Goal: Information Seeking & Learning: Learn about a topic

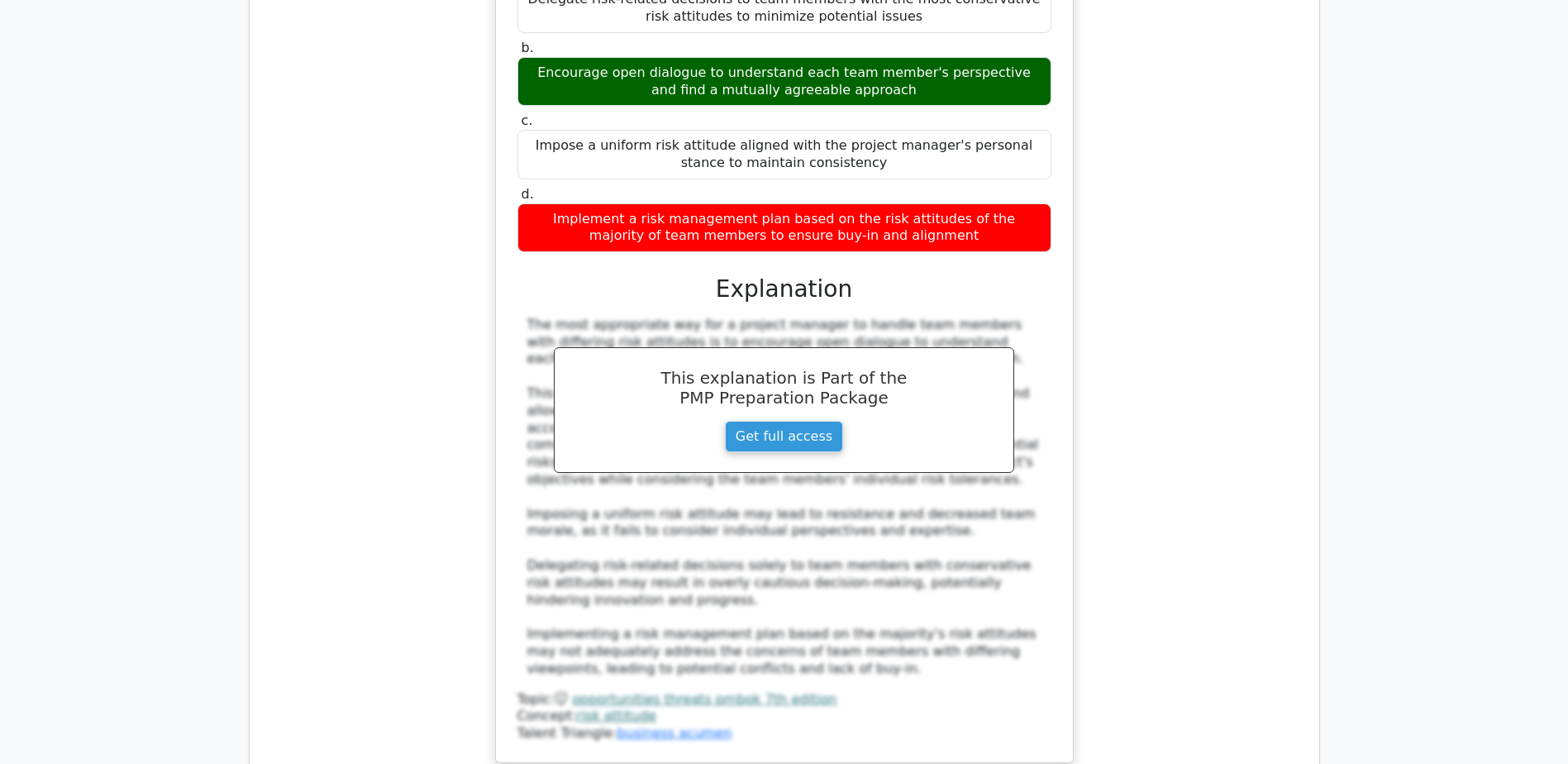
scroll to position [7196, 0]
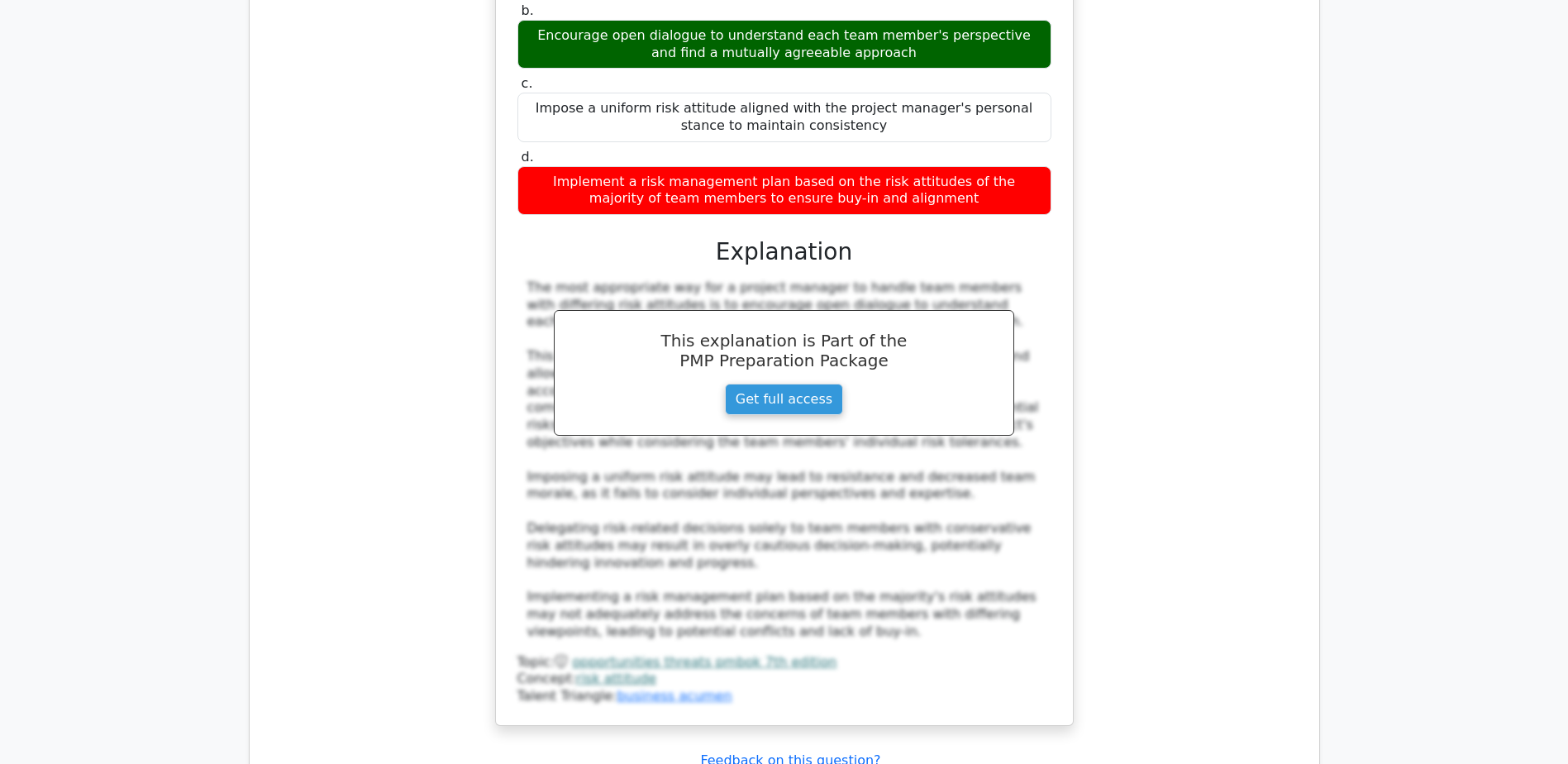
drag, startPoint x: 740, startPoint y: 587, endPoint x: 842, endPoint y: 586, distance: 102.0
copy div "Benchmarking"
drag, startPoint x: 600, startPoint y: 490, endPoint x: 893, endPoint y: 540, distance: 297.2
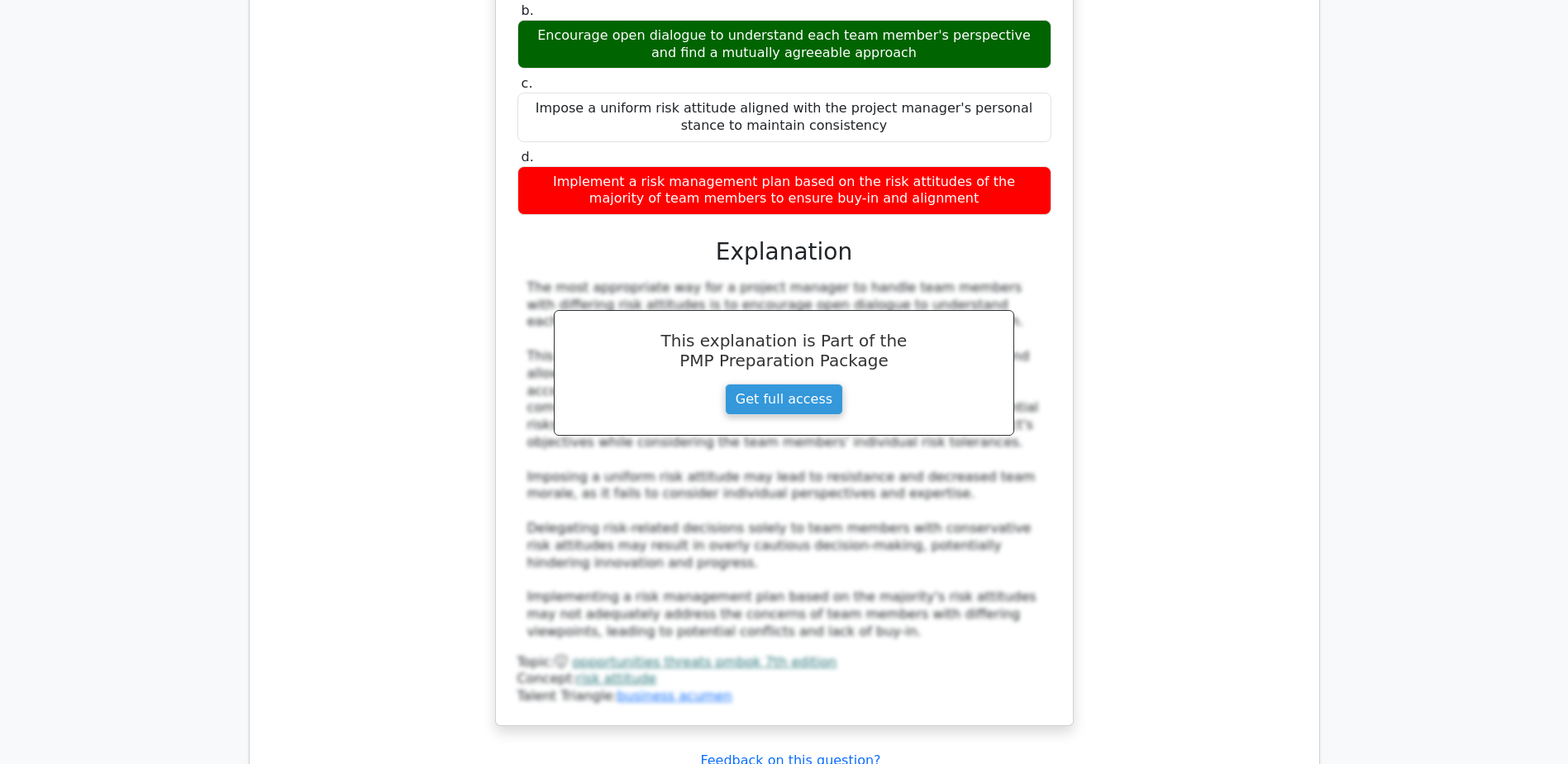
copy h5 "is the process of comparing an organization's practices, processes, and perform…"
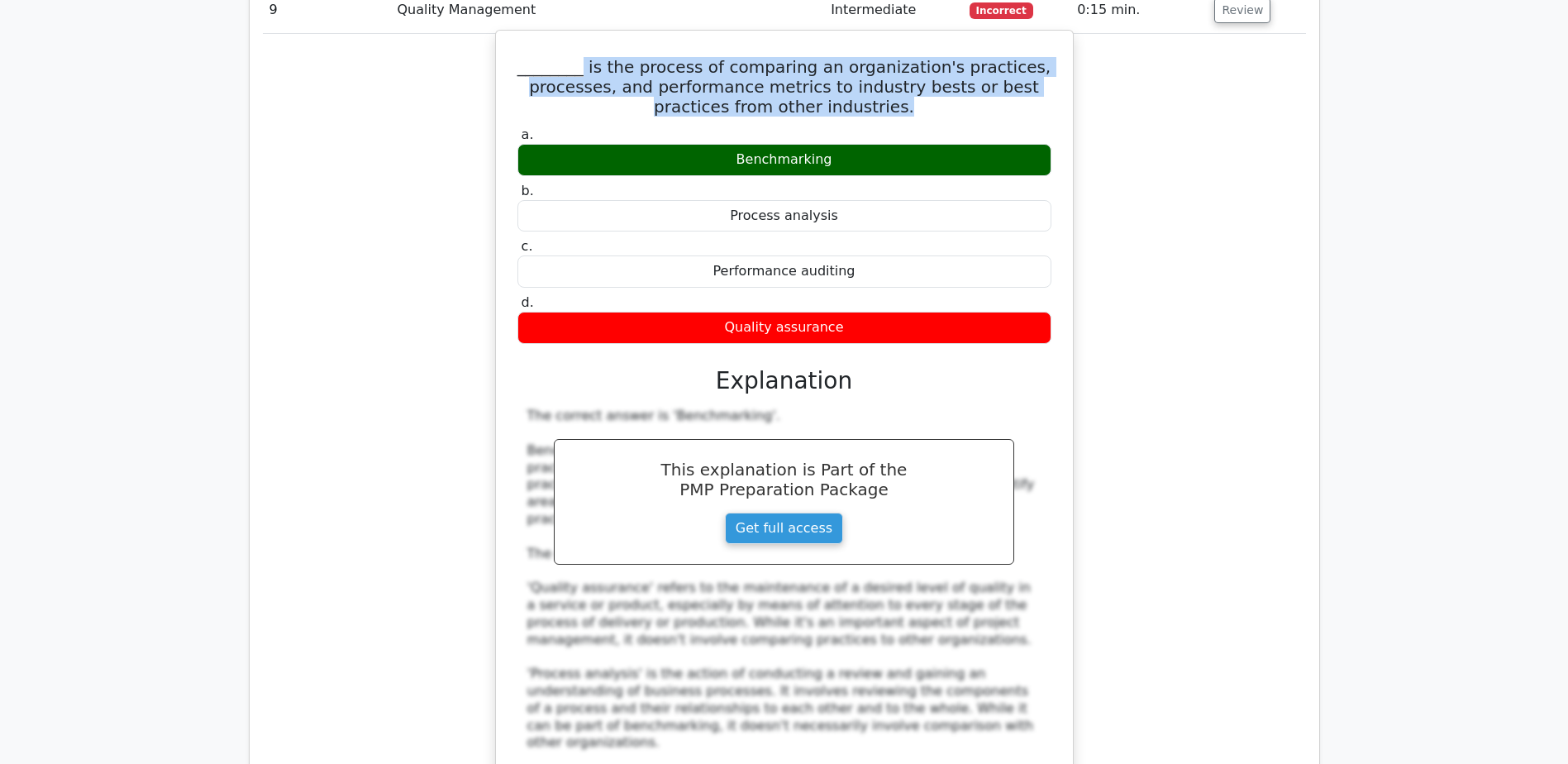
scroll to position [8106, 0]
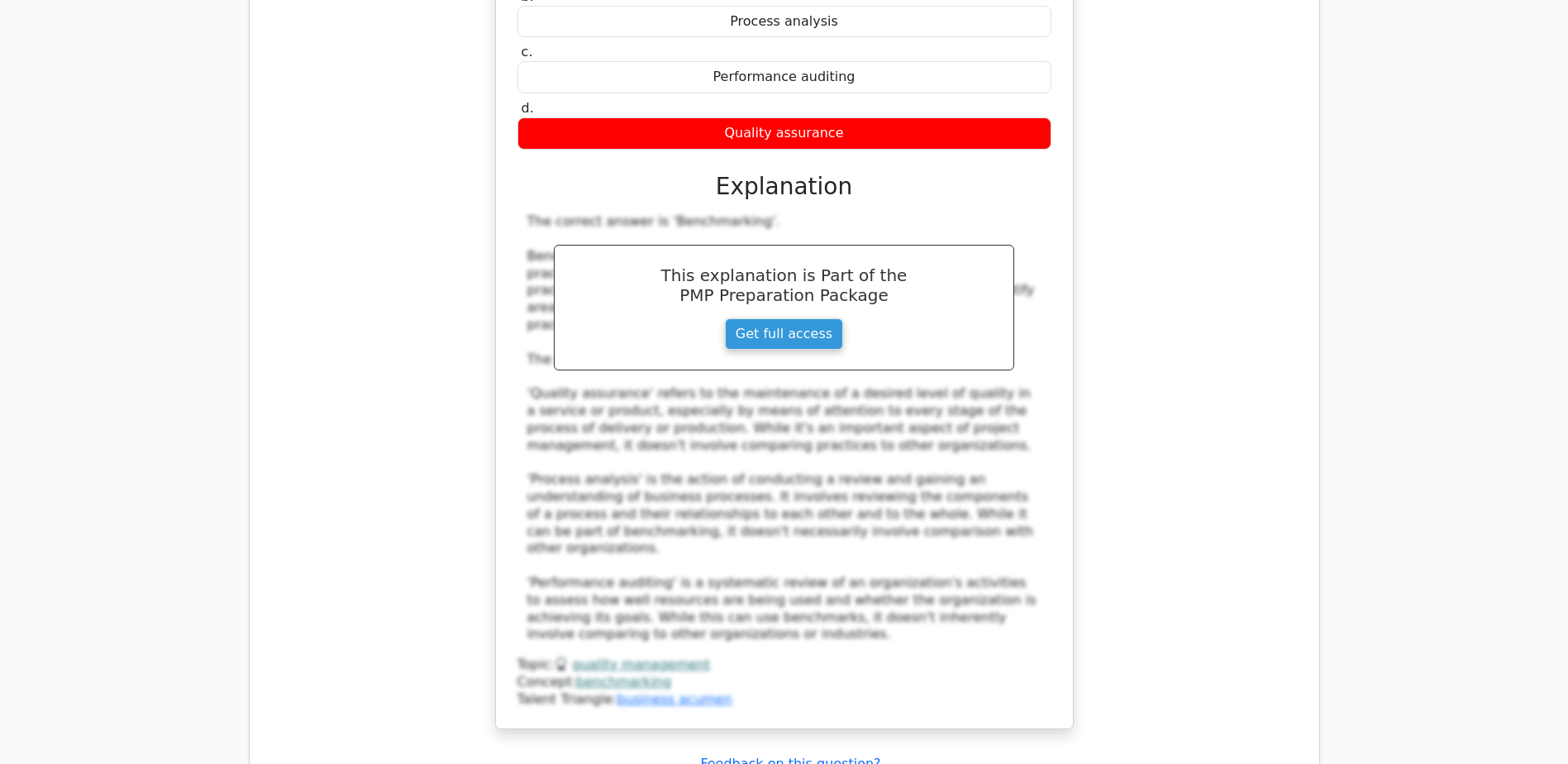
scroll to position [8354, 0]
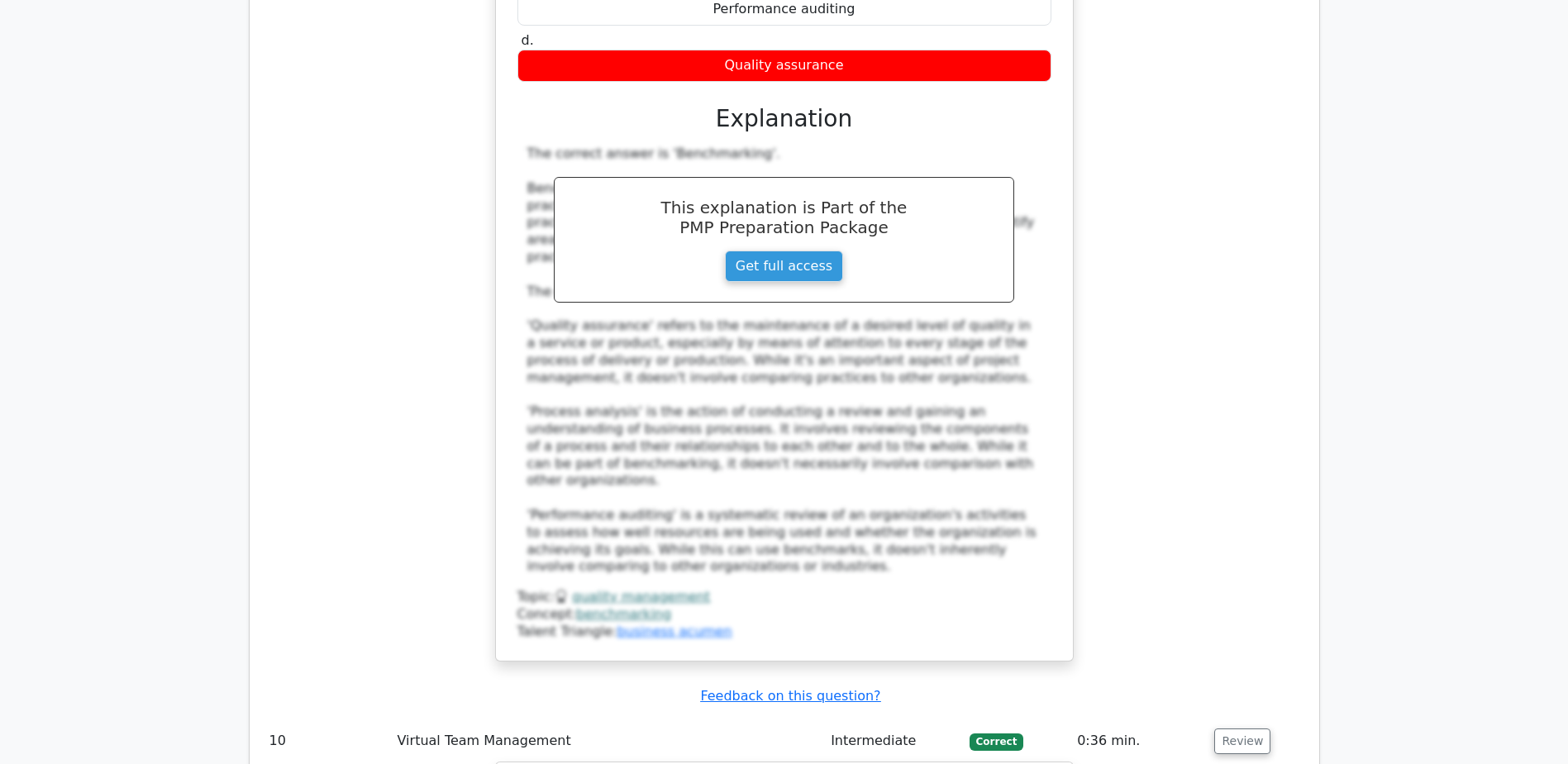
drag, startPoint x: 552, startPoint y: 297, endPoint x: 771, endPoint y: 301, distance: 219.0
copy h5 "In virtual team management,"
drag, startPoint x: 692, startPoint y: 391, endPoint x: 884, endPoint y: 388, distance: 192.0
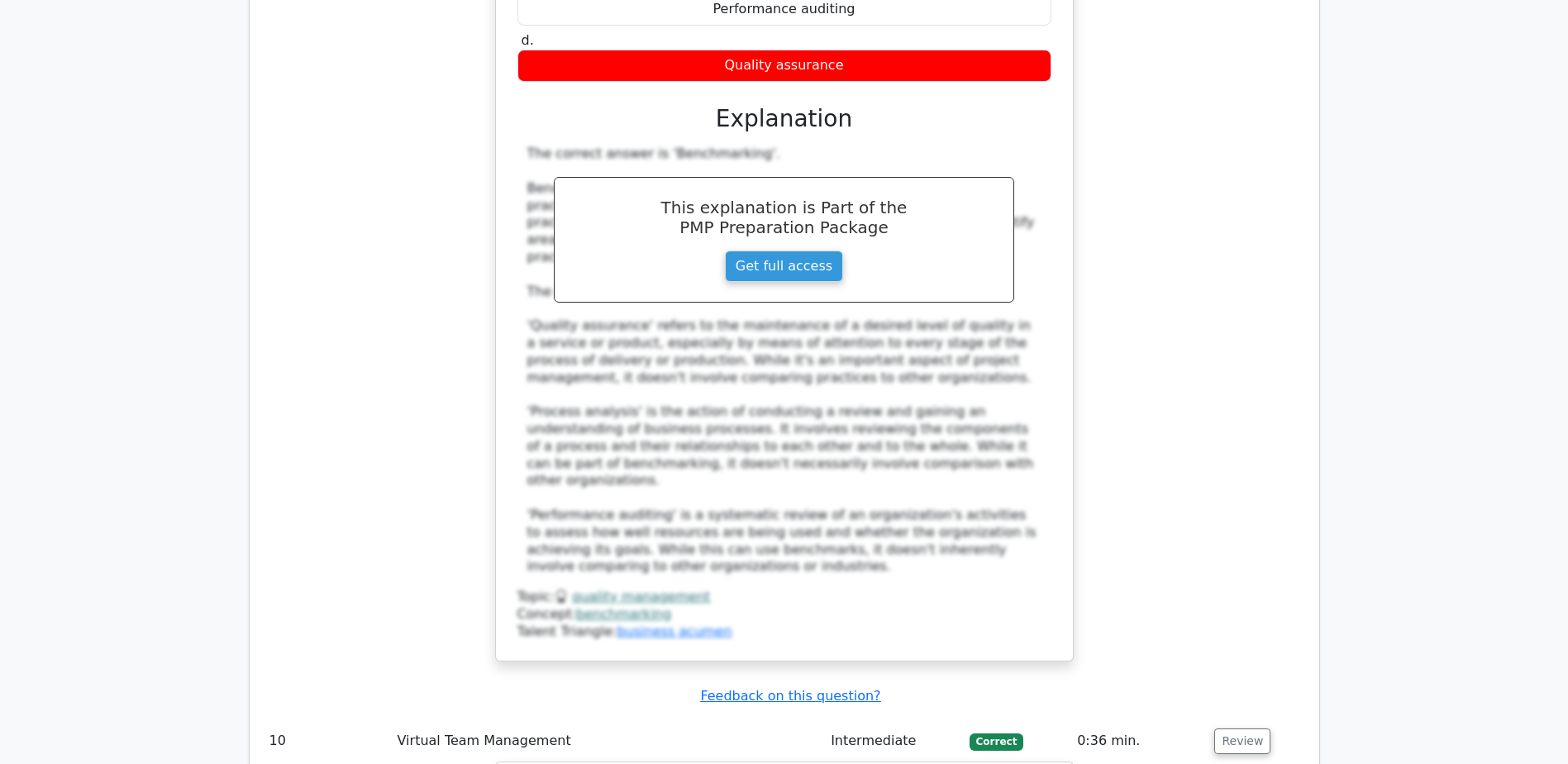
copy div "Asynchronous communication"
drag, startPoint x: 835, startPoint y: 294, endPoint x: 980, endPoint y: 336, distance: 151.0
copy h5 "is essential for effective collaborative problem-solving across different time …"
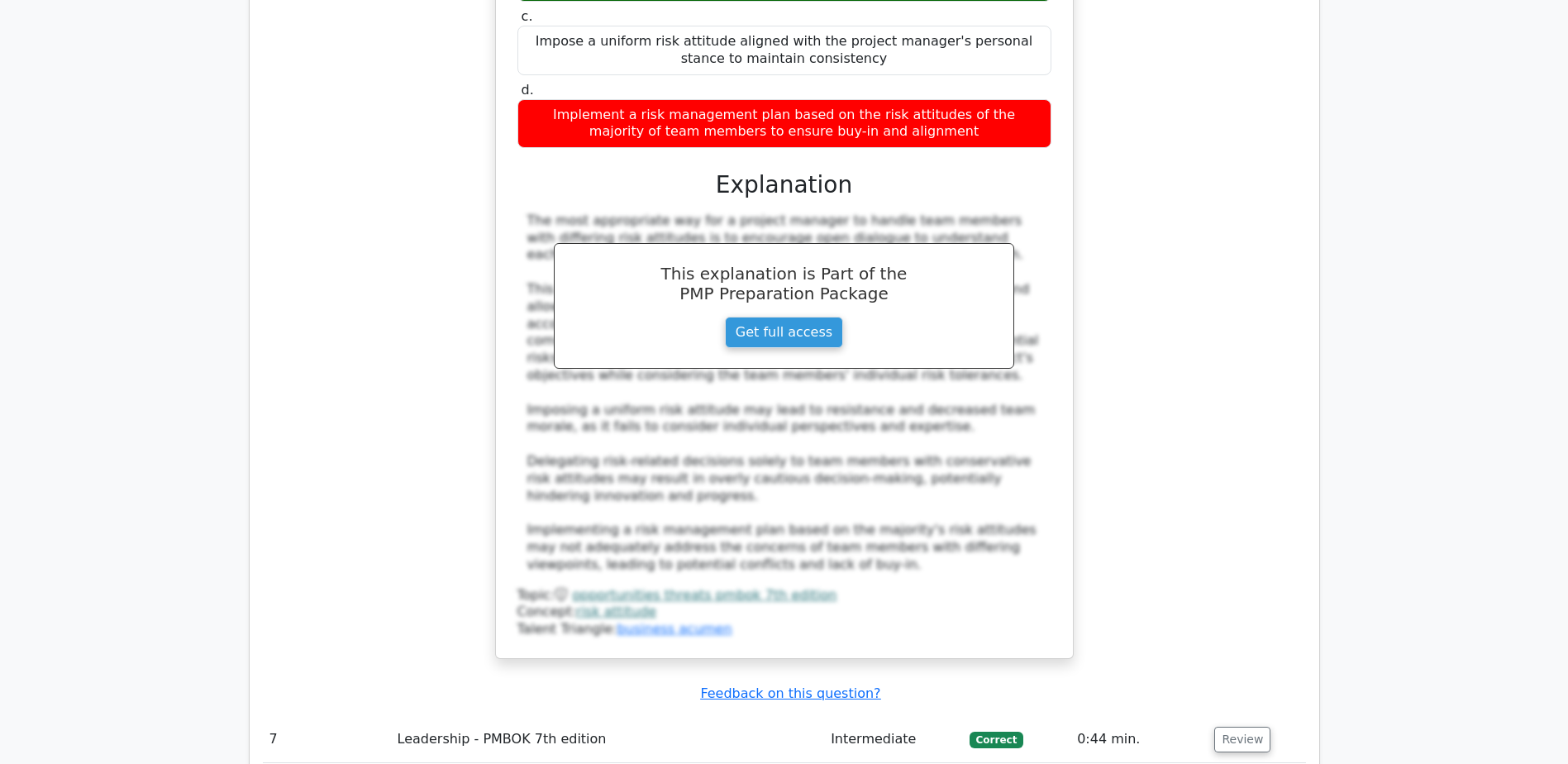
scroll to position [7279, 0]
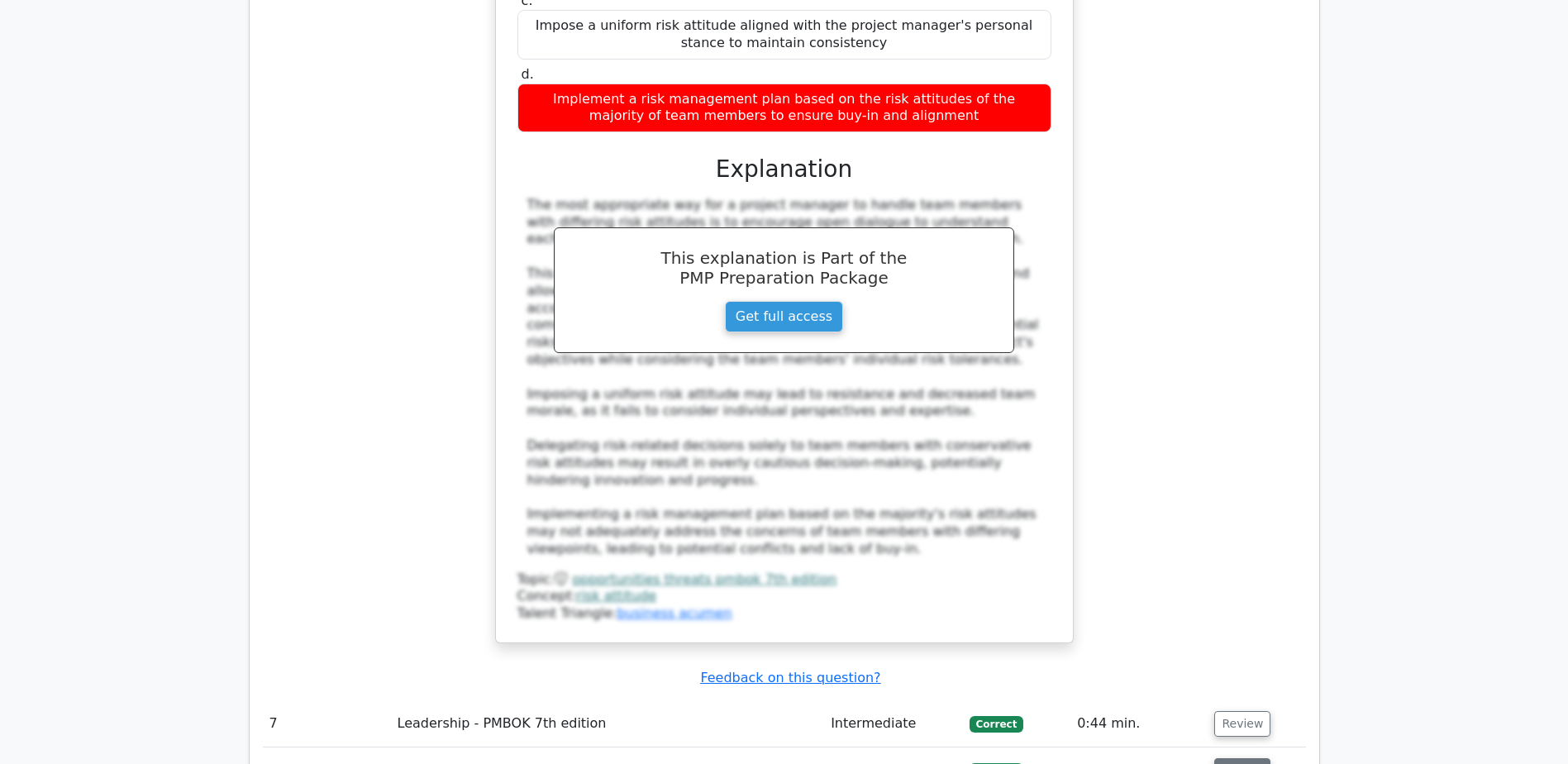
click at [1247, 758] on button "Review" at bounding box center [1242, 771] width 56 height 25
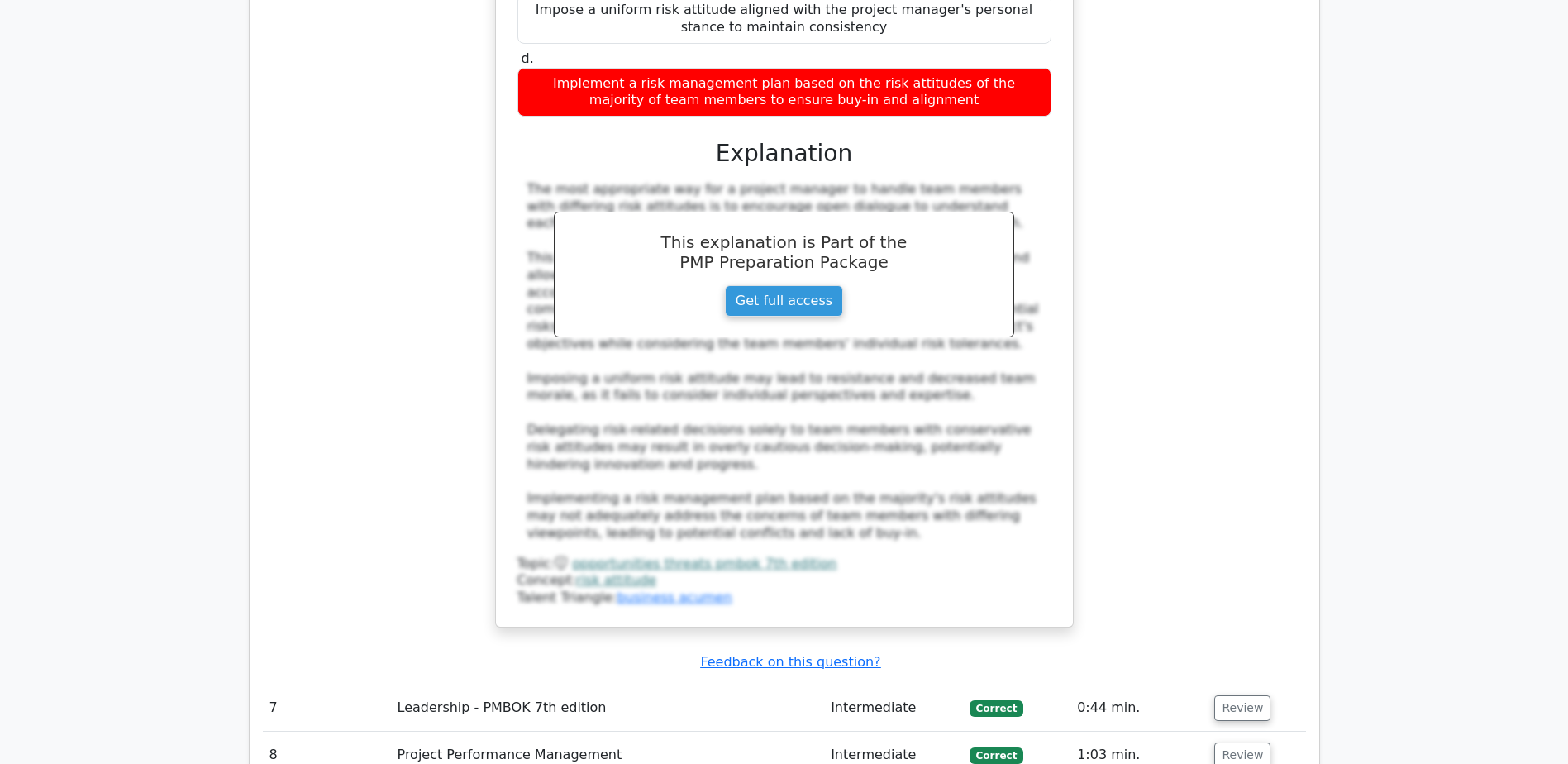
scroll to position [7113, 0]
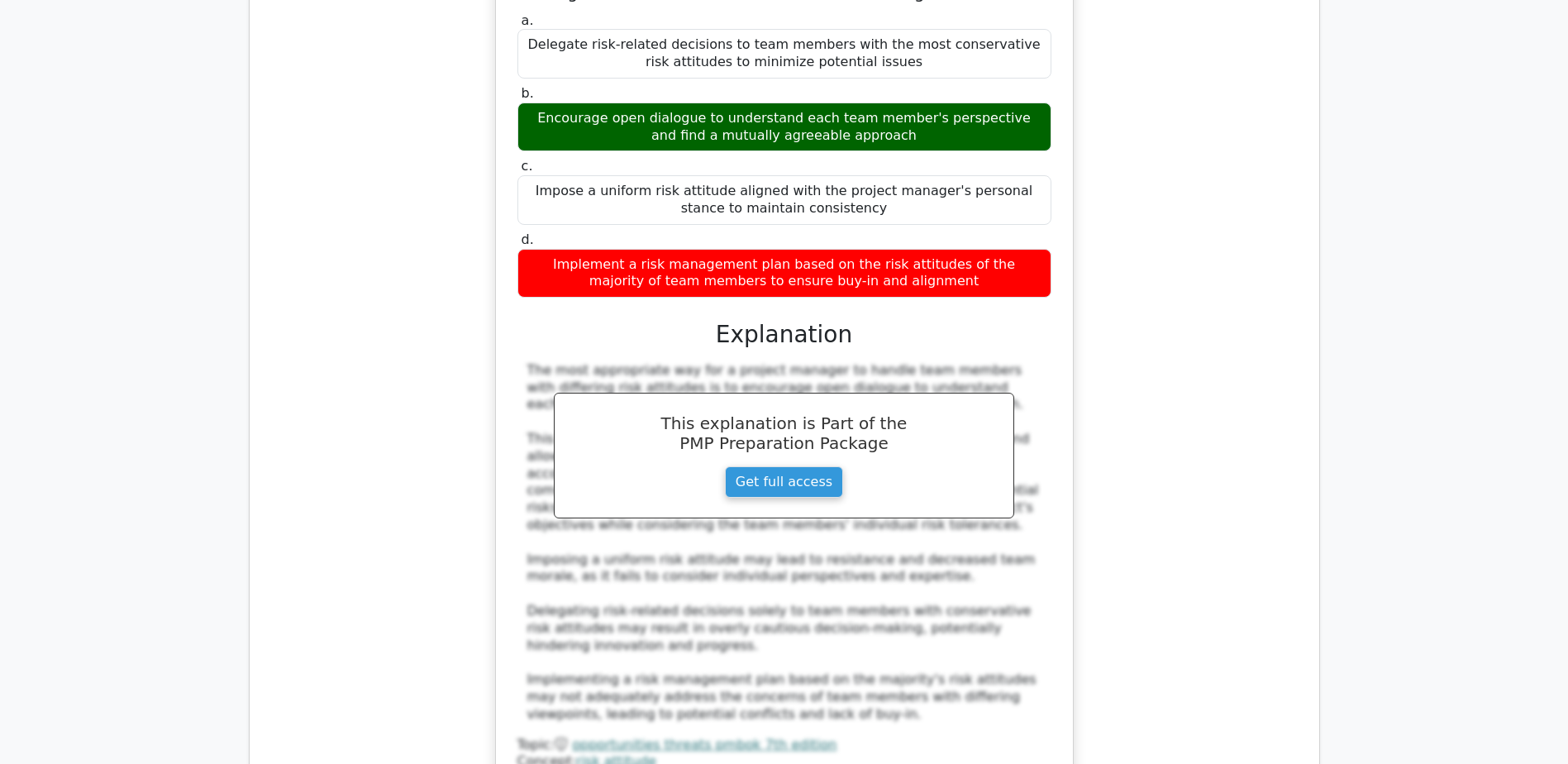
drag, startPoint x: 535, startPoint y: 481, endPoint x: 862, endPoint y: 512, distance: 328.5
copy h5 "In the face of uncertainty and complexity, what is a key trait of an Adaptive L…"
drag, startPoint x: 572, startPoint y: 549, endPoint x: 1005, endPoint y: 552, distance: 433.0
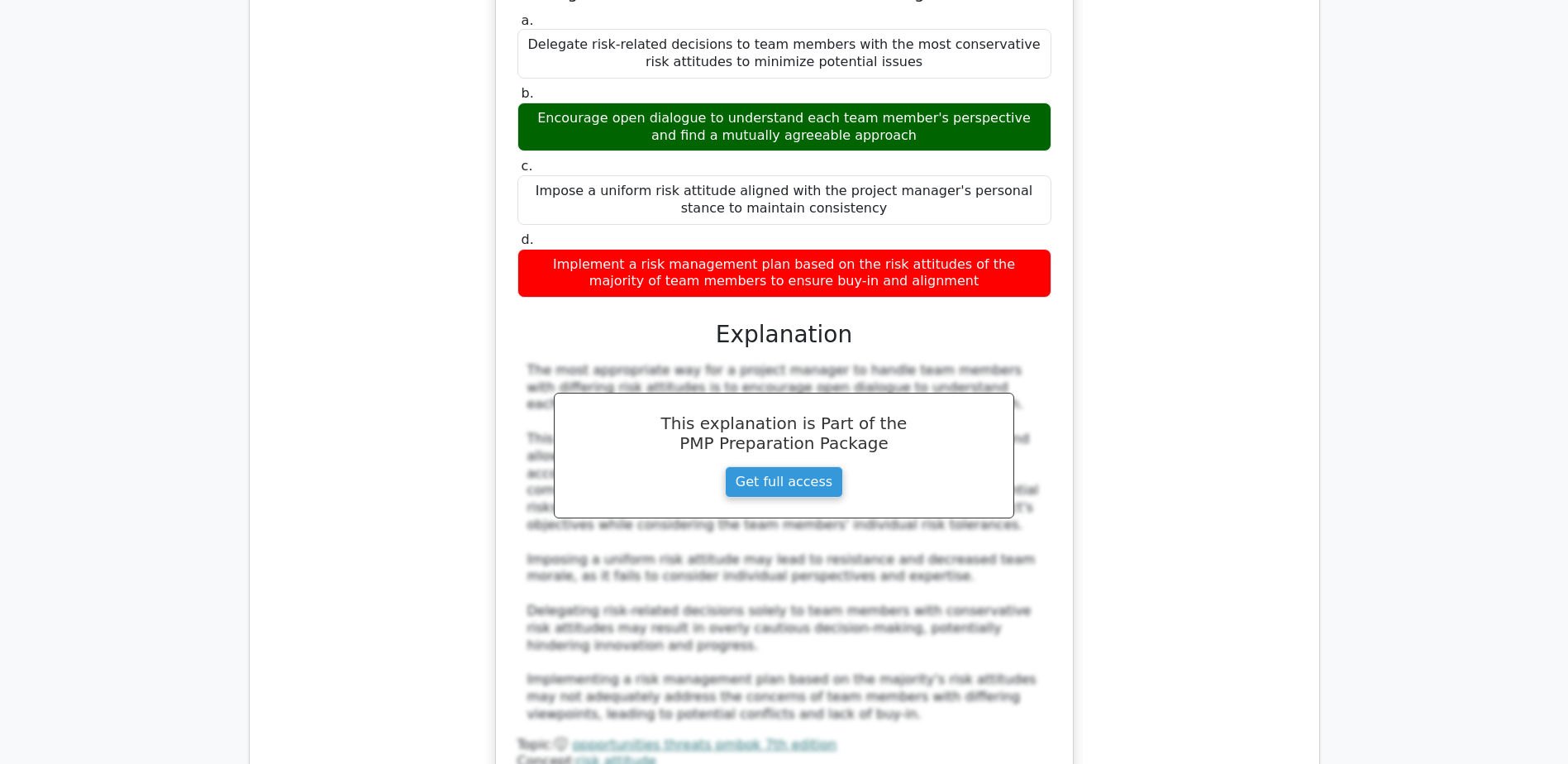
copy div "Embracing ambiguity and being open to experimentation and learning"
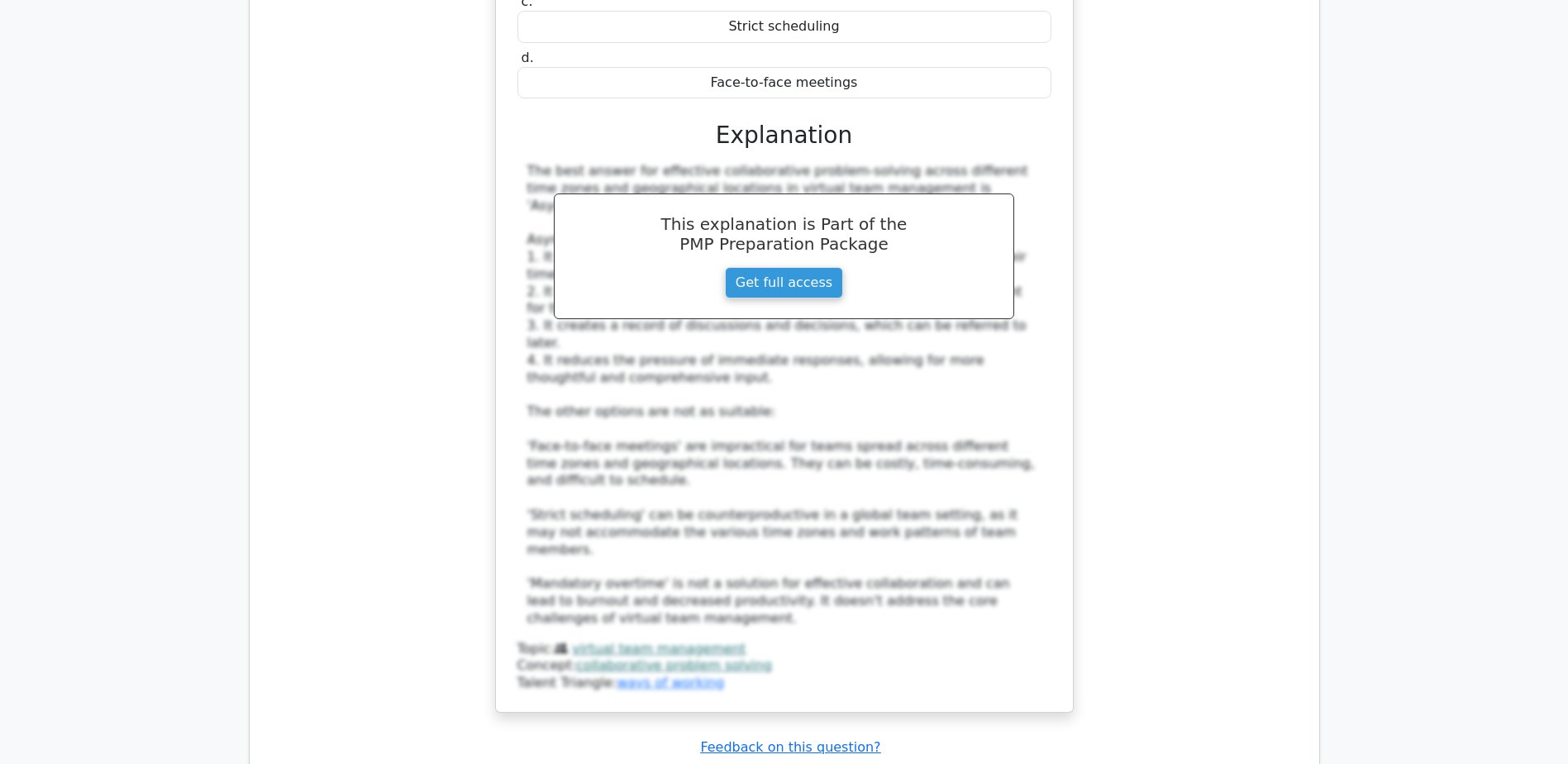
scroll to position [11083, 0]
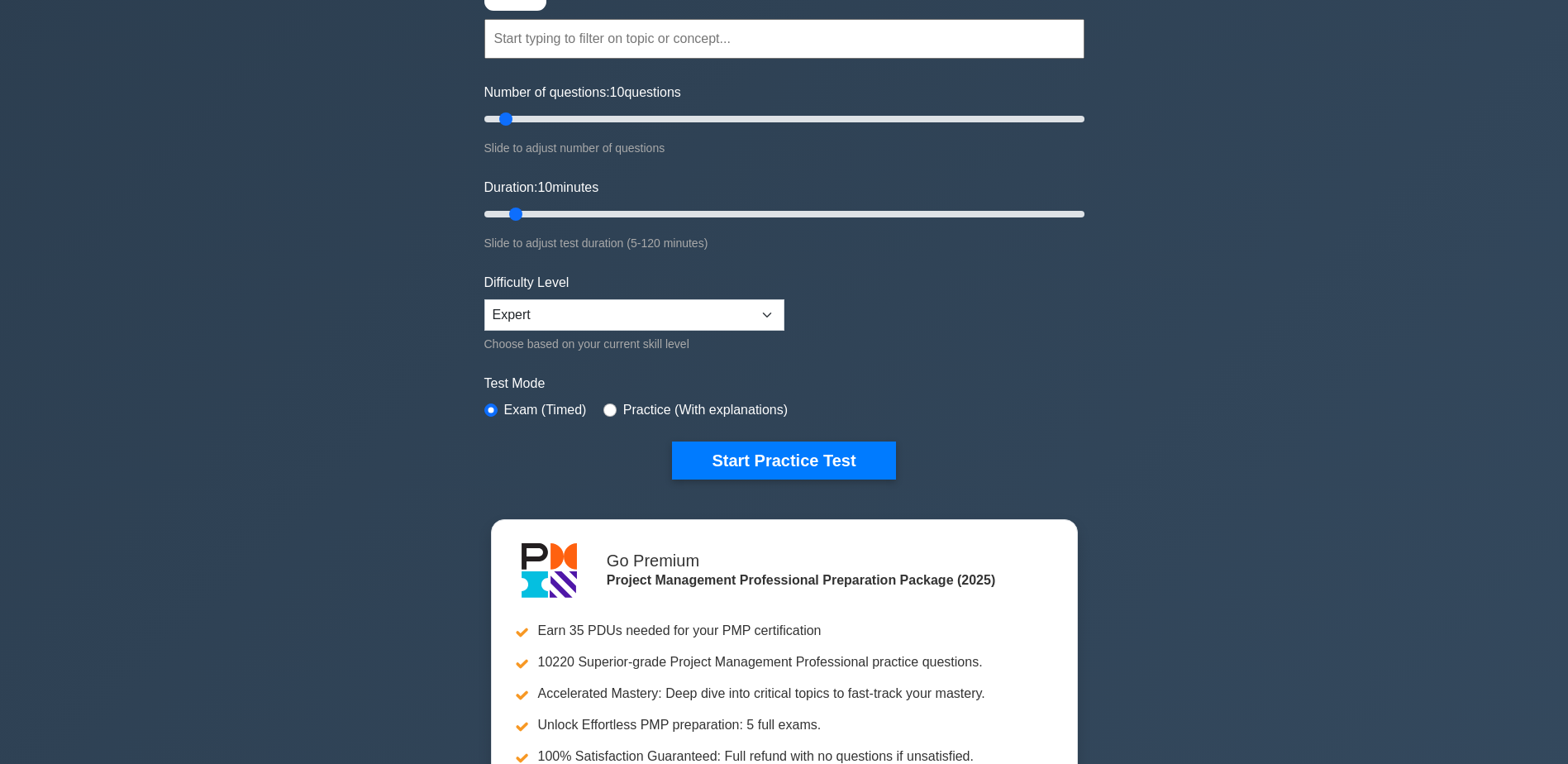
scroll to position [165, 0]
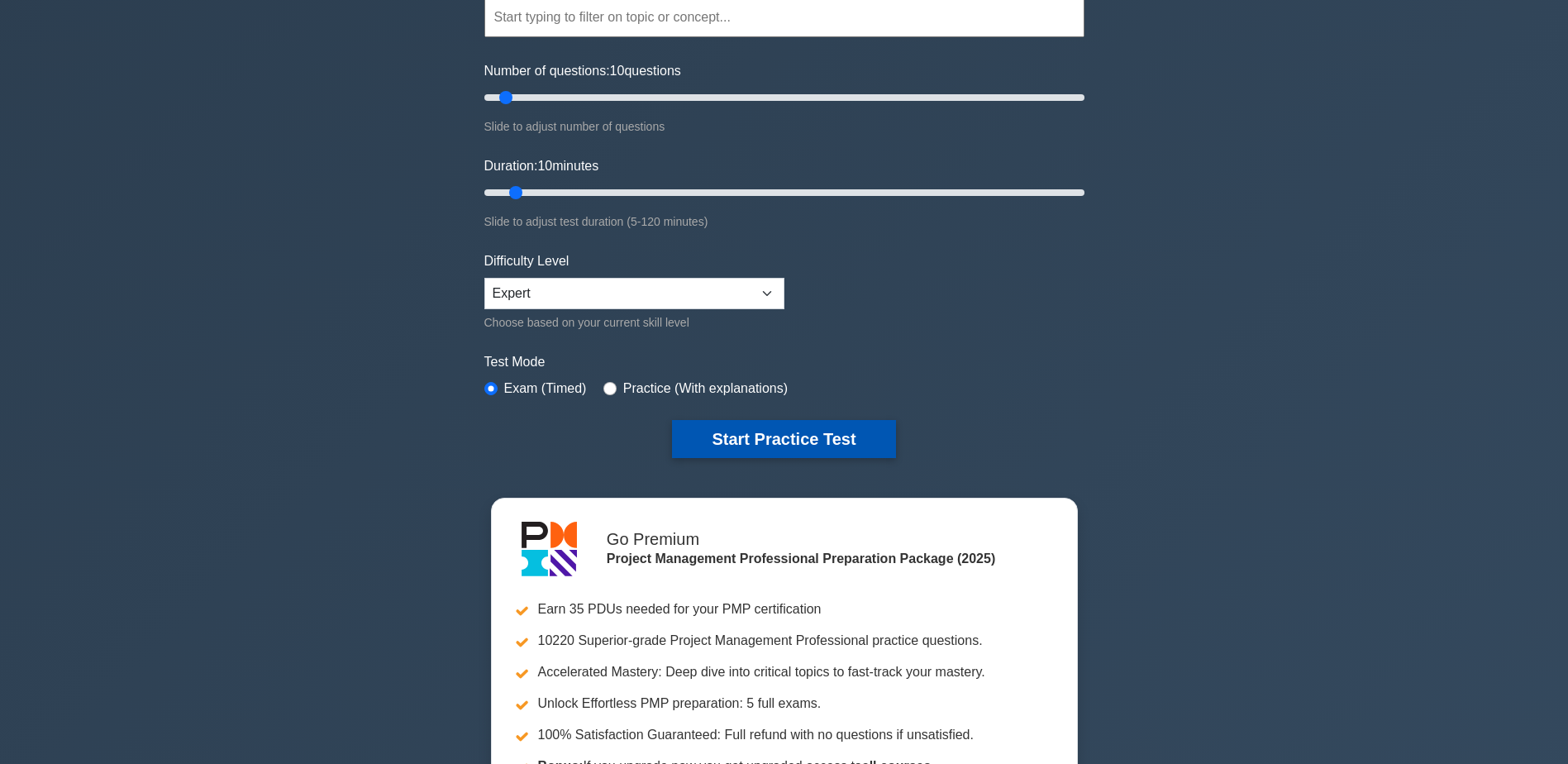
click at [760, 437] on button "Start Practice Test" at bounding box center [783, 439] width 223 height 38
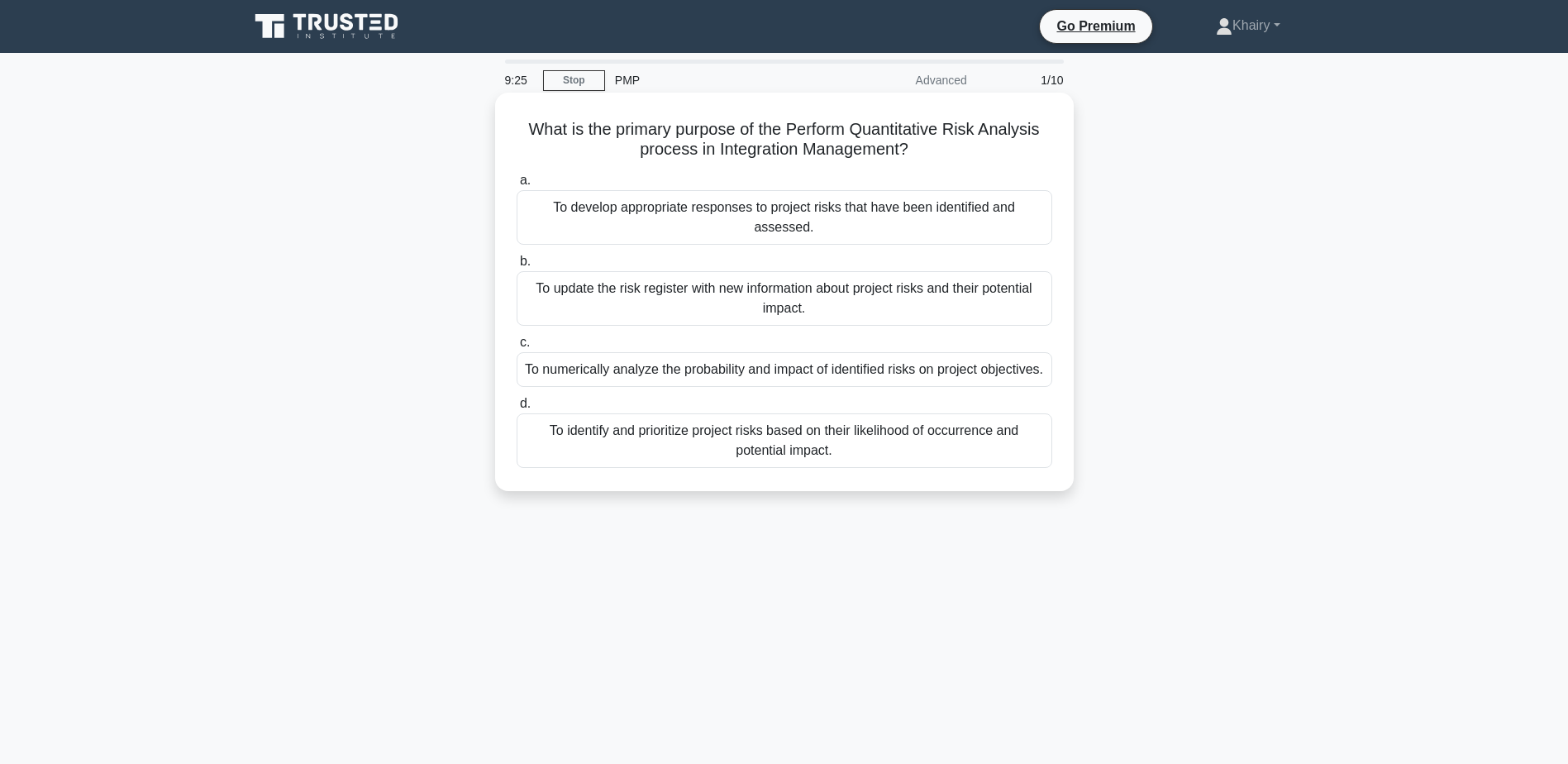
click at [718, 354] on div "To numerically analyze the probability and impact of identified risks on projec…" at bounding box center [784, 370] width 536 height 35
click at [517, 348] on input "c. To numerically analyze the probability and impact of identified risks on pro…" at bounding box center [517, 343] width 0 height 11
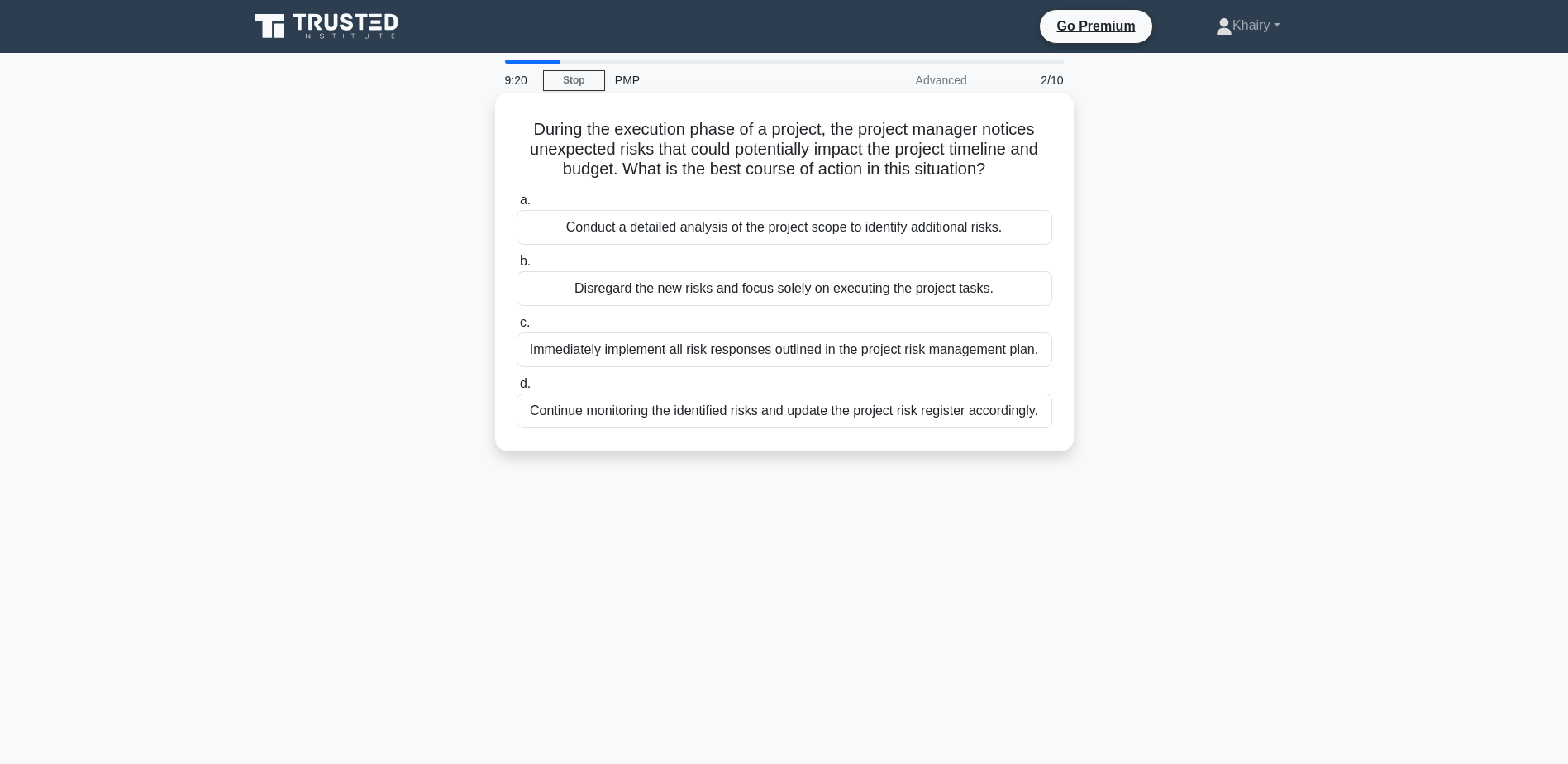
drag, startPoint x: 523, startPoint y: 124, endPoint x: 1011, endPoint y: 173, distance: 490.5
click at [1011, 173] on h5 "During the execution phase of a project, the project manager notices unexpected…" at bounding box center [784, 149] width 539 height 61
copy h5 "During the execution phase of a project, the project manager notices unexpected…"
click at [659, 416] on div "Continue monitoring the identified risks and update the project risk register a…" at bounding box center [784, 412] width 536 height 35
click at [517, 389] on input "d. Continue monitoring the identified risks and update the project risk registe…" at bounding box center [517, 383] width 0 height 11
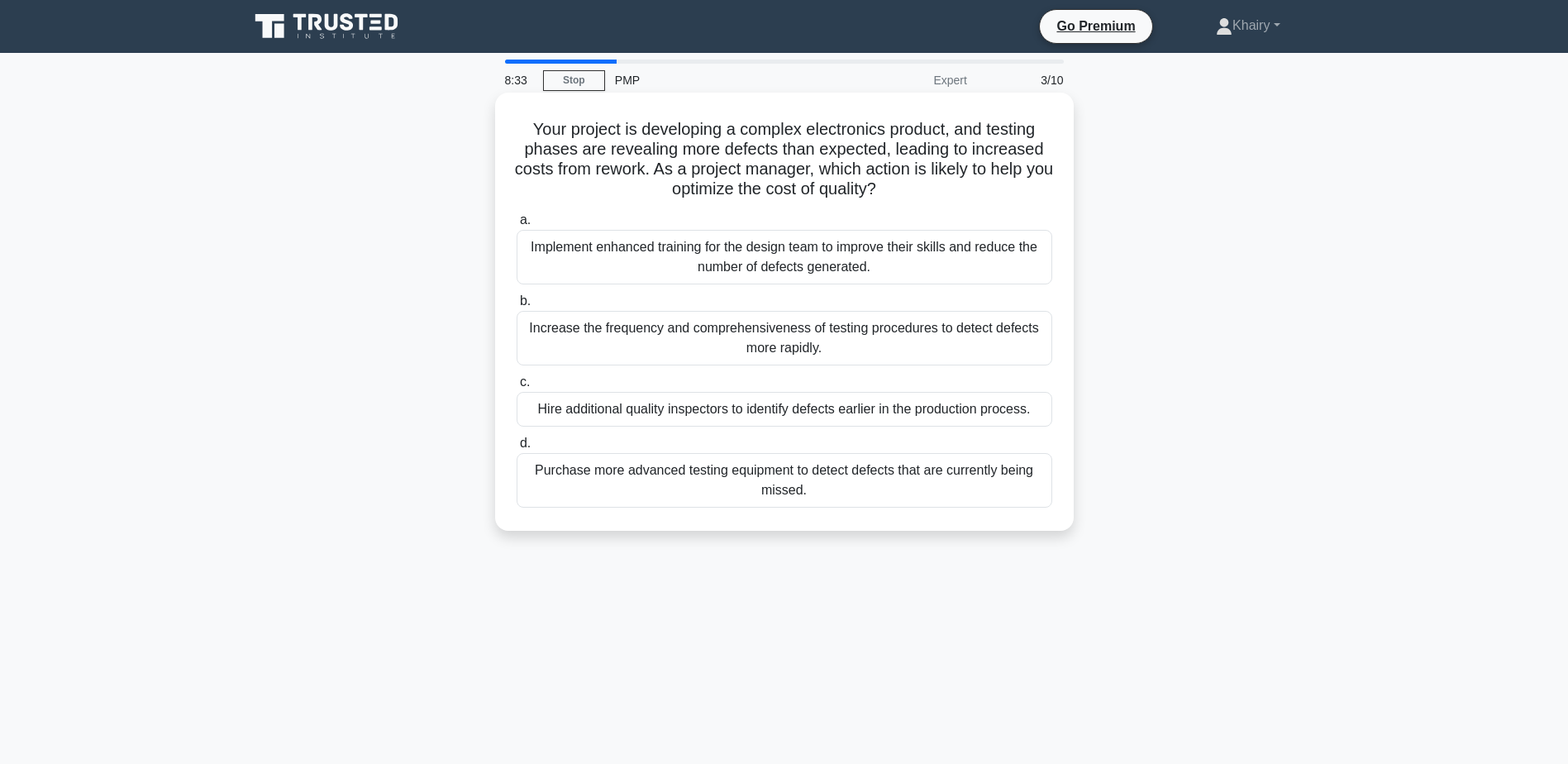
drag, startPoint x: 523, startPoint y: 120, endPoint x: 931, endPoint y: 187, distance: 413.5
click at [931, 187] on h5 "Your project is developing a complex electronics product, and testing phases ar…" at bounding box center [784, 159] width 539 height 81
copy h5 "Your project is developing a complex electronics product, and testing phases ar…"
click at [674, 339] on div "Increase the frequency and comprehensiveness of testing procedures to detect de…" at bounding box center [784, 339] width 536 height 55
click at [517, 307] on input "b. Increase the frequency and comprehensiveness of testing procedures to detect…" at bounding box center [517, 301] width 0 height 11
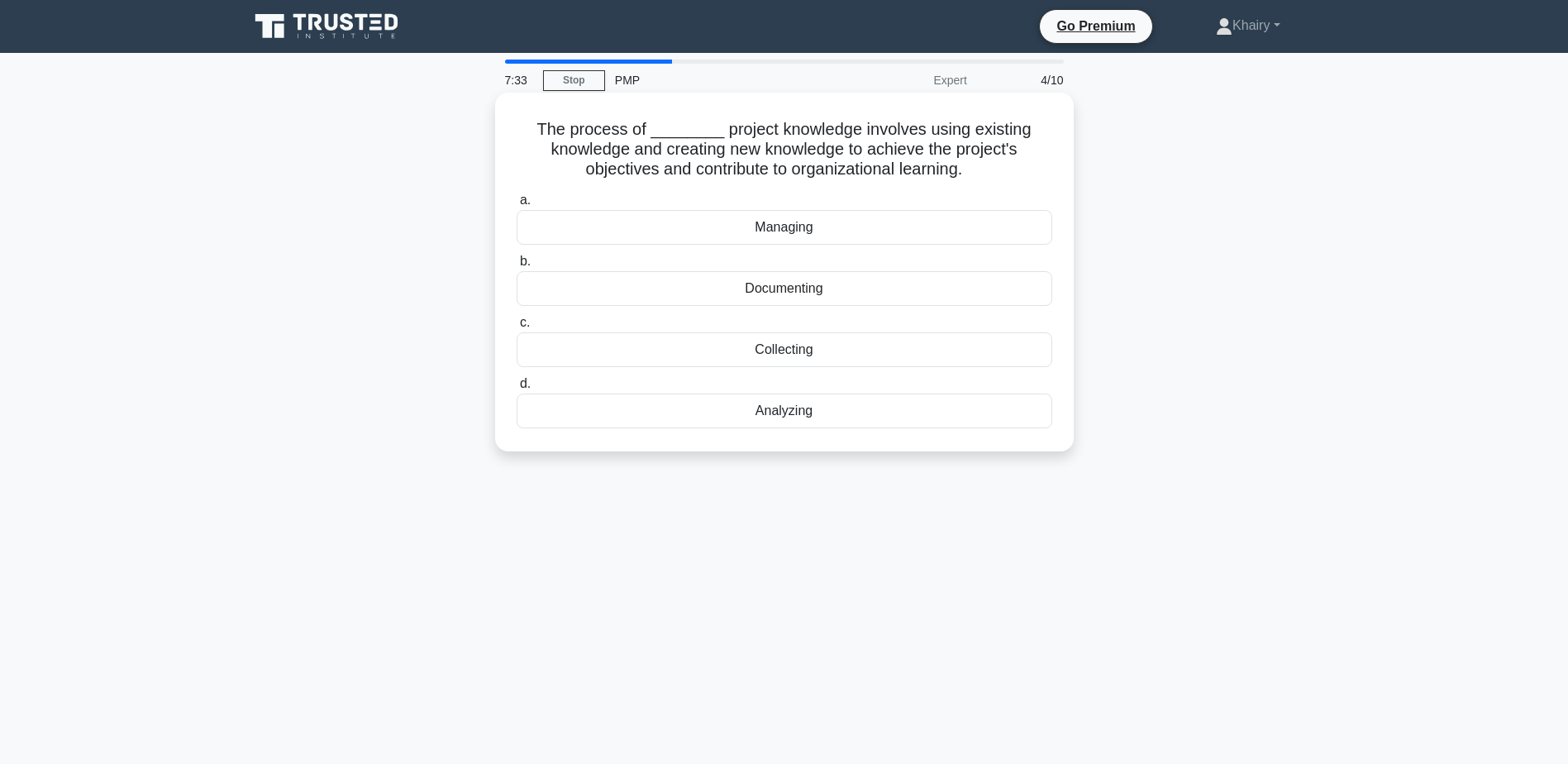
click at [766, 294] on div "Documenting" at bounding box center [784, 289] width 536 height 35
click at [517, 268] on input "b. Documenting" at bounding box center [517, 261] width 0 height 11
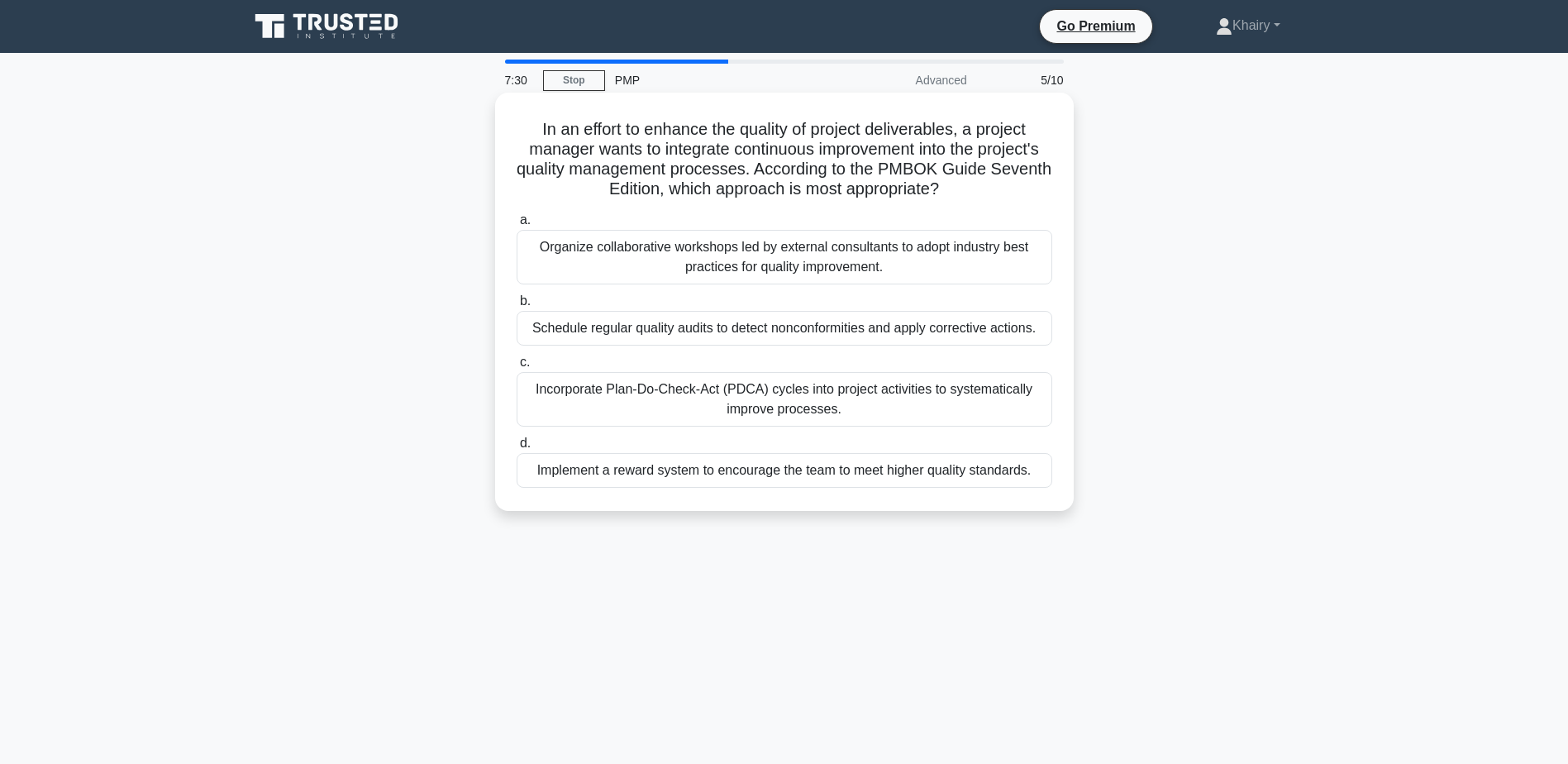
drag, startPoint x: 530, startPoint y: 128, endPoint x: 1016, endPoint y: 187, distance: 489.6
click at [1016, 187] on h5 "In an effort to enhance the quality of project deliverables, a project manager …" at bounding box center [784, 159] width 539 height 81
copy h5 "In an effort to enhance the quality of project deliverables, a project manager …"
click at [751, 336] on div "Schedule regular quality audits to detect nonconformities and apply corrective …" at bounding box center [784, 329] width 536 height 35
click at [517, 307] on input "b. Schedule regular quality audits to detect nonconformities and apply correcti…" at bounding box center [517, 301] width 0 height 11
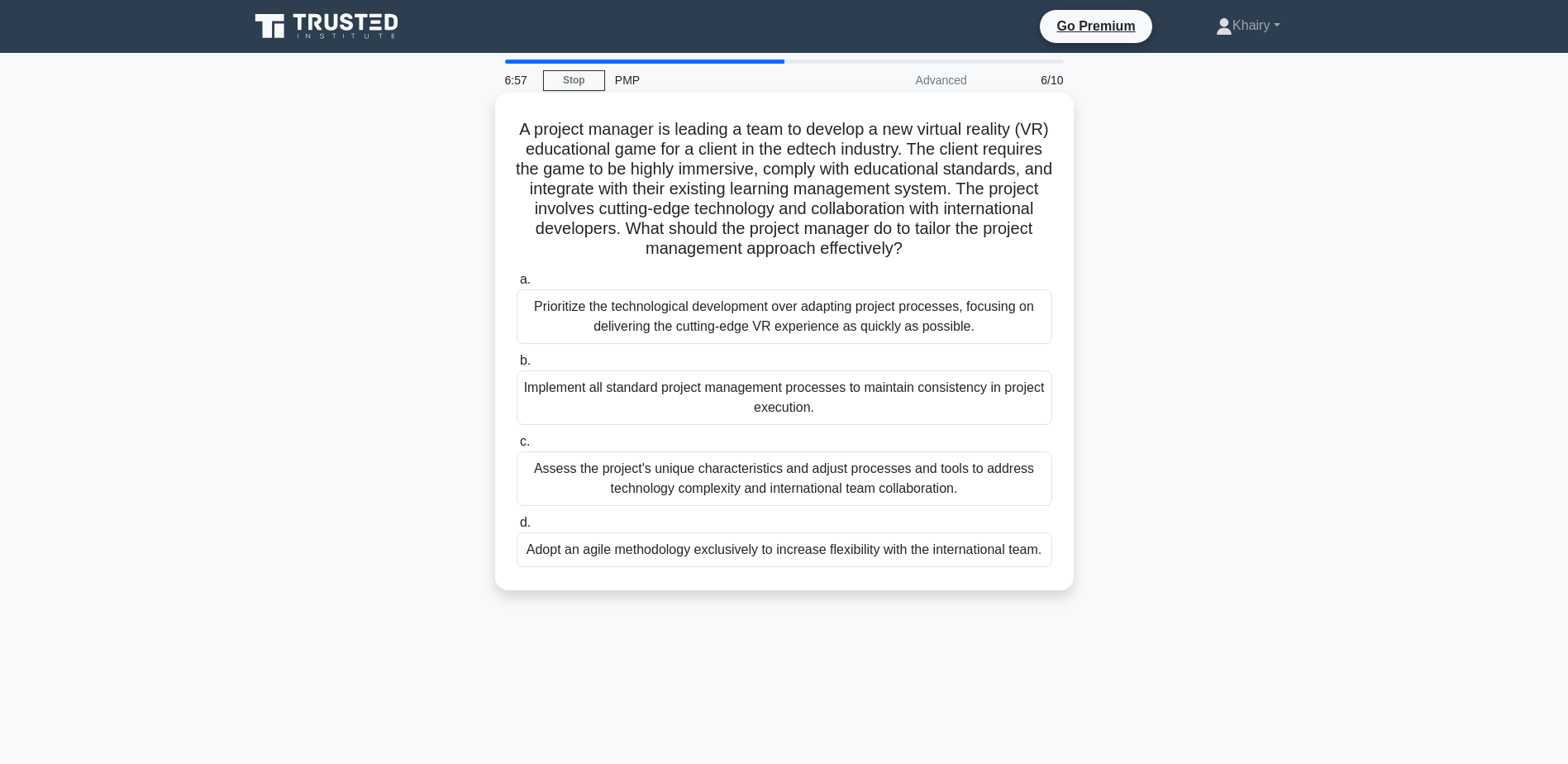
drag, startPoint x: 526, startPoint y: 121, endPoint x: 990, endPoint y: 245, distance: 480.3
click at [990, 245] on h5 "A project manager is leading a team to develop a new virtual reality (VR) educa…" at bounding box center [784, 189] width 539 height 140
copy h5 "A project manager is leading a team to develop a new virtual reality (VR) educa…"
click at [624, 317] on div "Prioritize the technological development over adapting project processes, focus…" at bounding box center [784, 316] width 536 height 55
click at [517, 285] on input "a. Prioritize the technological development over adapting project processes, fo…" at bounding box center [517, 279] width 0 height 11
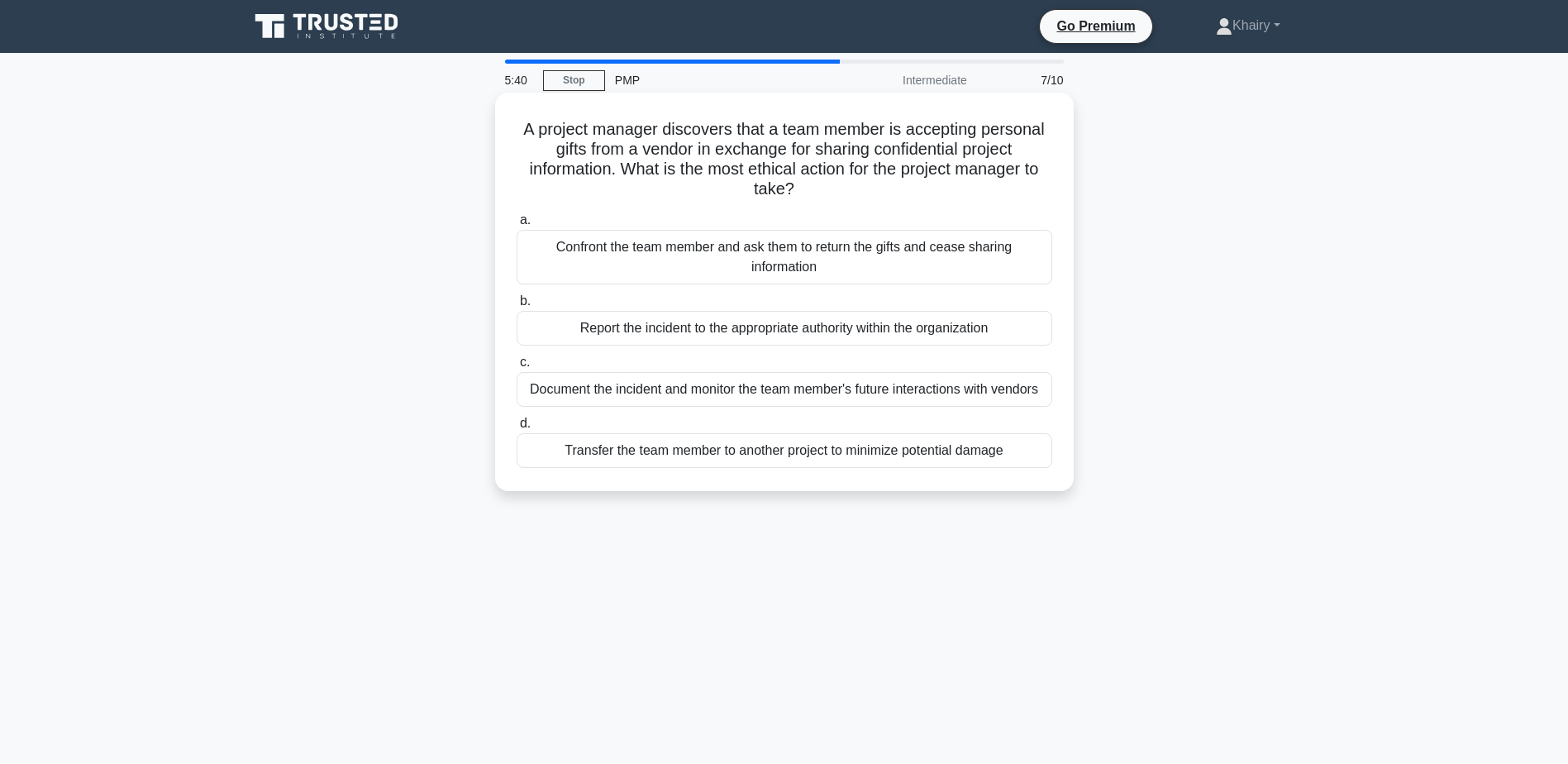
drag, startPoint x: 520, startPoint y: 128, endPoint x: 831, endPoint y: 186, distance: 316.4
click at [831, 186] on h5 "A project manager discovers that a team member is accepting personal gifts from…" at bounding box center [784, 159] width 539 height 81
copy h5 "A project manager discovers that a team member is accepting personal gifts from…"
click at [735, 336] on div "Report the incident to the appropriate authority within the organization" at bounding box center [784, 329] width 536 height 35
click at [517, 307] on input "b. Report the incident to the appropriate authority within the organization" at bounding box center [517, 301] width 0 height 11
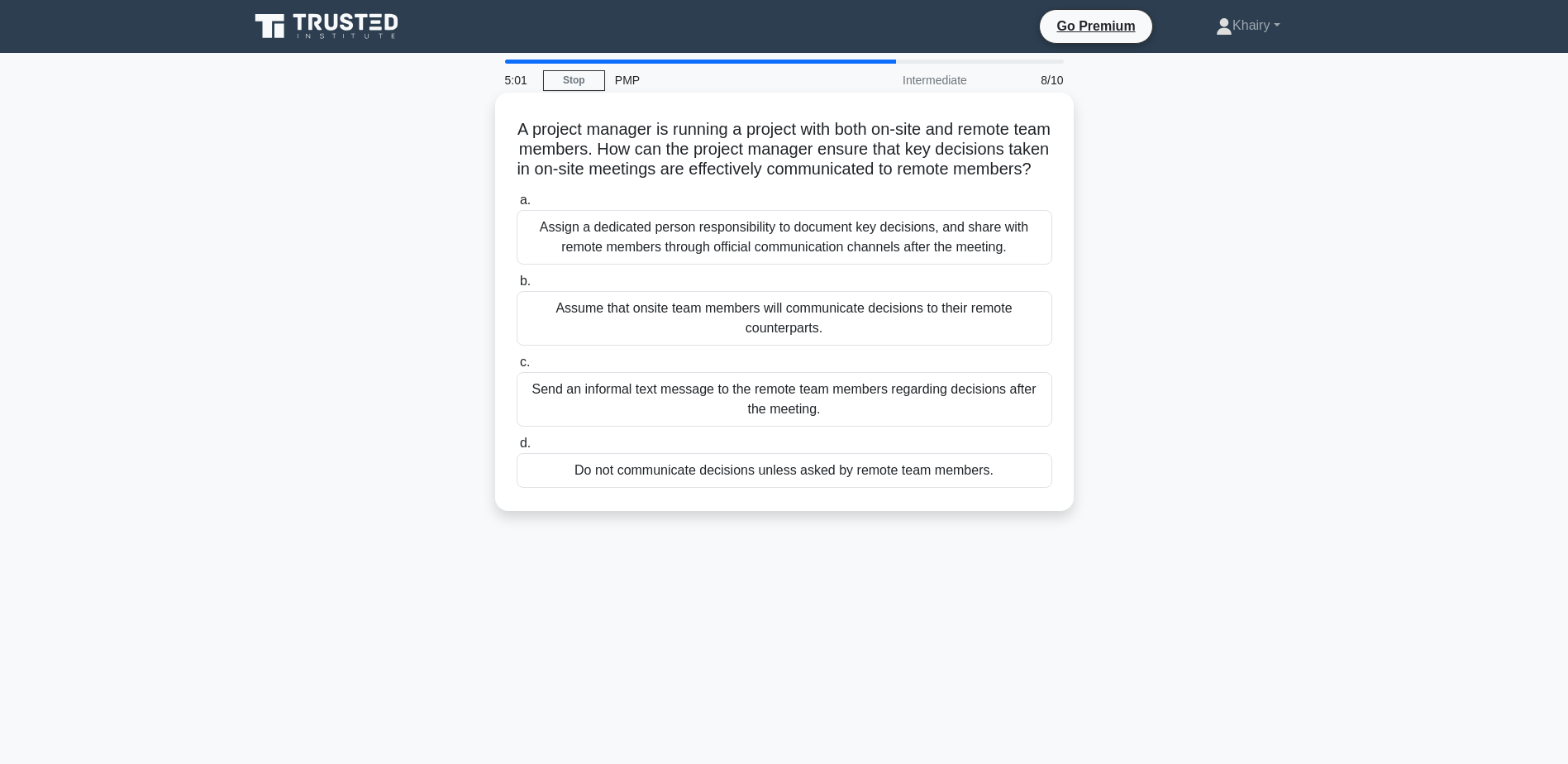
drag, startPoint x: 517, startPoint y: 134, endPoint x: 820, endPoint y: 193, distance: 308.7
click at [820, 180] on h5 "A project manager is running a project with both on-site and remote team member…" at bounding box center [784, 149] width 539 height 61
copy h5 "A project manager is running a project with both on-site and remote team member…"
click at [670, 265] on div "Assign a dedicated person responsibility to document key decisions, and share w…" at bounding box center [784, 237] width 536 height 55
click at [517, 206] on input "a. Assign a dedicated person responsibility to document key decisions, and shar…" at bounding box center [517, 200] width 0 height 11
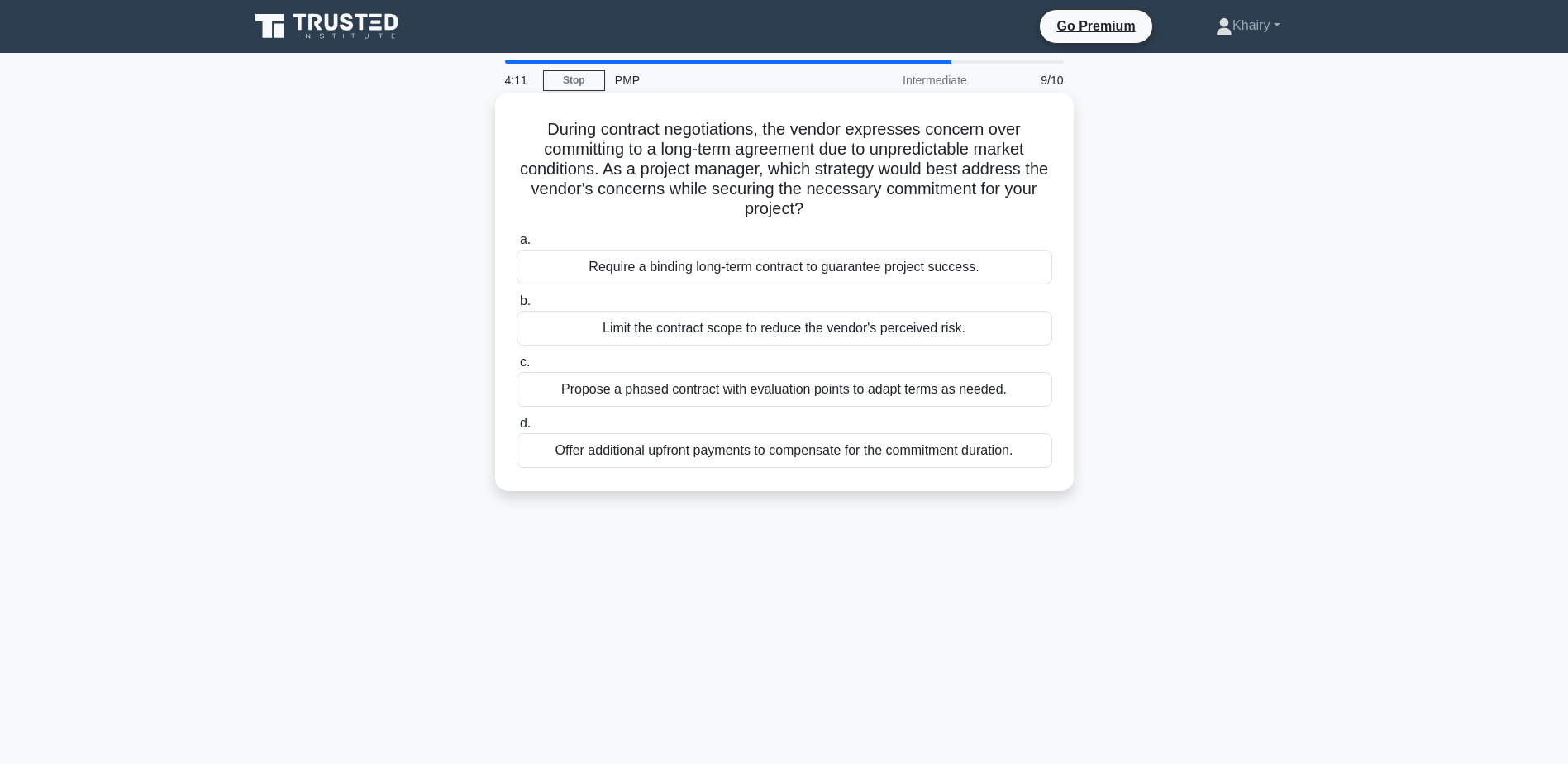
drag, startPoint x: 544, startPoint y: 128, endPoint x: 861, endPoint y: 202, distance: 325.5
click at [861, 202] on h5 "During contract negotiations, the vendor expresses concern over committing to a…" at bounding box center [784, 169] width 539 height 101
copy h5 "During contract negotiations, the vendor expresses concern over committing to a…"
click at [695, 393] on div "Propose a phased contract with evaluation points to adapt terms as needed." at bounding box center [784, 389] width 536 height 35
click at [517, 368] on input "c. Propose a phased contract with evaluation points to adapt terms as needed." at bounding box center [517, 362] width 0 height 11
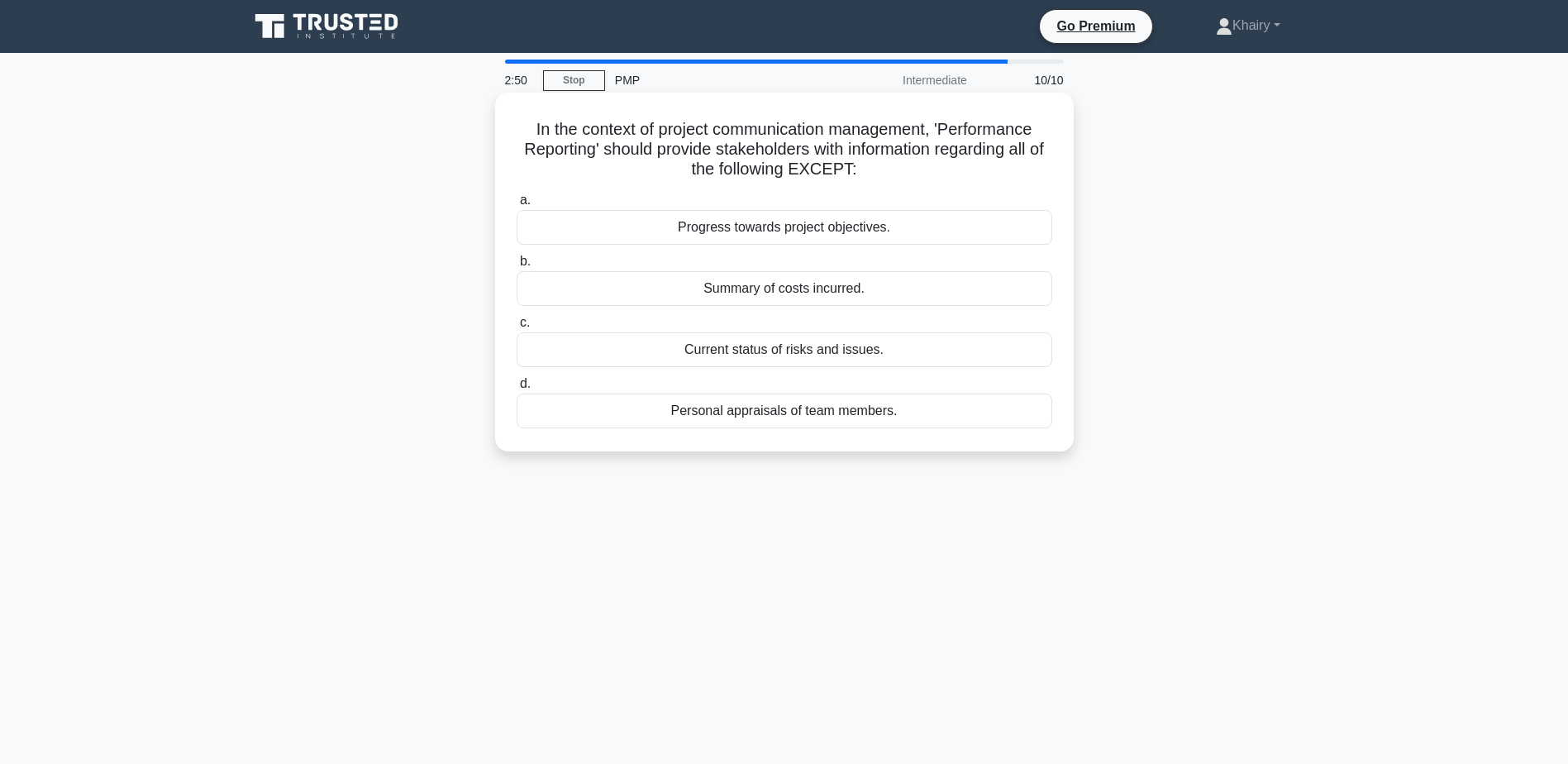
click at [745, 416] on div "Personal appraisals of team members." at bounding box center [784, 412] width 536 height 35
click at [517, 389] on input "d. Personal appraisals of team members." at bounding box center [517, 383] width 0 height 11
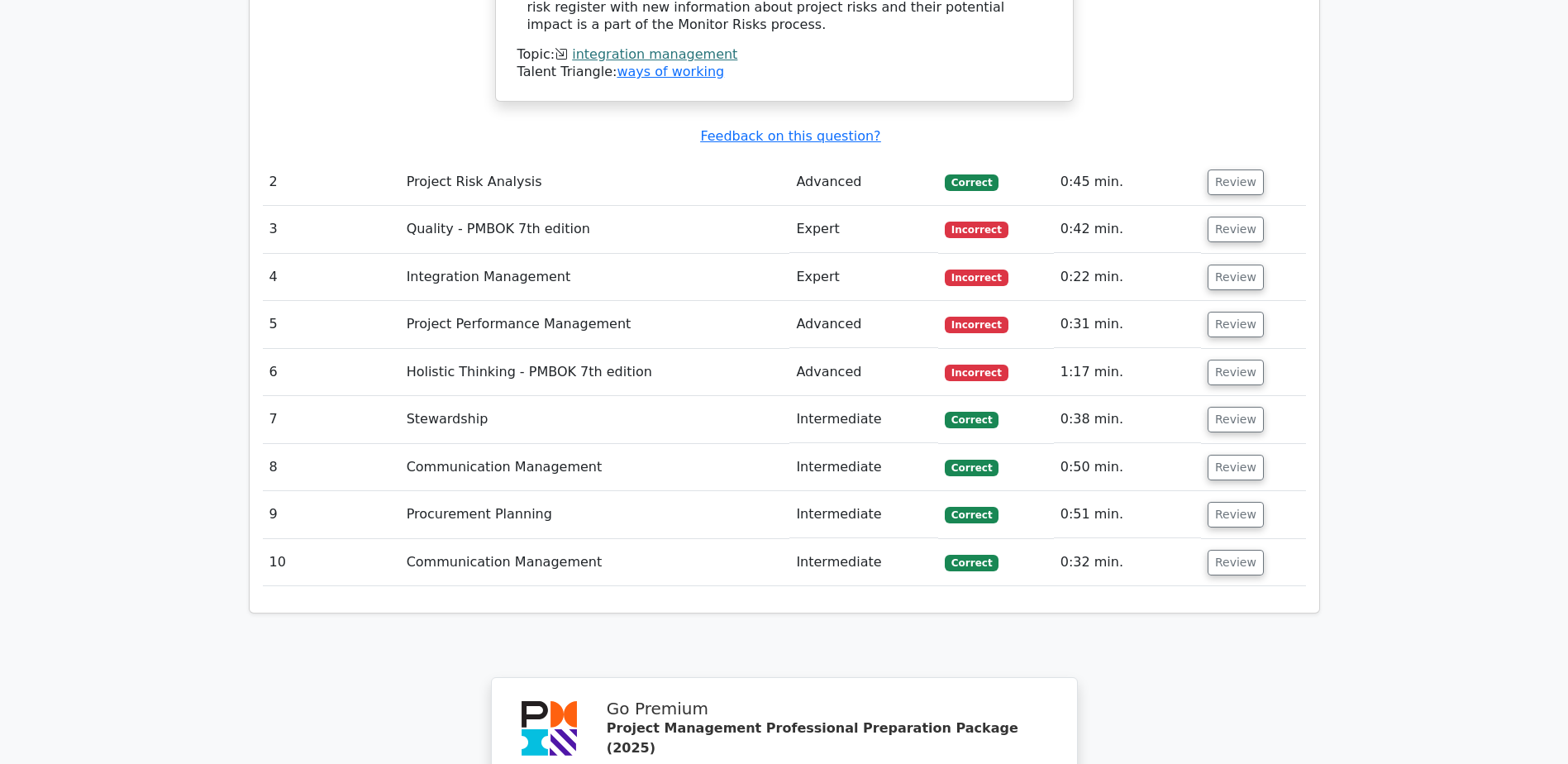
scroll to position [2068, 0]
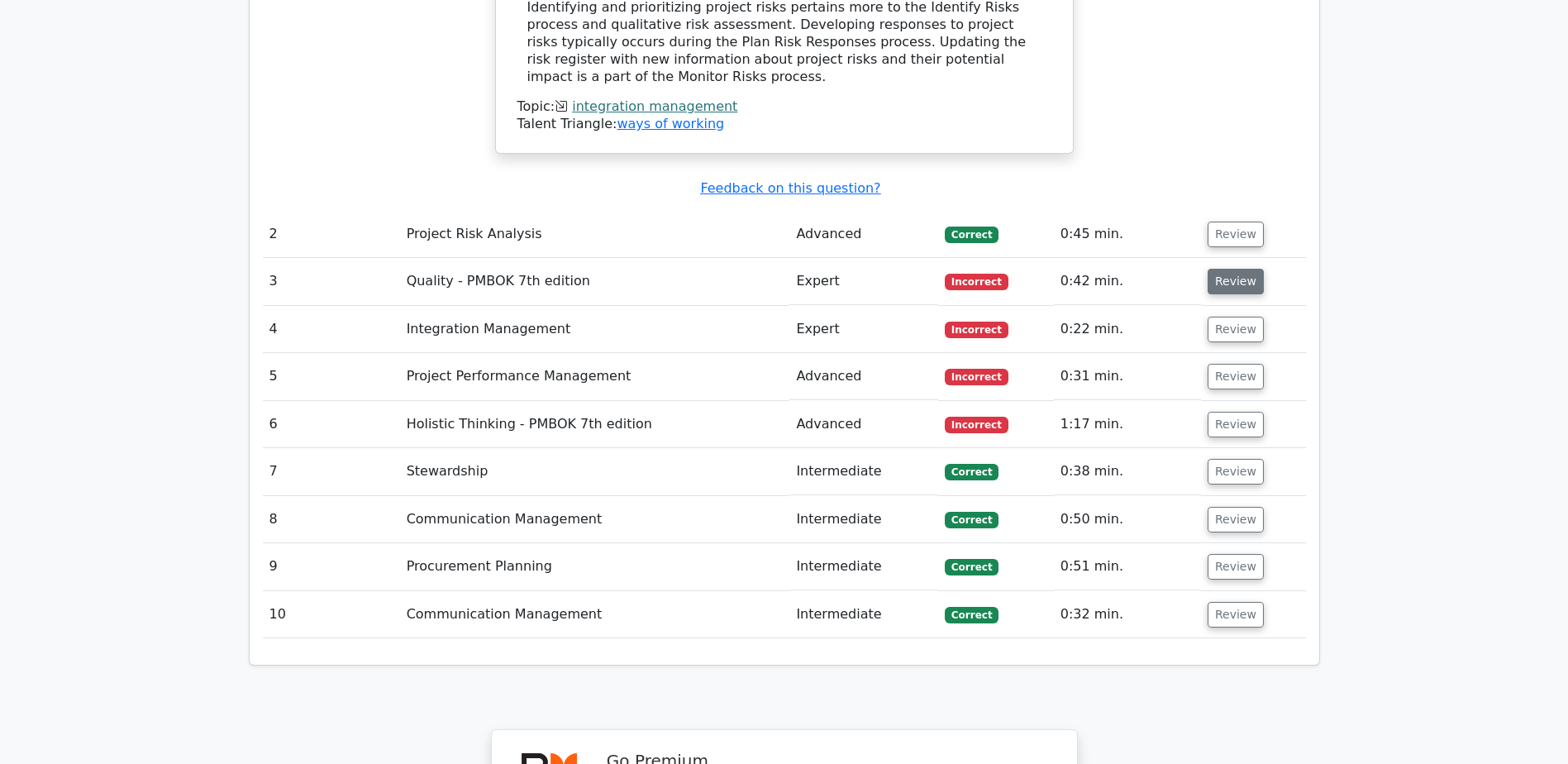
click at [1232, 269] on button "Review" at bounding box center [1236, 281] width 56 height 25
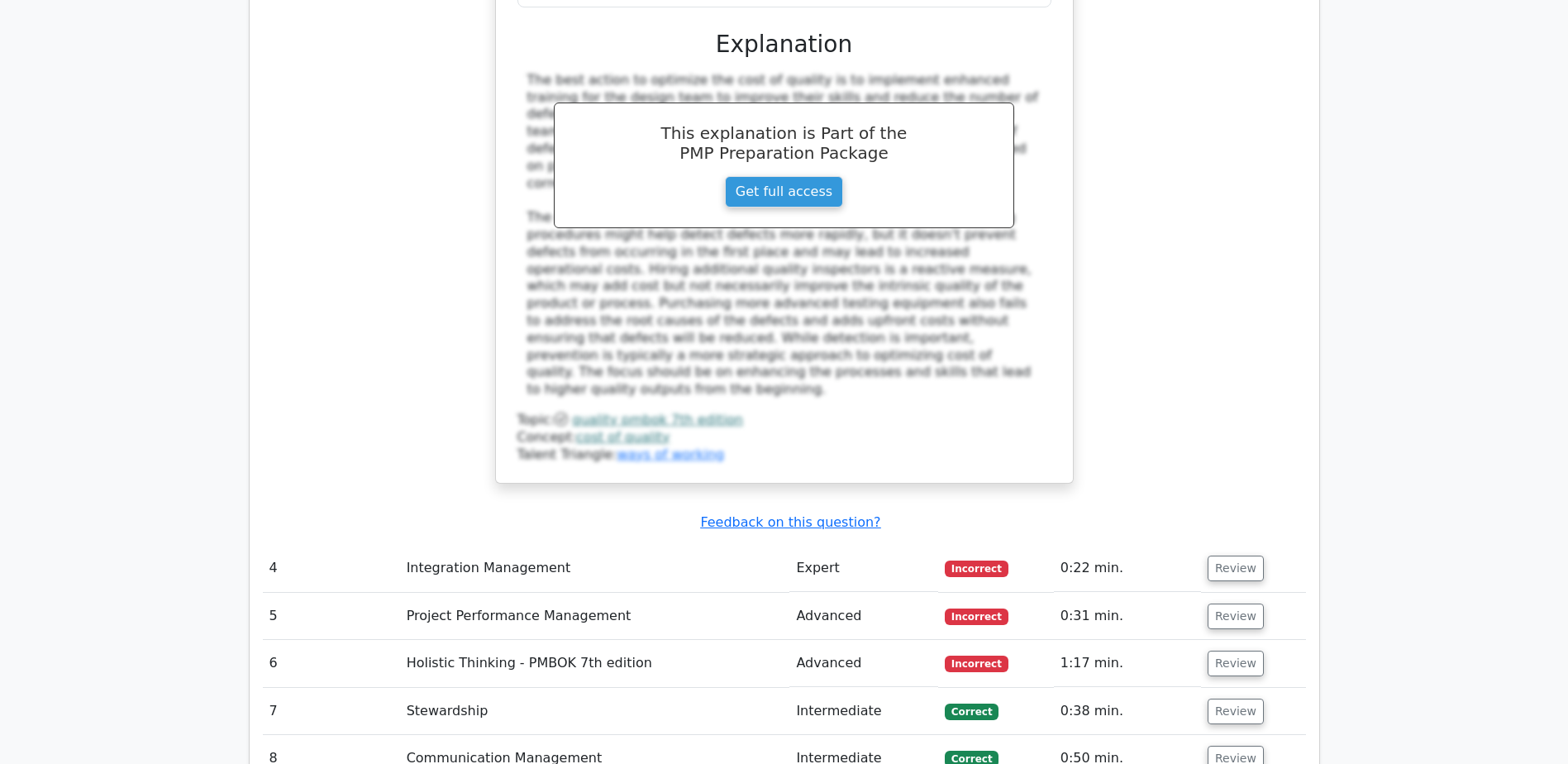
scroll to position [2813, 0]
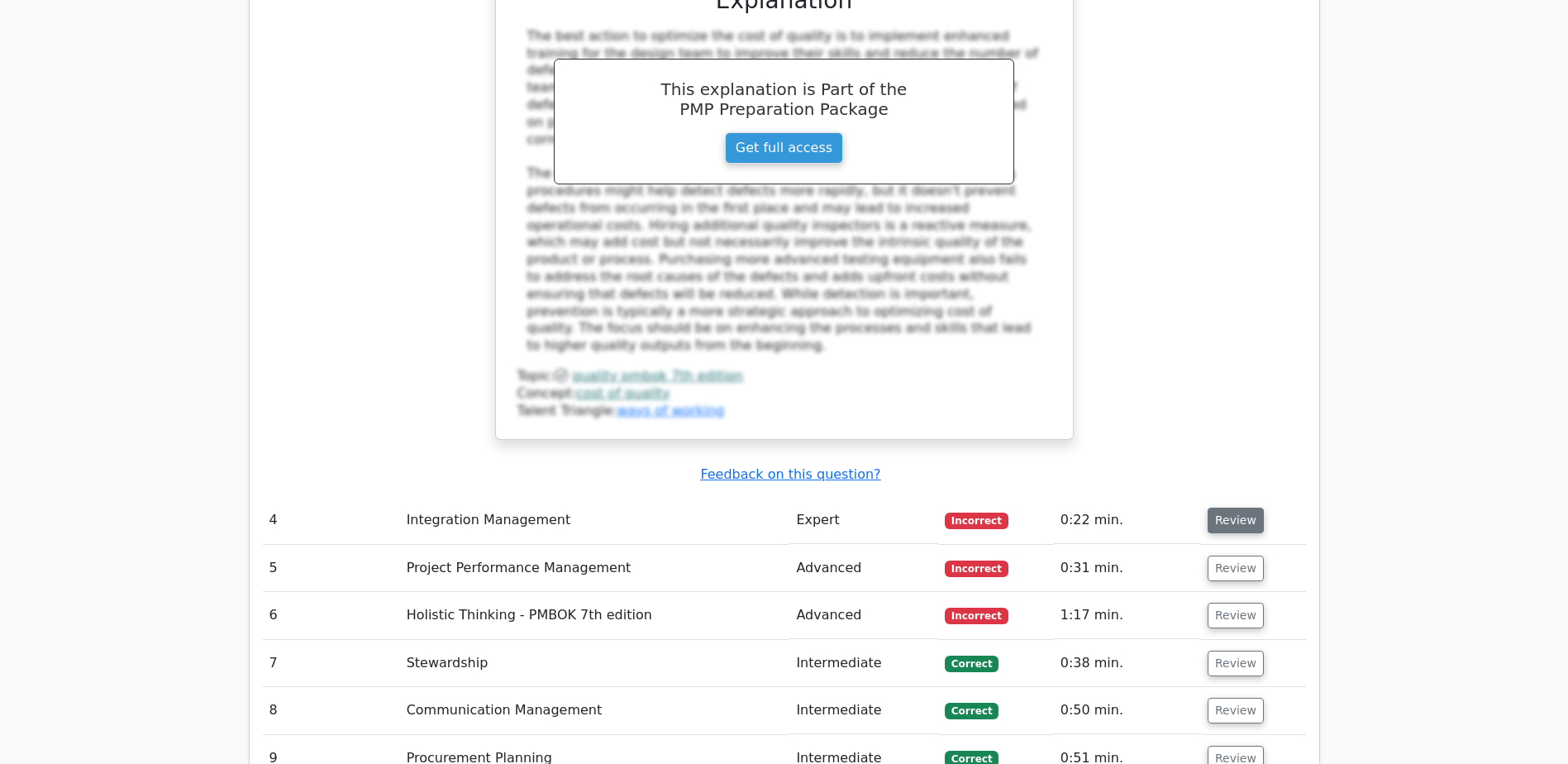
click at [1227, 508] on button "Review" at bounding box center [1236, 521] width 56 height 25
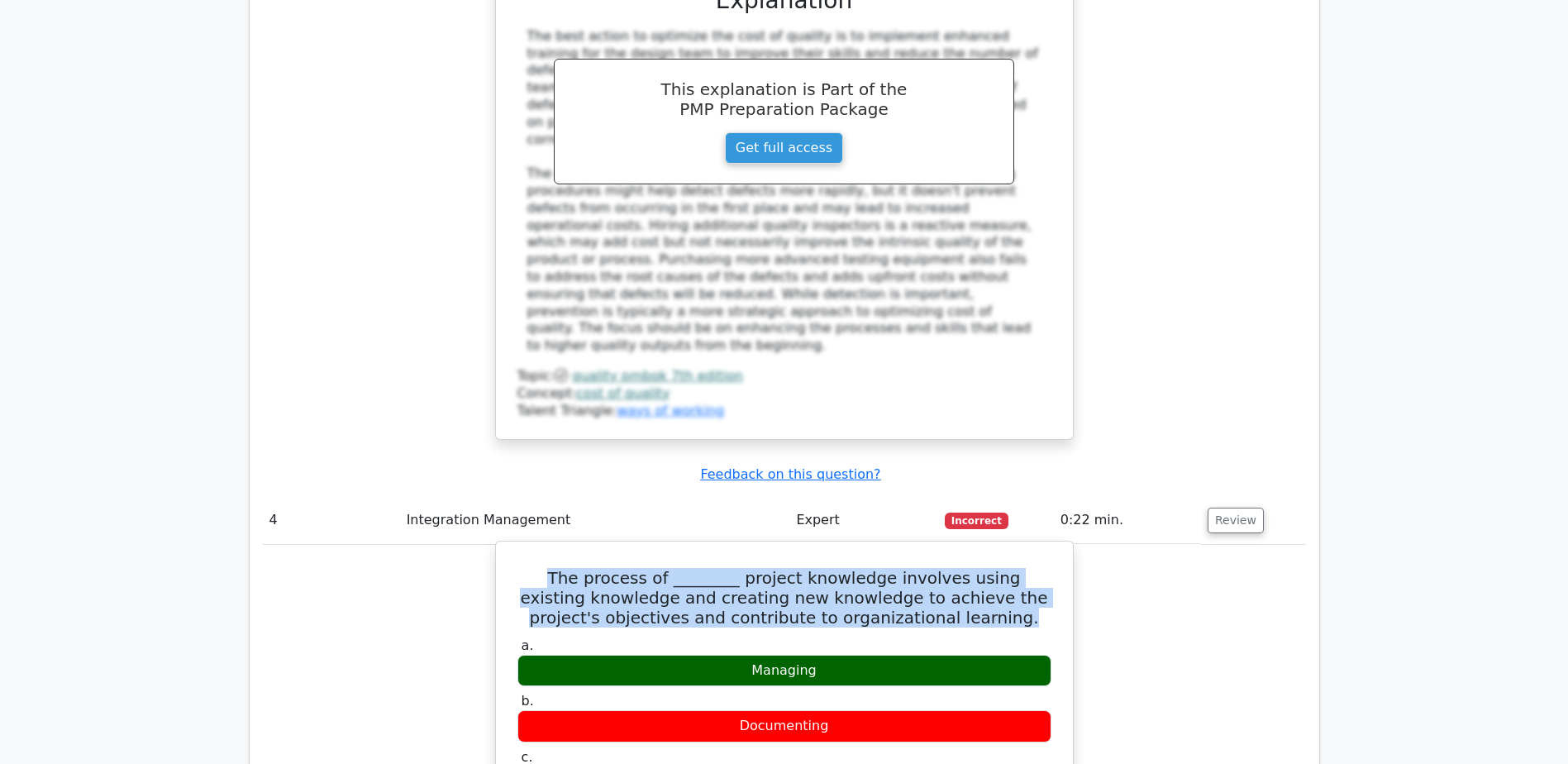
drag, startPoint x: 540, startPoint y: 450, endPoint x: 1000, endPoint y: 482, distance: 461.1
click at [1000, 568] on h5 "The process of ________ project knowledge involves using existing knowledge and…" at bounding box center [784, 598] width 537 height 59
copy h5 "The process of ________ project knowledge involves using existing knowledge and…"
drag, startPoint x: 749, startPoint y: 543, endPoint x: 845, endPoint y: 529, distance: 97.0
click at [845, 655] on div "Managing" at bounding box center [784, 671] width 534 height 32
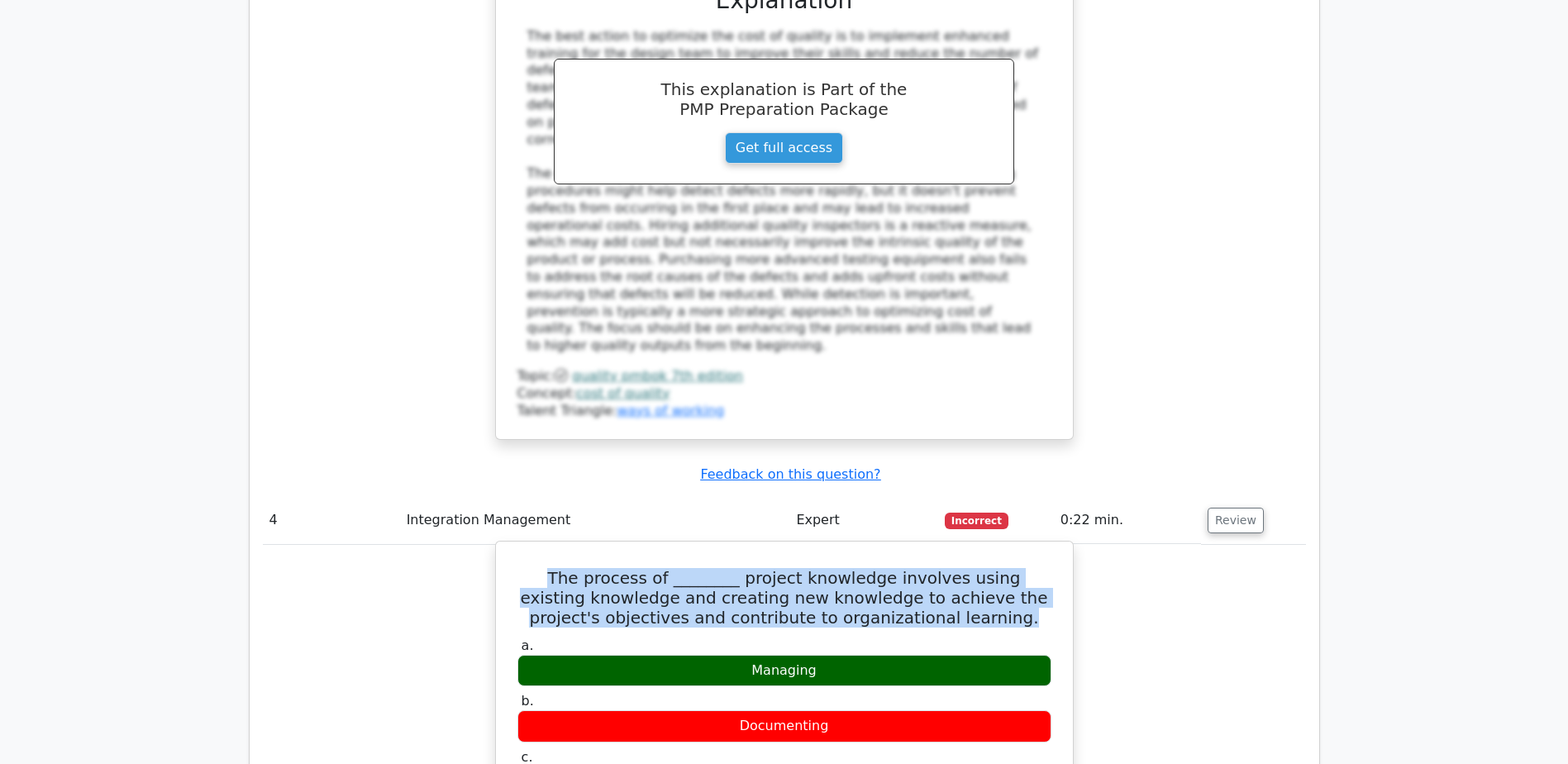
copy div "Managing"
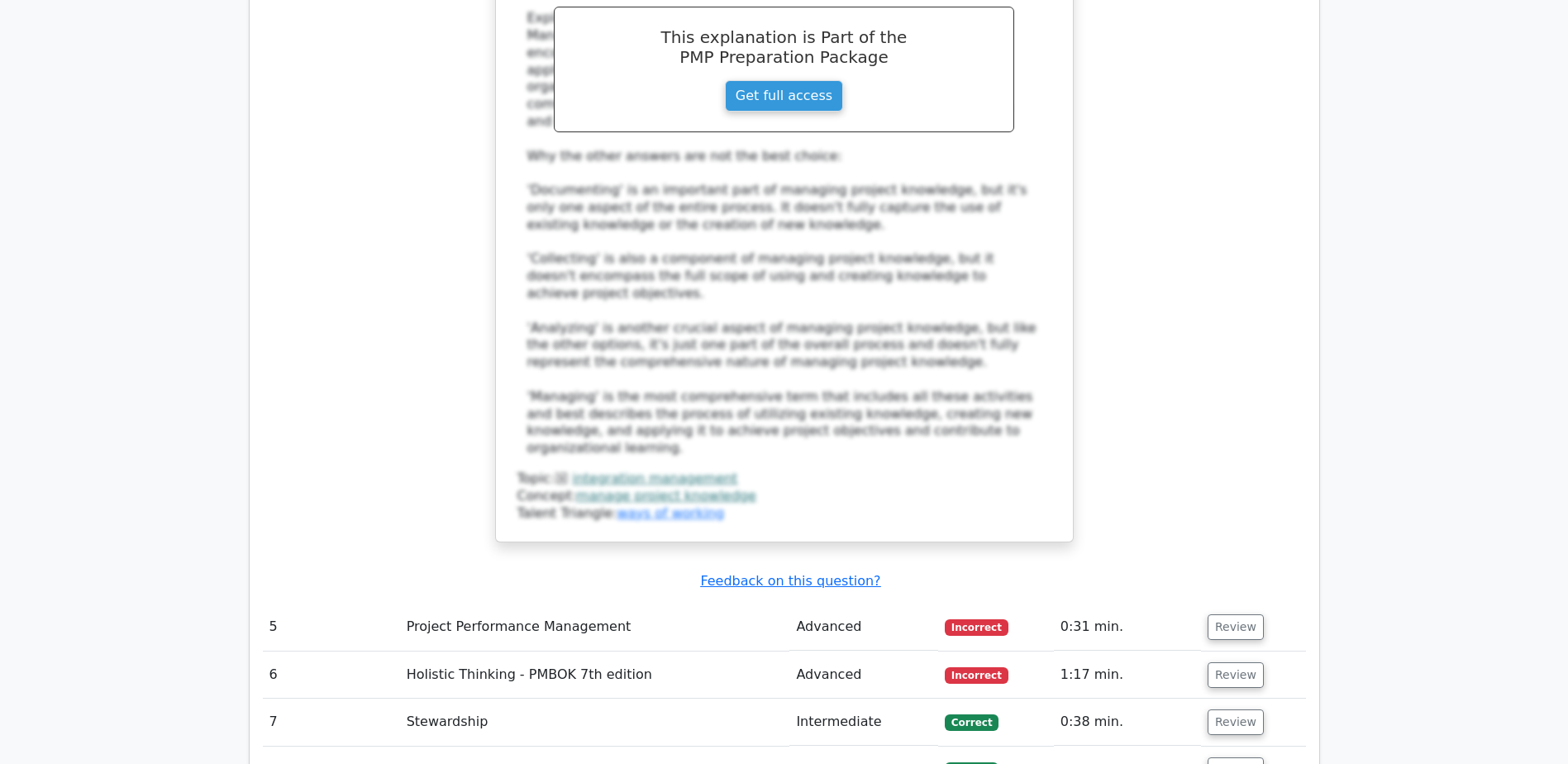
scroll to position [3804, 0]
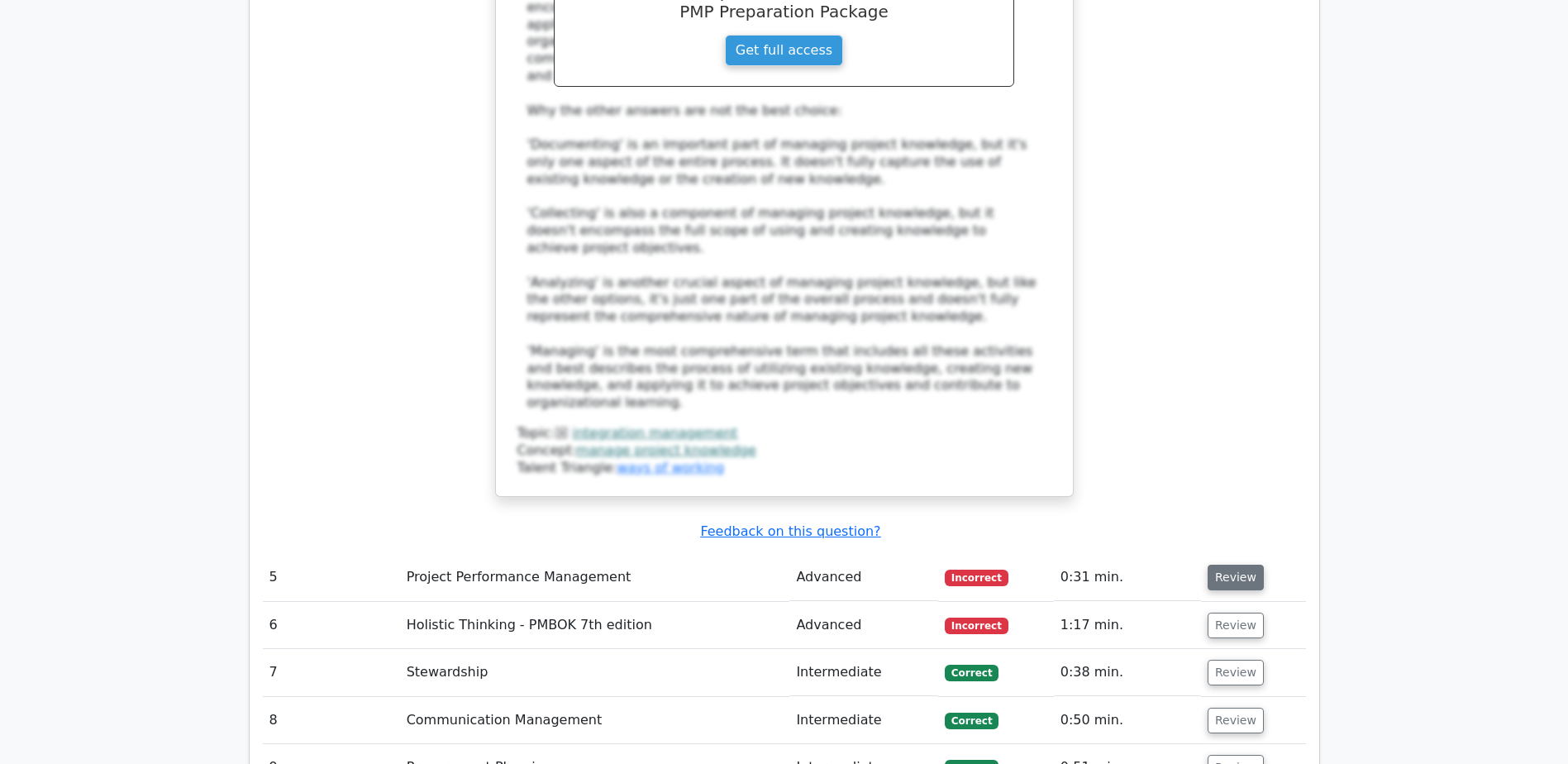
click at [1231, 564] on button "Review" at bounding box center [1236, 577] width 56 height 25
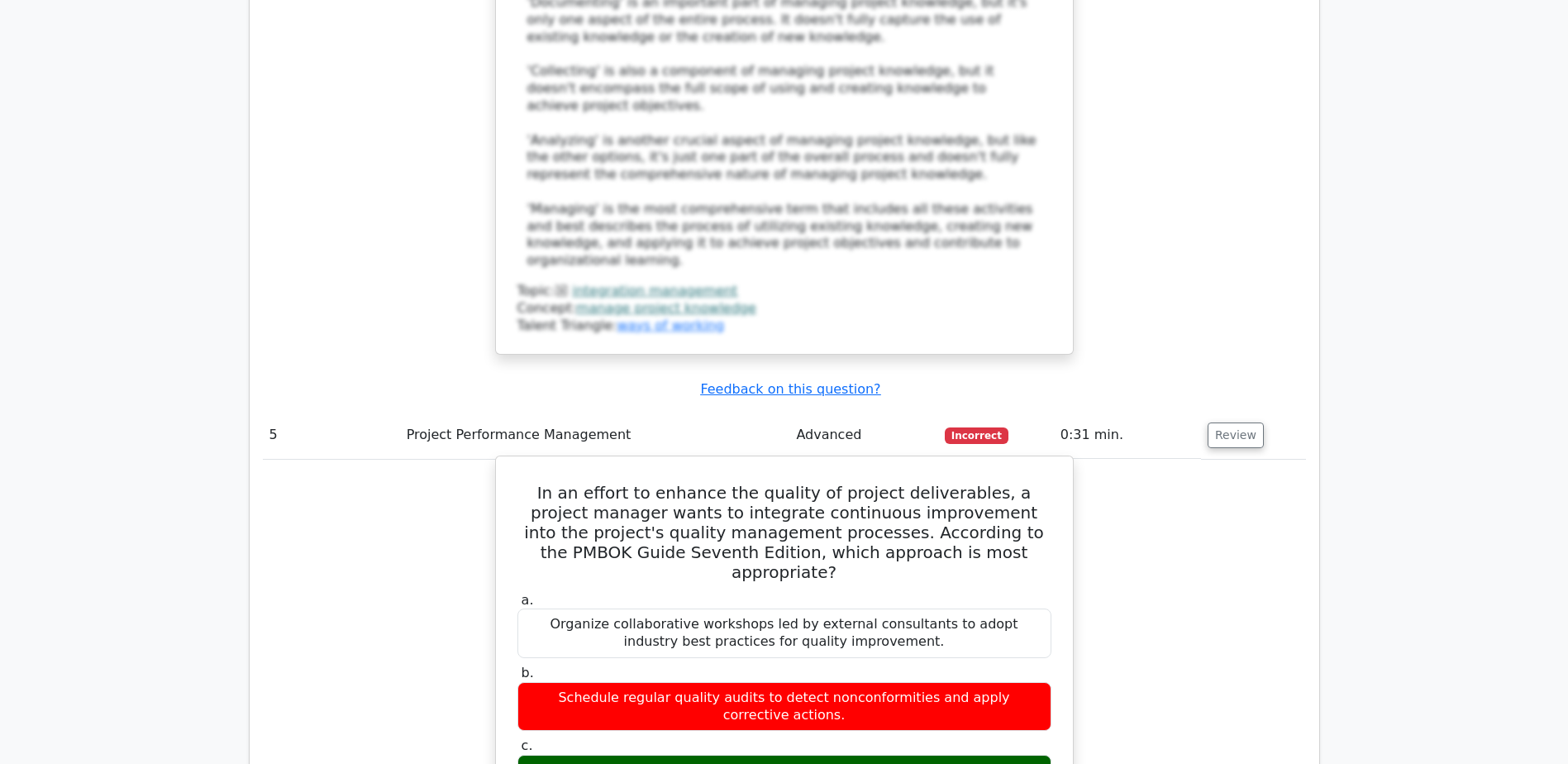
scroll to position [3970, 0]
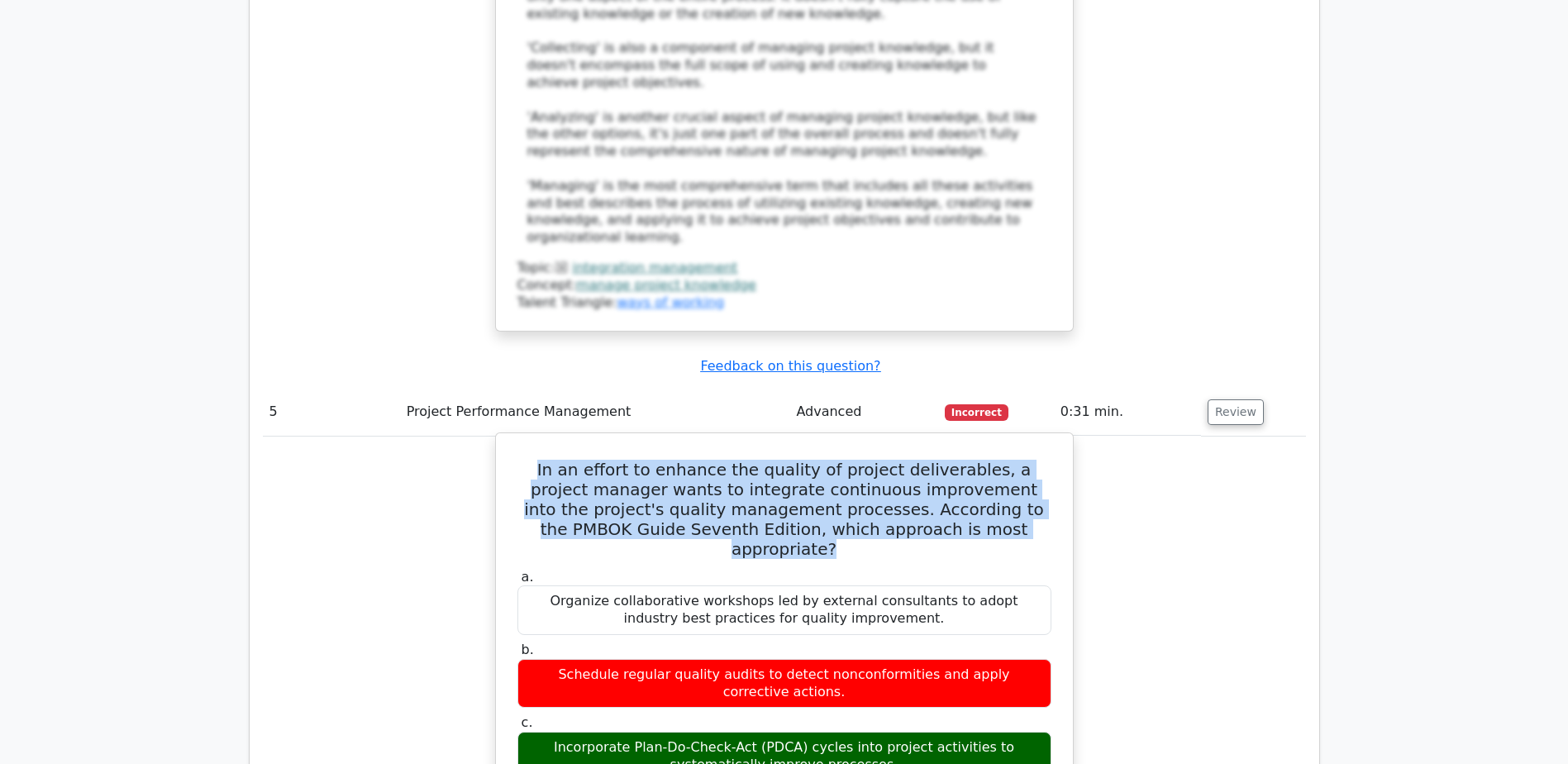
drag, startPoint x: 526, startPoint y: 306, endPoint x: 1025, endPoint y: 361, distance: 502.0
click at [1025, 460] on h5 "In an effort to enhance the quality of project deliverables, a project manager …" at bounding box center [784, 510] width 537 height 99
copy h5 "In an effort to enhance the quality of project deliverables, a project manager …"
drag, startPoint x: 530, startPoint y: 564, endPoint x: 1035, endPoint y: 584, distance: 505.4
click at [1035, 732] on div "Incorporate Plan-Do-Check-Act (PDCA) cycles into project activities to systemat…" at bounding box center [784, 756] width 534 height 50
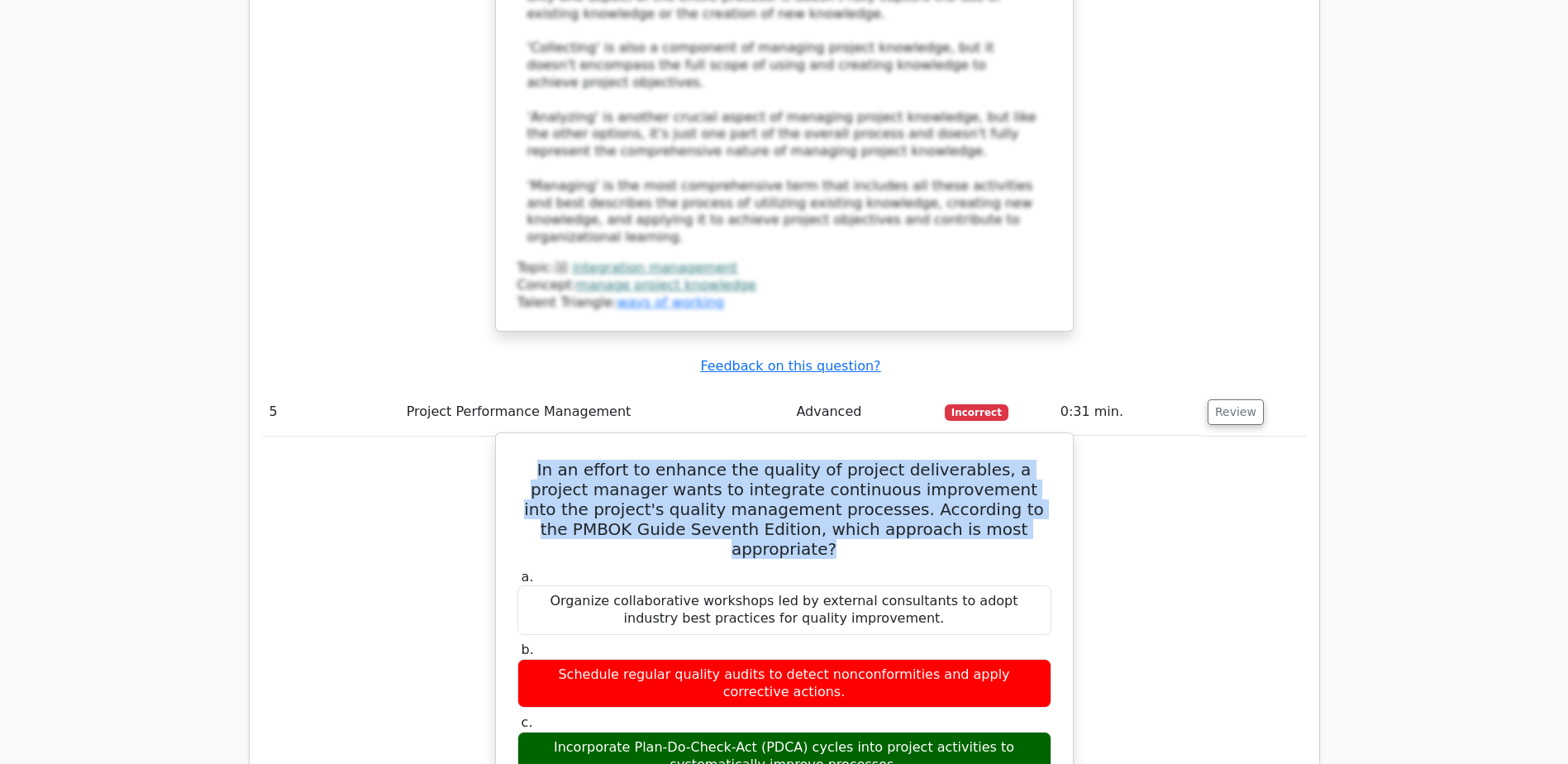
copy div "Incorporate Plan-Do-Check-Act (PDCA) cycles into project activities to systemat…"
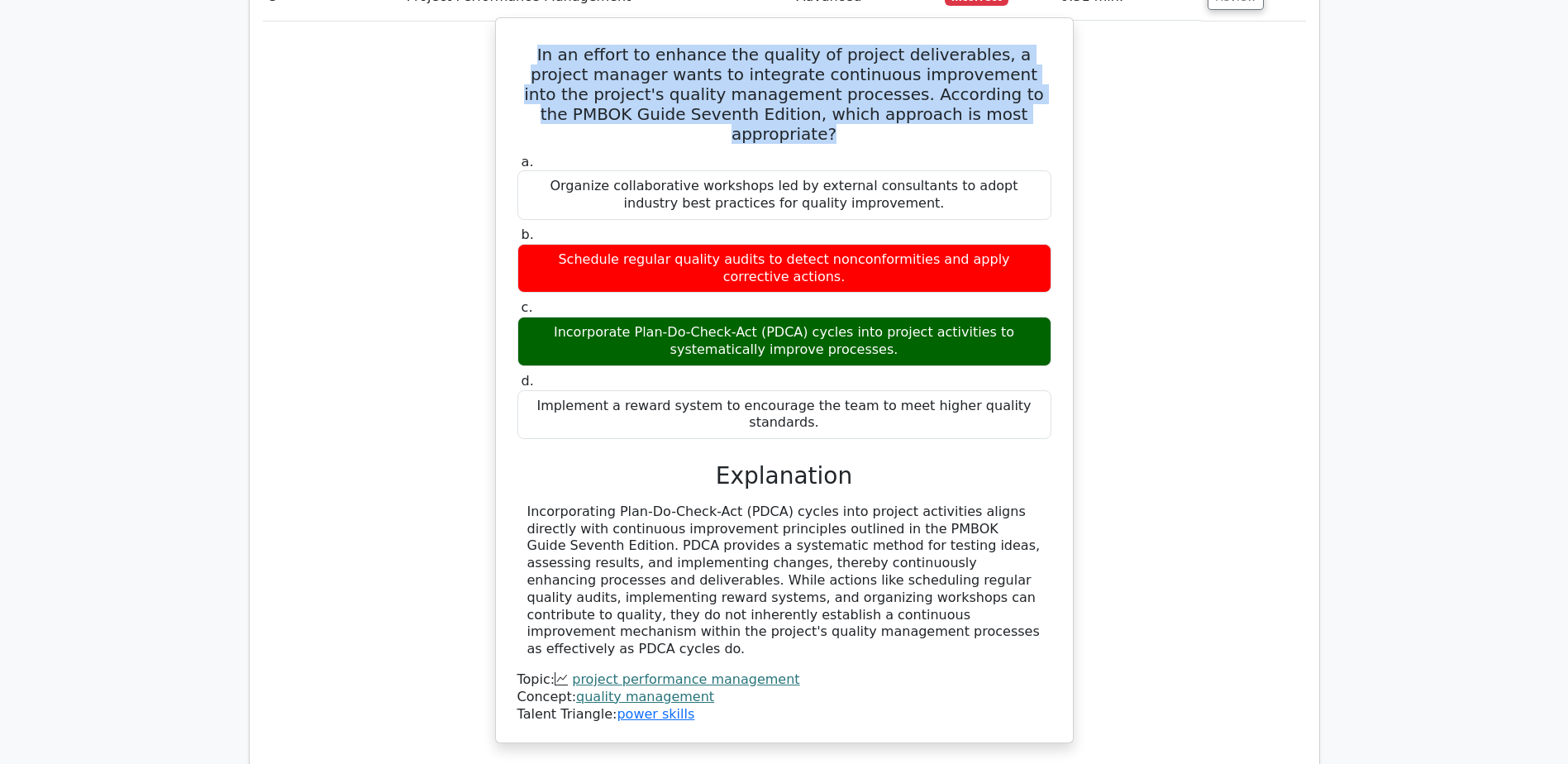
scroll to position [4466, 0]
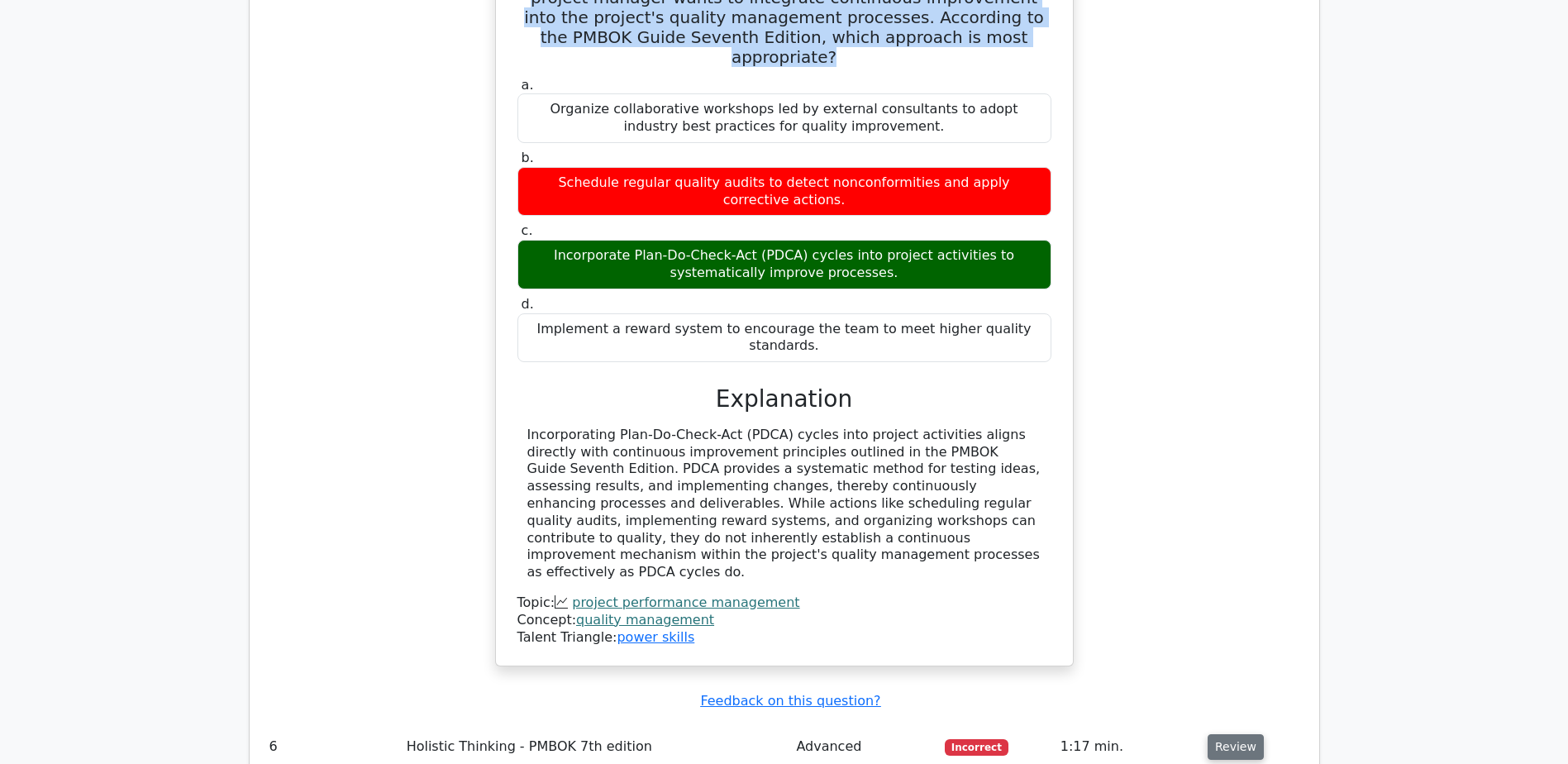
click at [1244, 735] on button "Review" at bounding box center [1236, 747] width 56 height 25
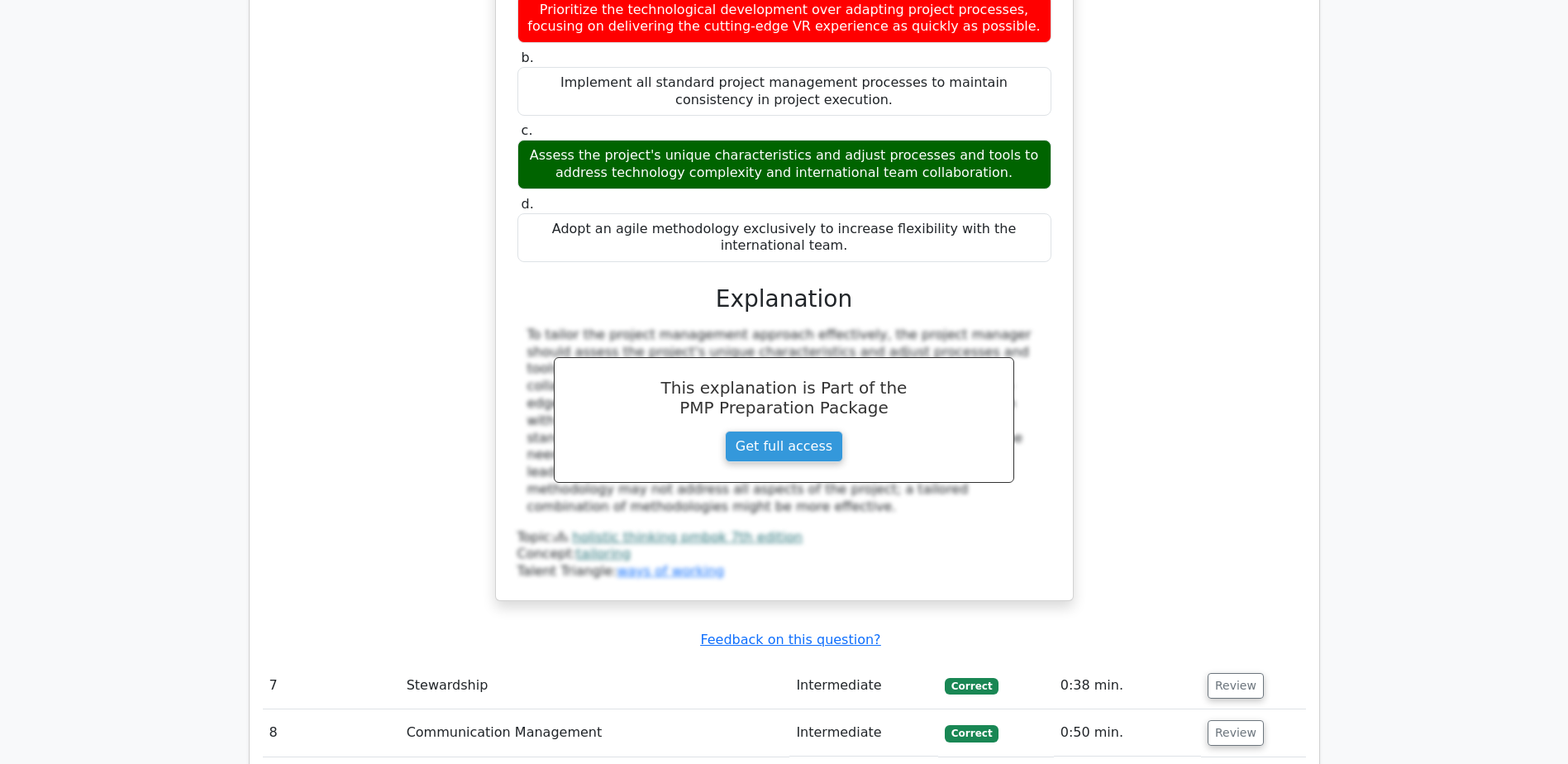
scroll to position [5459, 0]
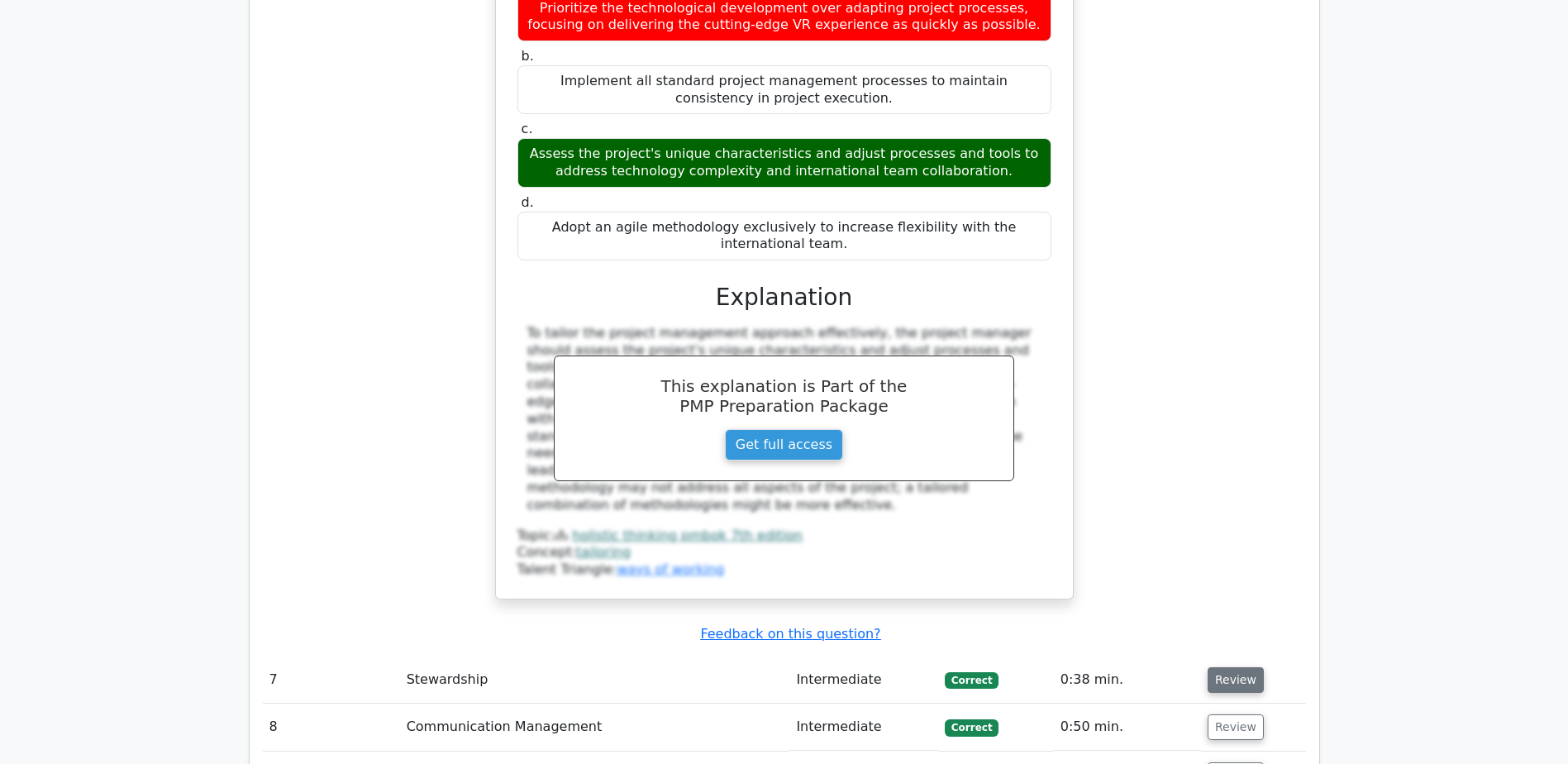
click at [1237, 668] on button "Review" at bounding box center [1236, 680] width 56 height 25
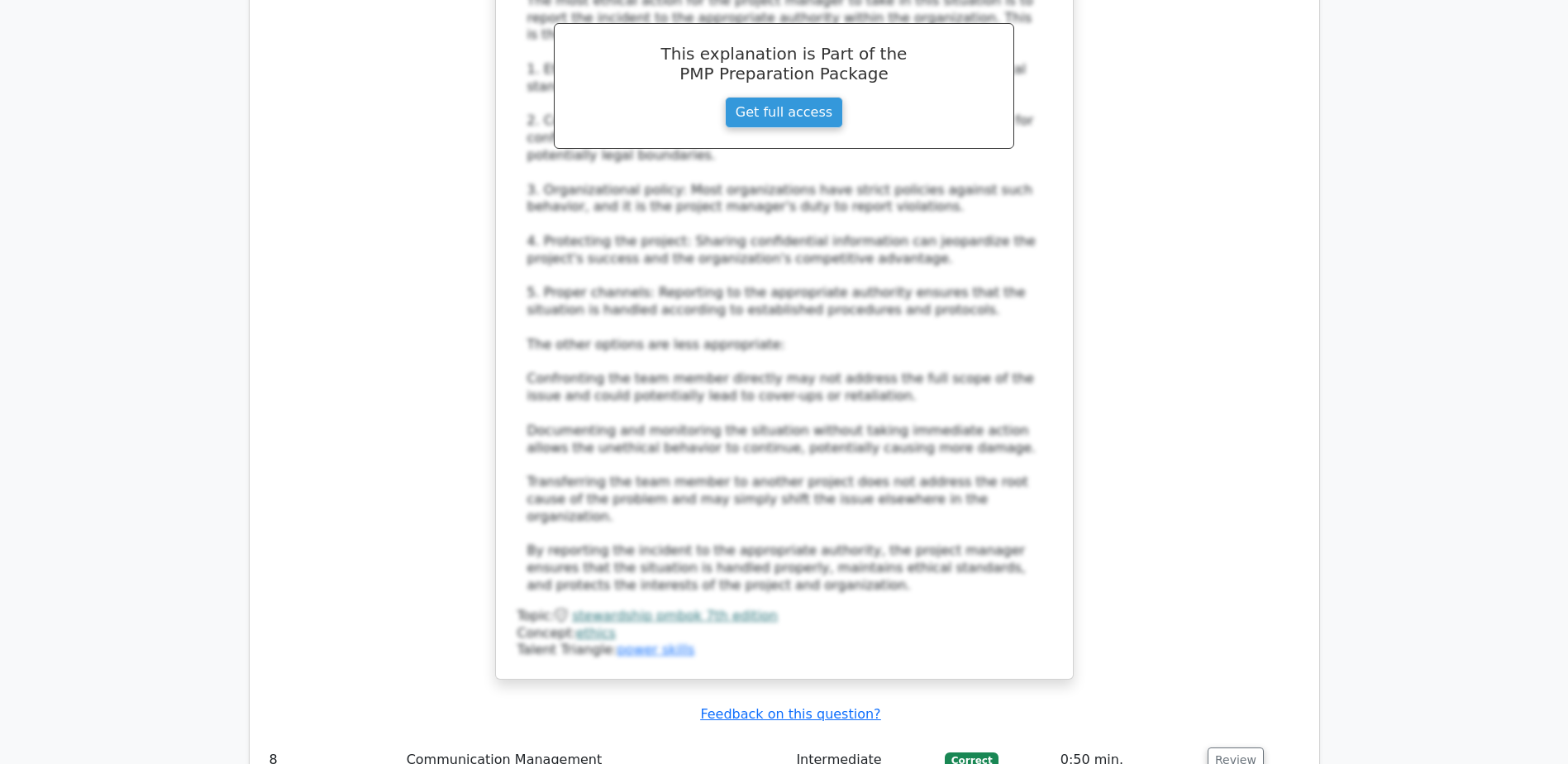
scroll to position [6617, 0]
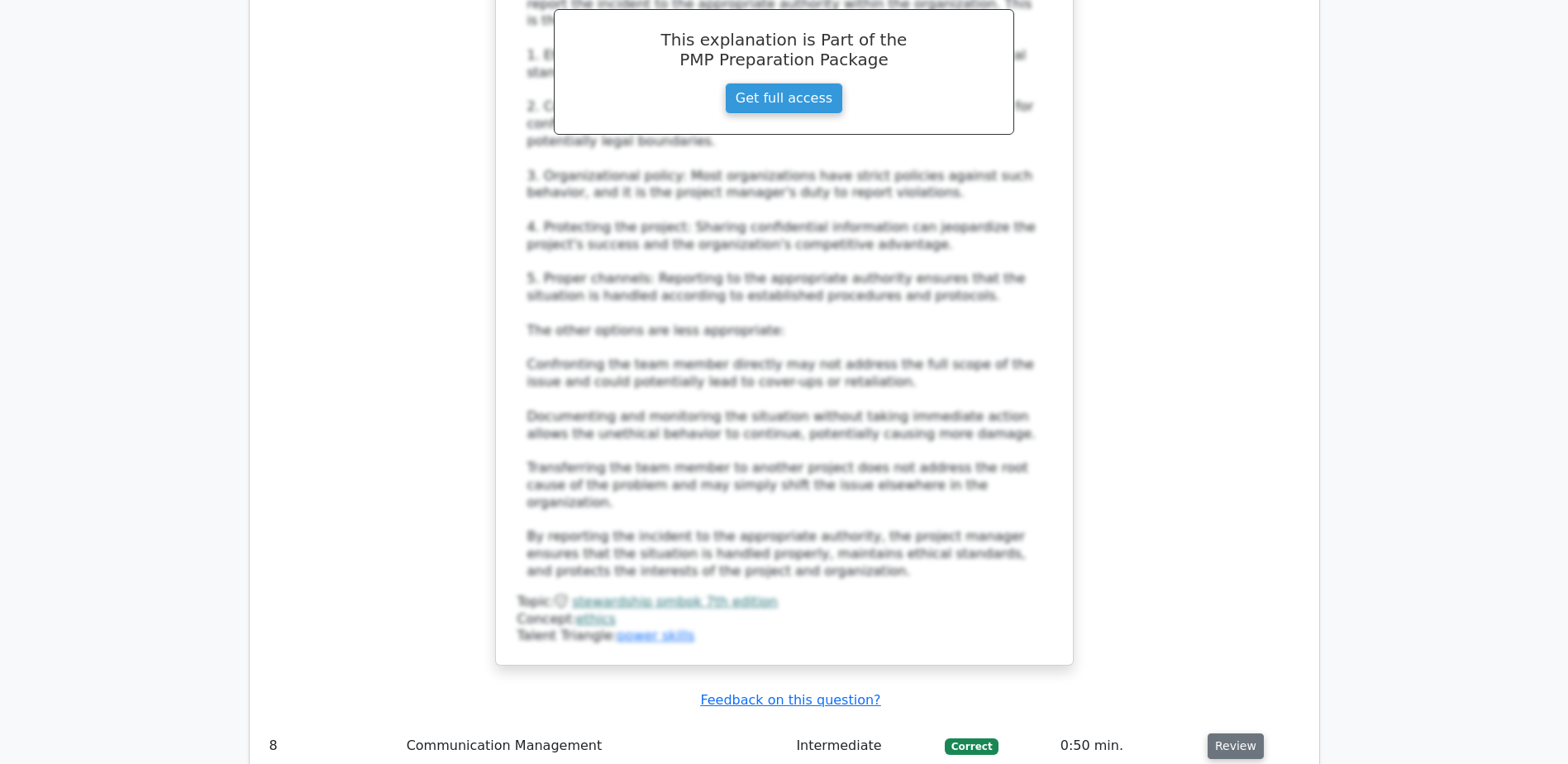
click at [1224, 734] on button "Review" at bounding box center [1236, 746] width 56 height 25
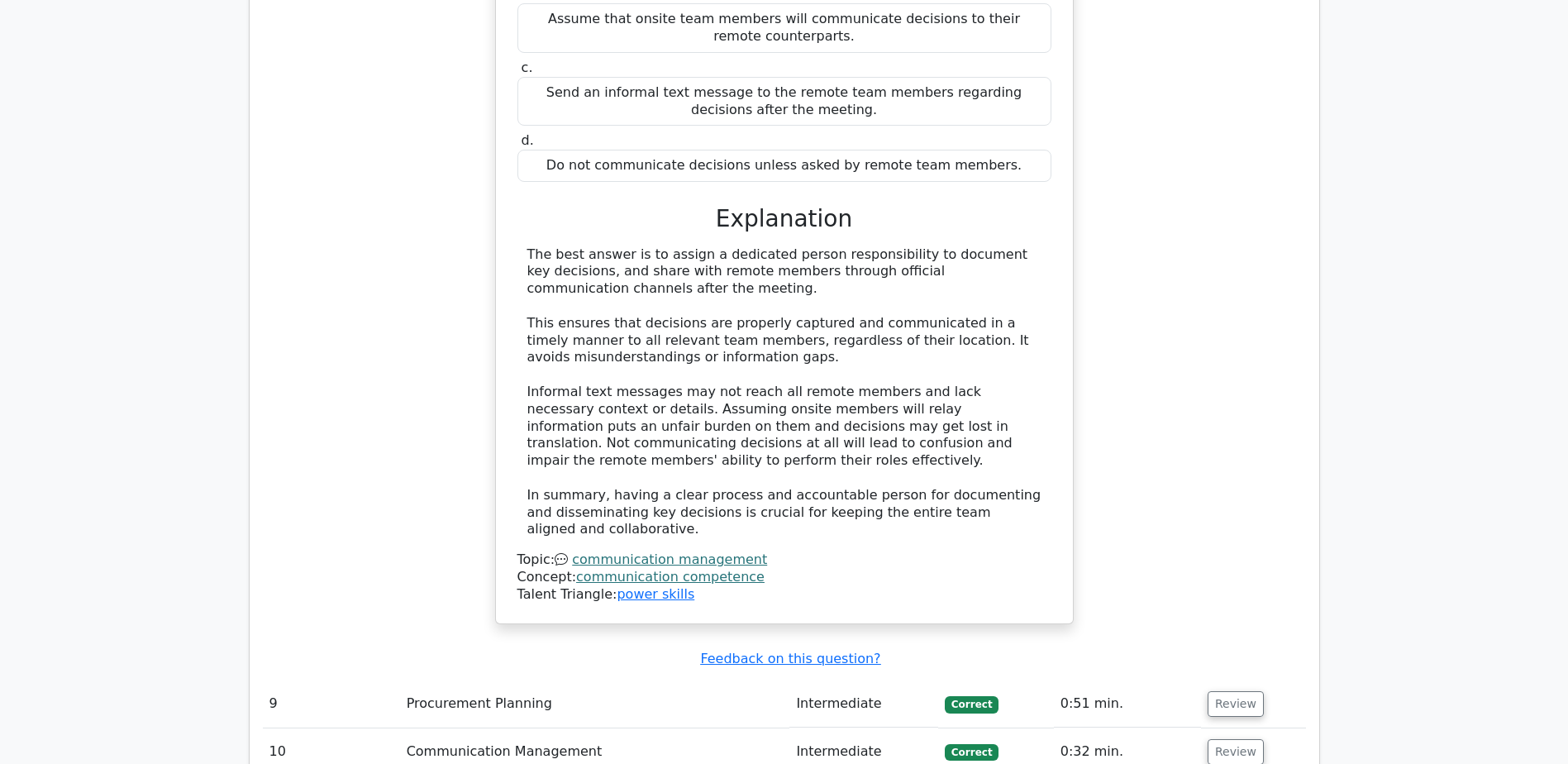
scroll to position [7610, 0]
click at [1216, 690] on button "Review" at bounding box center [1236, 703] width 56 height 25
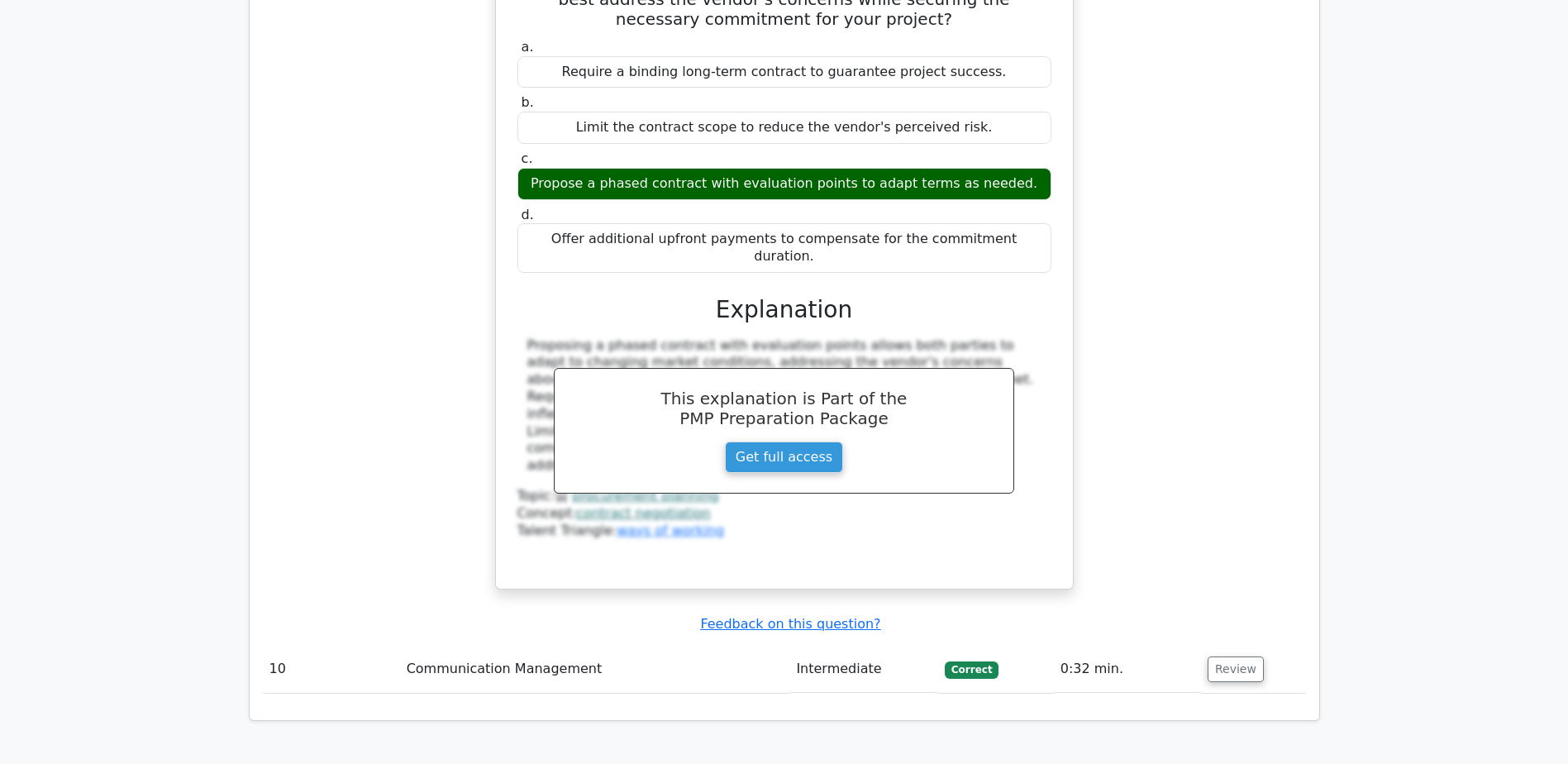
scroll to position [8437, 0]
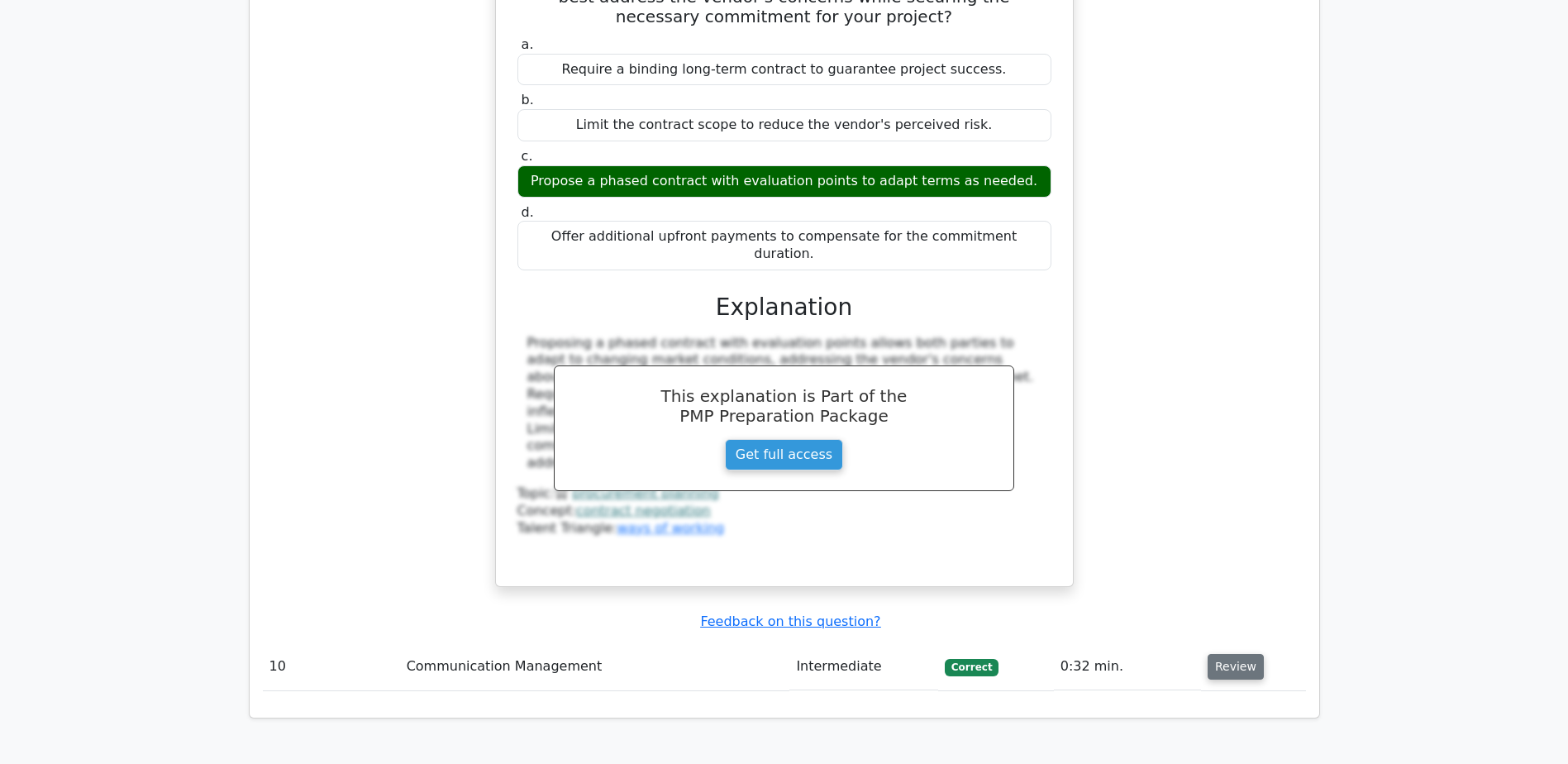
click at [1236, 654] on button "Review" at bounding box center [1236, 667] width 56 height 25
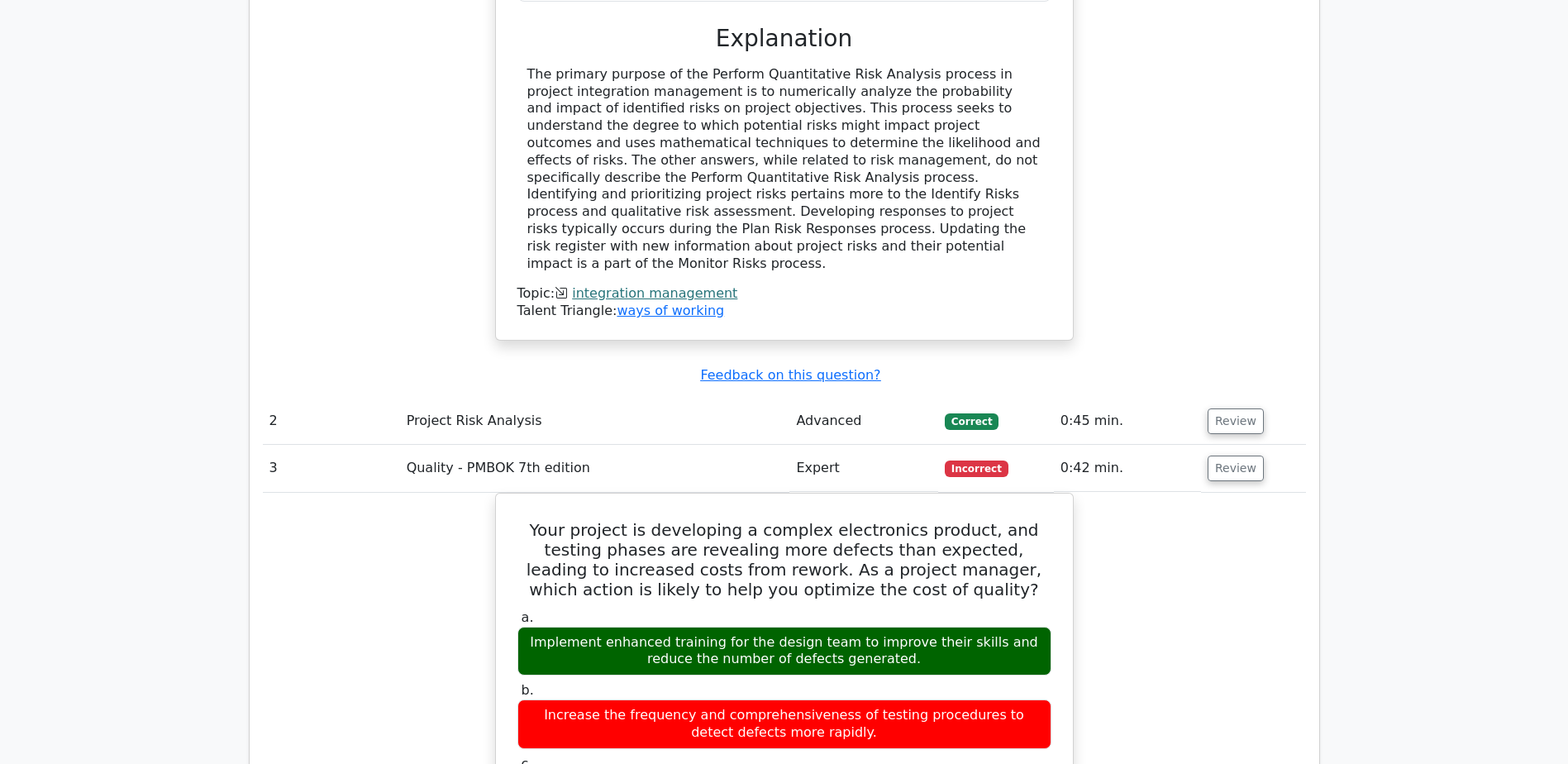
scroll to position [1655, 0]
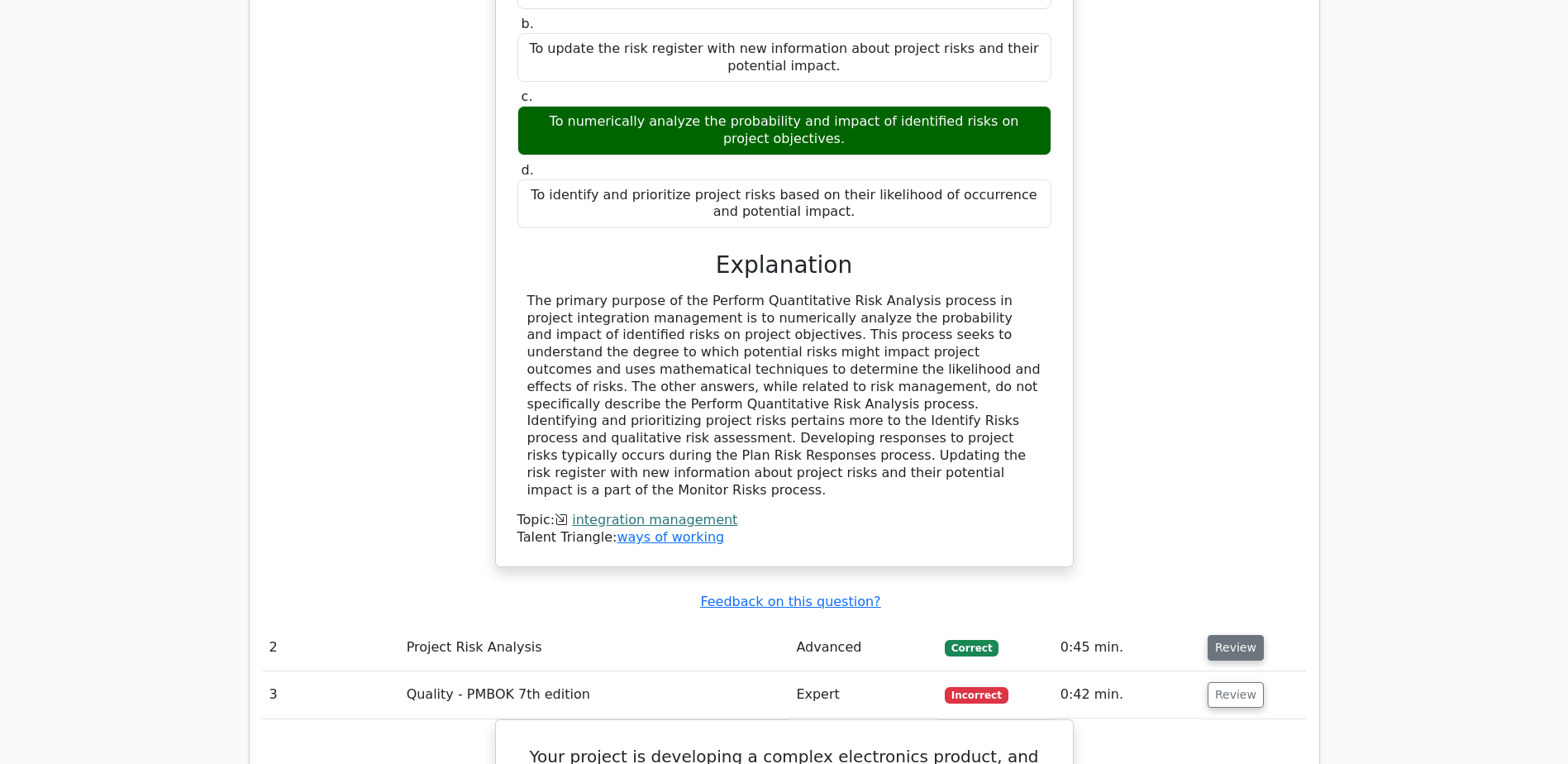
click at [1236, 636] on button "Review" at bounding box center [1236, 648] width 56 height 25
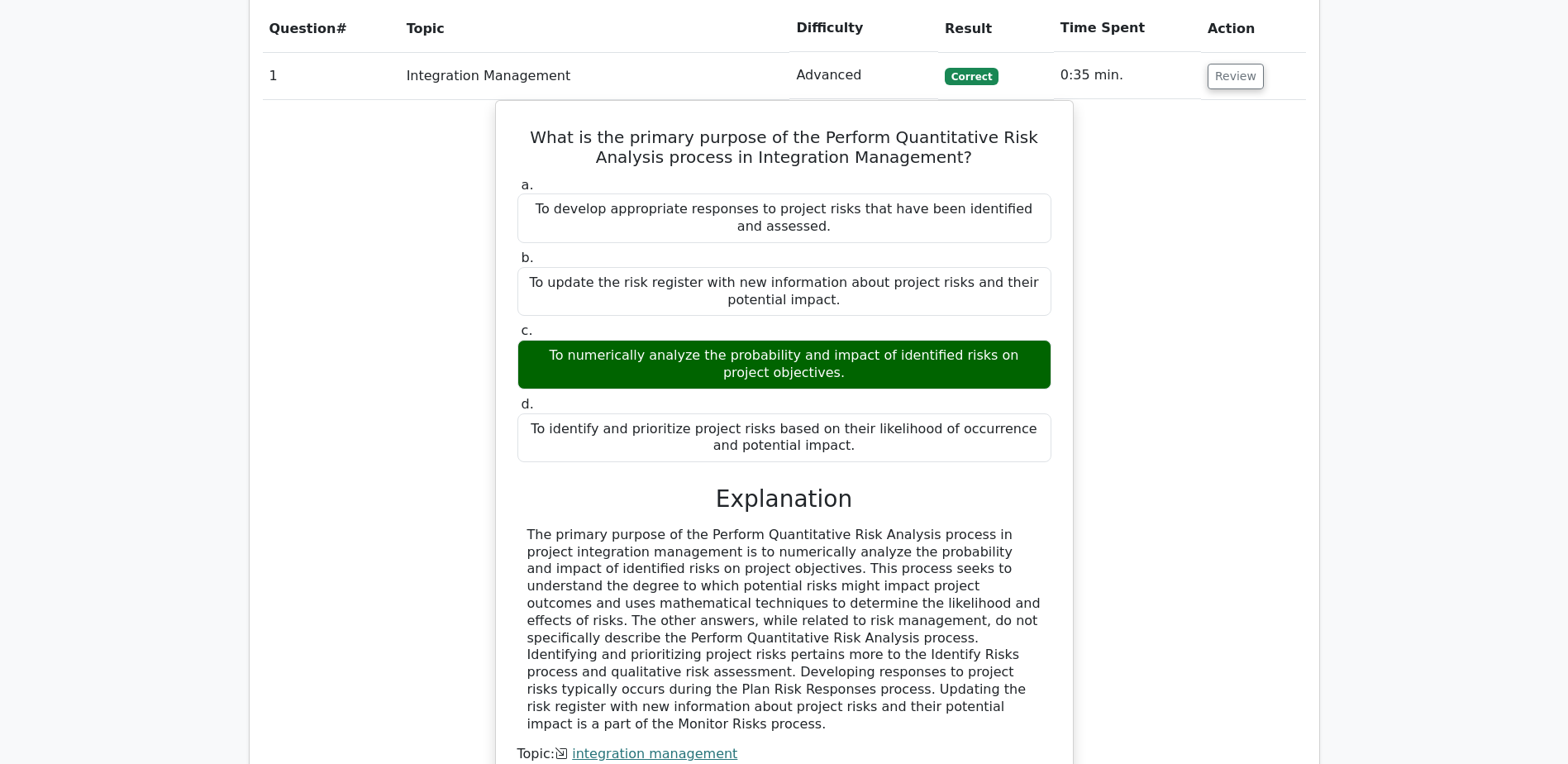
scroll to position [1406, 0]
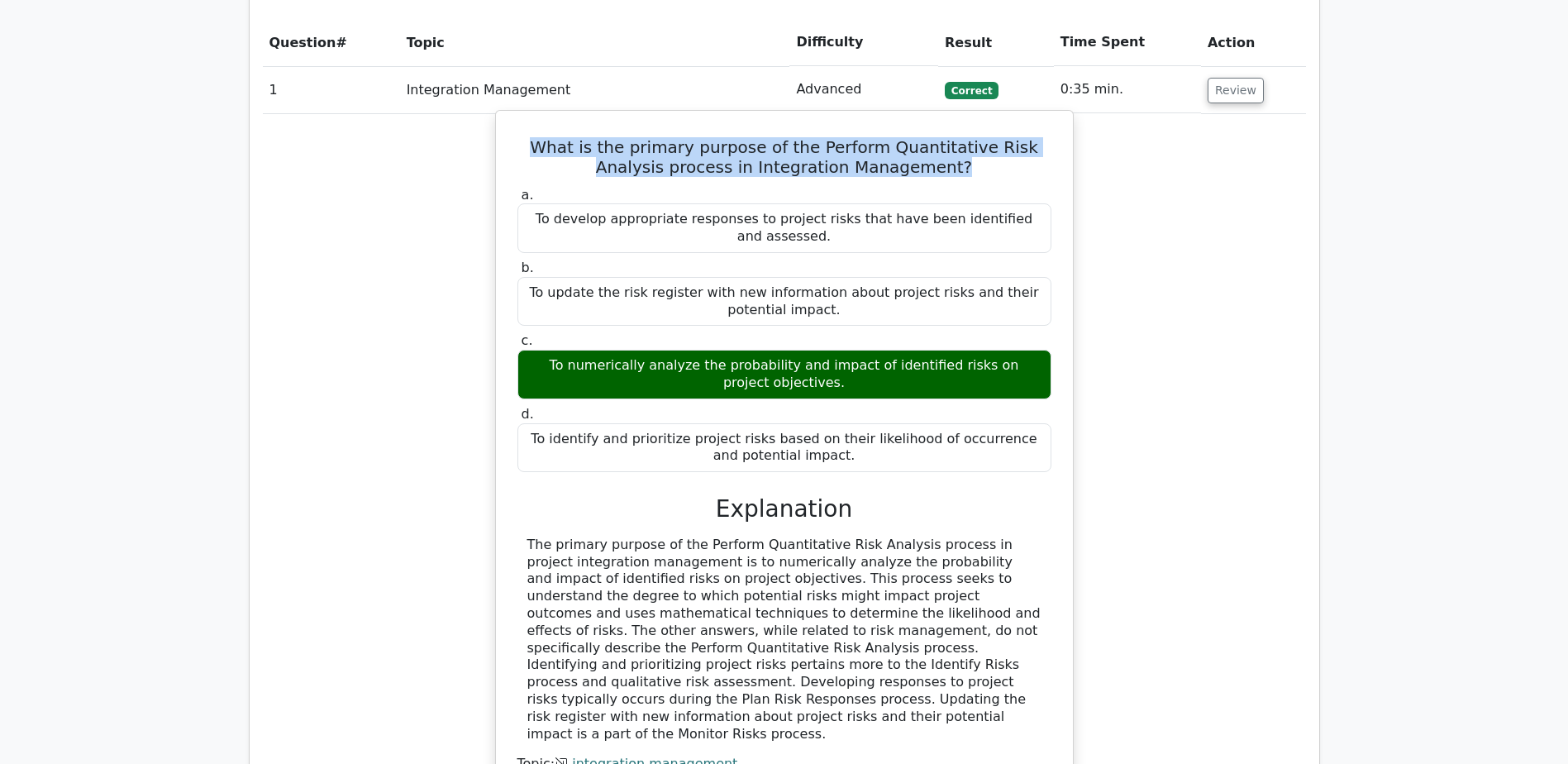
drag, startPoint x: 519, startPoint y: 82, endPoint x: 940, endPoint y: 118, distance: 422.5
click at [940, 118] on div "What is the primary purpose of the Perform Quantitative Risk Analysis process i…" at bounding box center [785, 460] width 564 height 686
copy h5 "What is the primary purpose of the Perform Quantitative Risk Analysis process i…"
drag, startPoint x: 541, startPoint y: 308, endPoint x: 949, endPoint y: 324, distance: 408.3
click at [949, 349] on div "To numerically analyze the probability and impact of identified risks on projec…" at bounding box center [784, 374] width 534 height 50
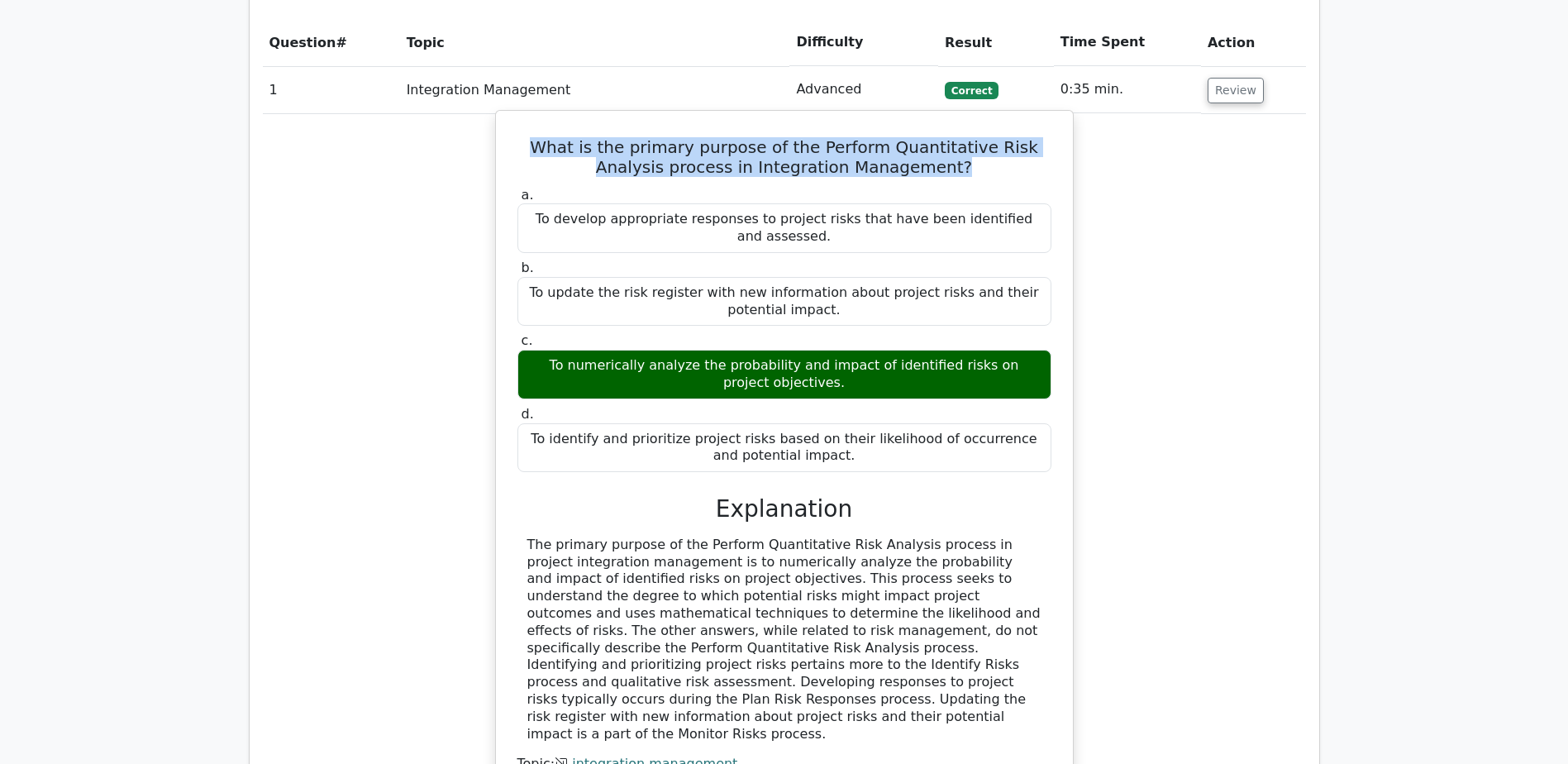
copy div "To numerically analyze the probability and impact of identified risks on projec…"
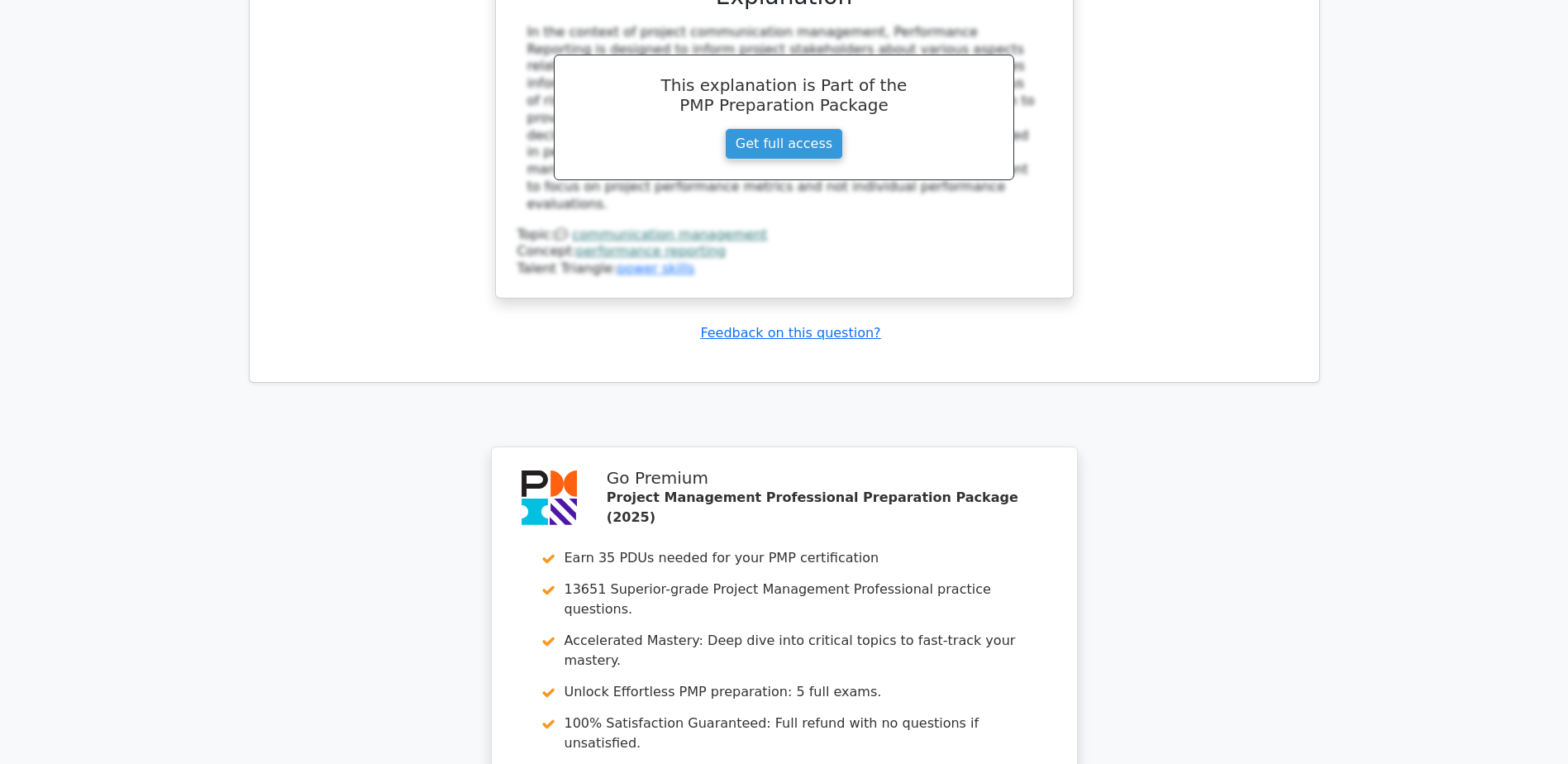
scroll to position [10387, 0]
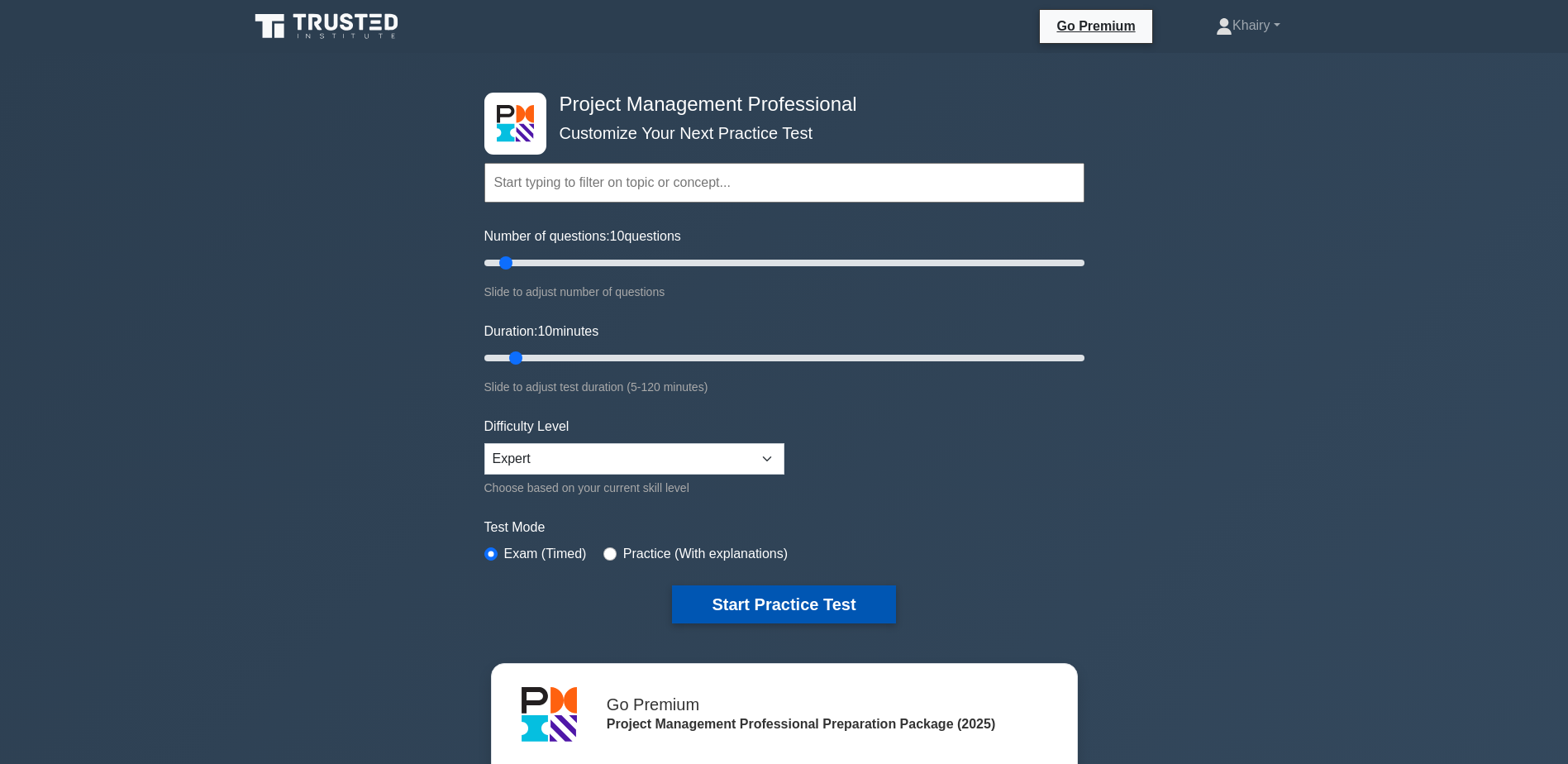
click at [740, 595] on button "Start Practice Test" at bounding box center [783, 604] width 223 height 38
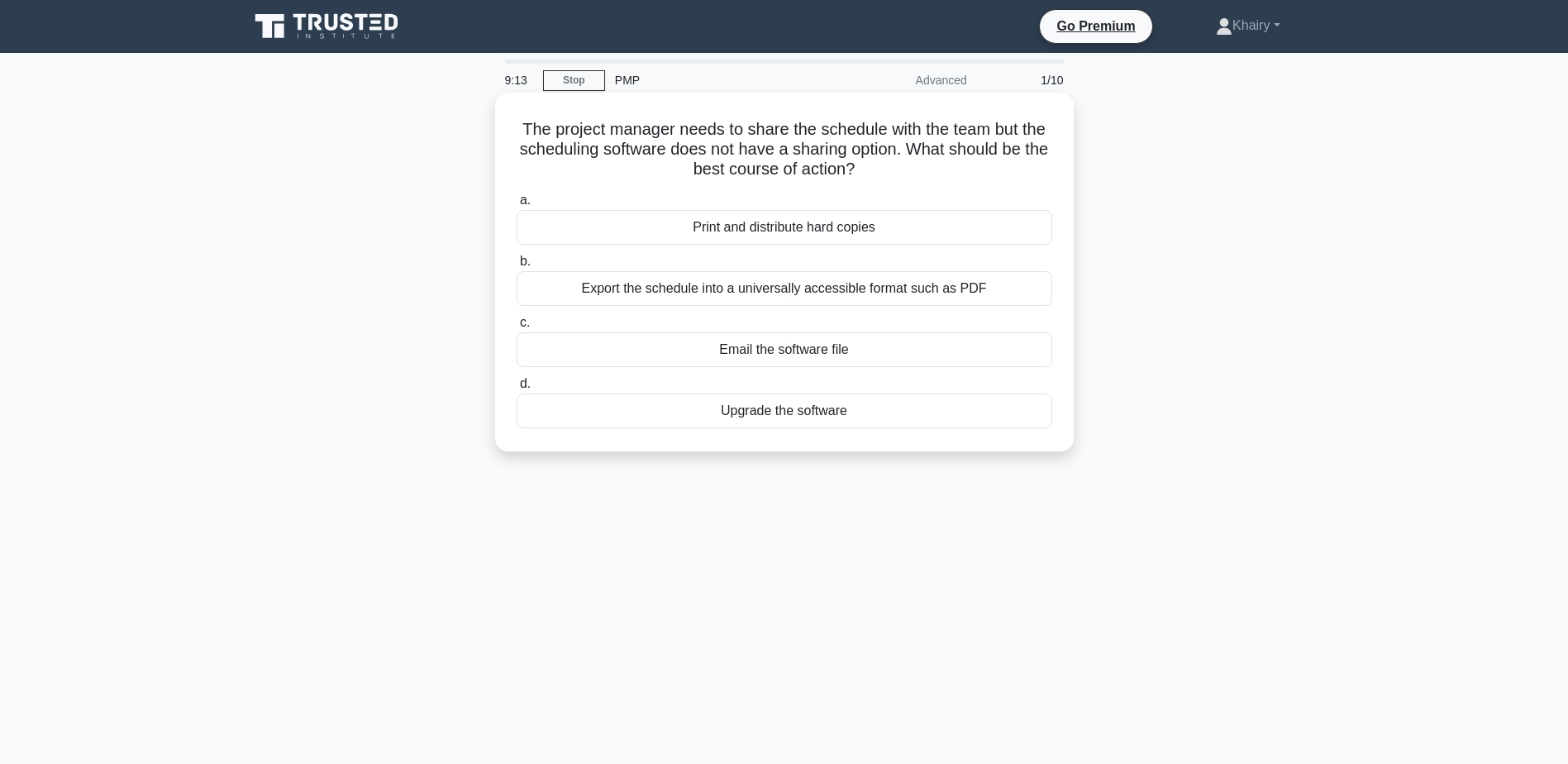
click at [789, 411] on div "Upgrade the software" at bounding box center [784, 412] width 536 height 35
click at [517, 389] on input "d. Upgrade the software" at bounding box center [517, 383] width 0 height 11
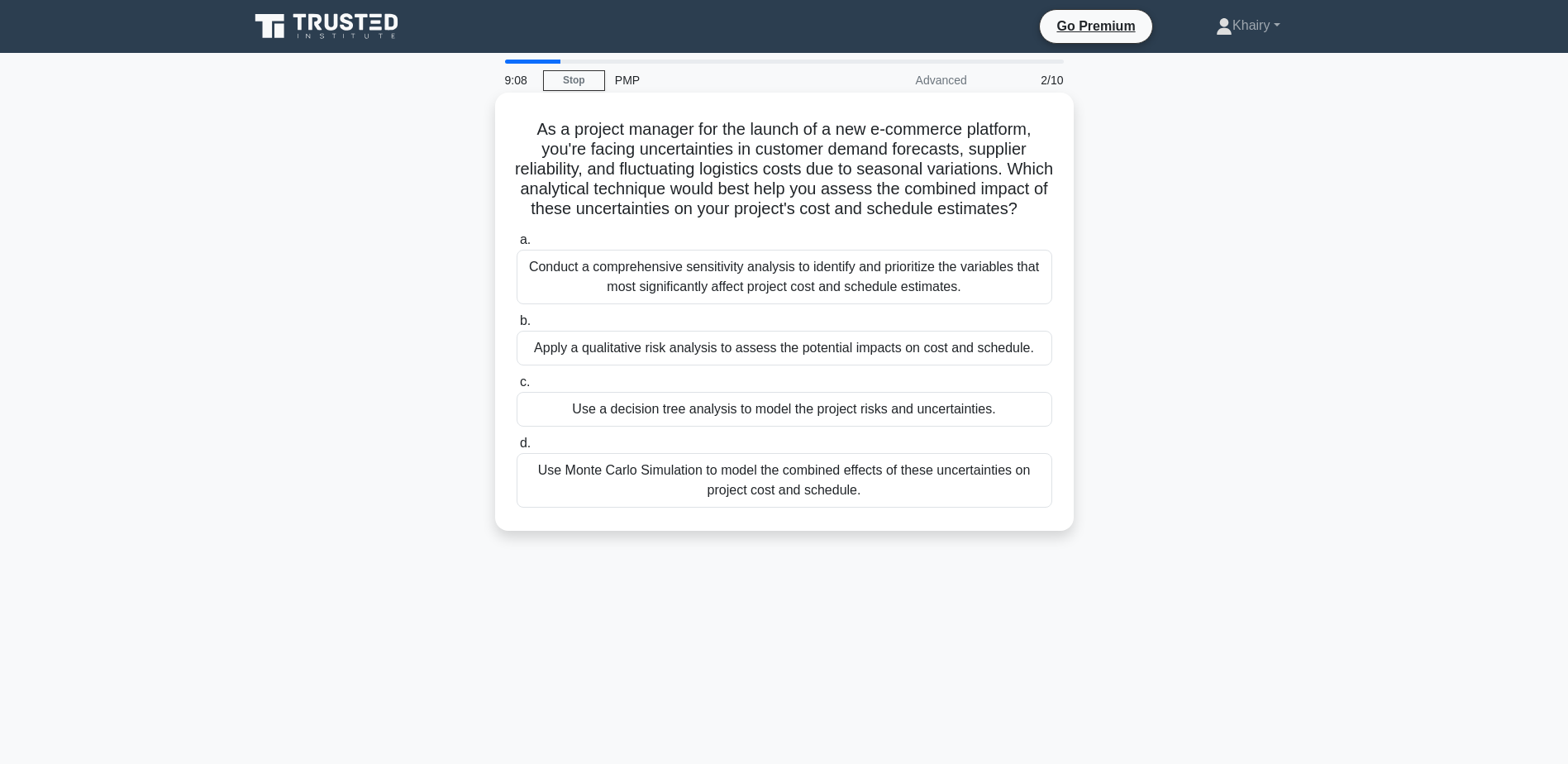
drag, startPoint x: 524, startPoint y: 125, endPoint x: 831, endPoint y: 232, distance: 325.1
click at [831, 220] on h5 "As a project manager for the launch of a new e-commerce platform, you're facing…" at bounding box center [784, 169] width 539 height 101
copy h5 "As a project manager for the launch of a new e-commerce platform, you're facing…"
click at [684, 366] on div "Apply a qualitative risk analysis to assess the potential impacts on cost and s…" at bounding box center [784, 348] width 536 height 35
click at [517, 327] on input "b. Apply a qualitative risk analysis to assess the potential impacts on cost an…" at bounding box center [517, 321] width 0 height 11
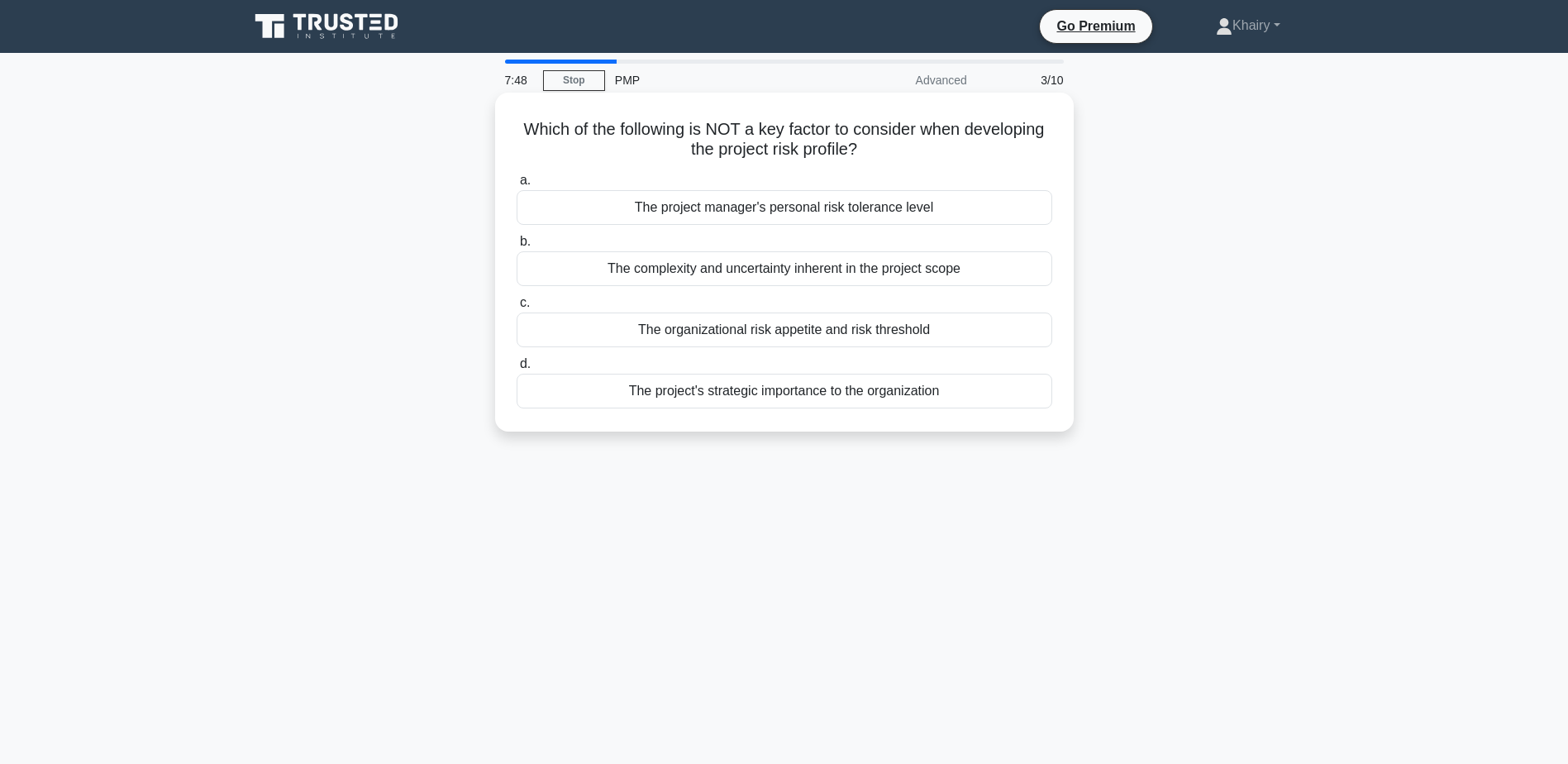
click at [840, 399] on div "The project's strategic importance to the organization" at bounding box center [784, 391] width 536 height 35
click at [517, 370] on input "d. The project's strategic importance to the organization" at bounding box center [517, 364] width 0 height 11
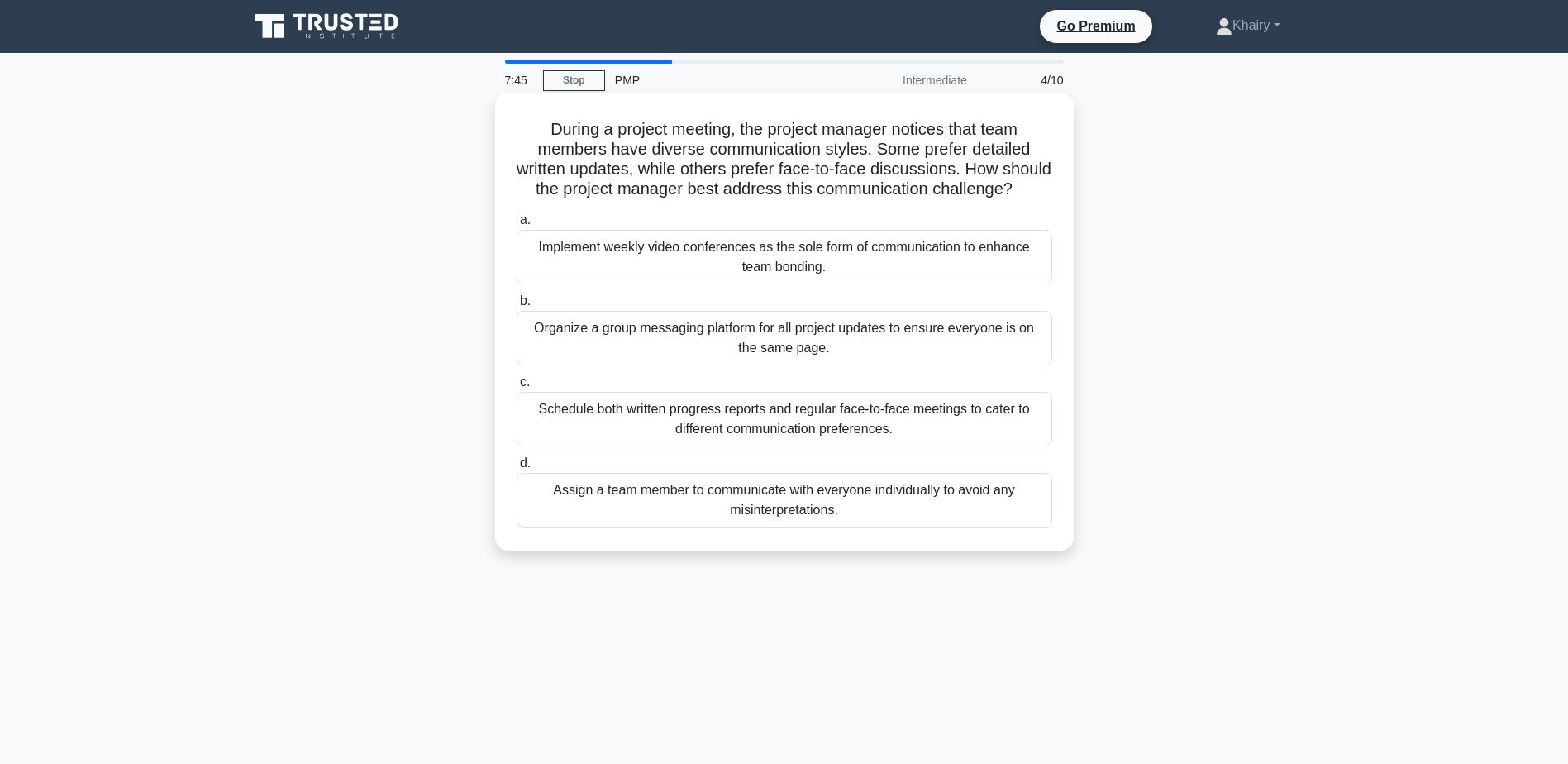
drag, startPoint x: 543, startPoint y: 123, endPoint x: 851, endPoint y: 210, distance: 320.1
click at [851, 200] on h5 "During a project meeting, the project manager notices that team members have di…" at bounding box center [784, 159] width 539 height 81
copy h5 "During a project meeting, the project manager notices that team members have di…"
click at [688, 441] on div "Schedule both written progress reports and regular face-to-face meetings to cat…" at bounding box center [784, 419] width 536 height 55
click at [517, 388] on input "c. Schedule both written progress reports and regular face-to-face meetings to …" at bounding box center [517, 382] width 0 height 11
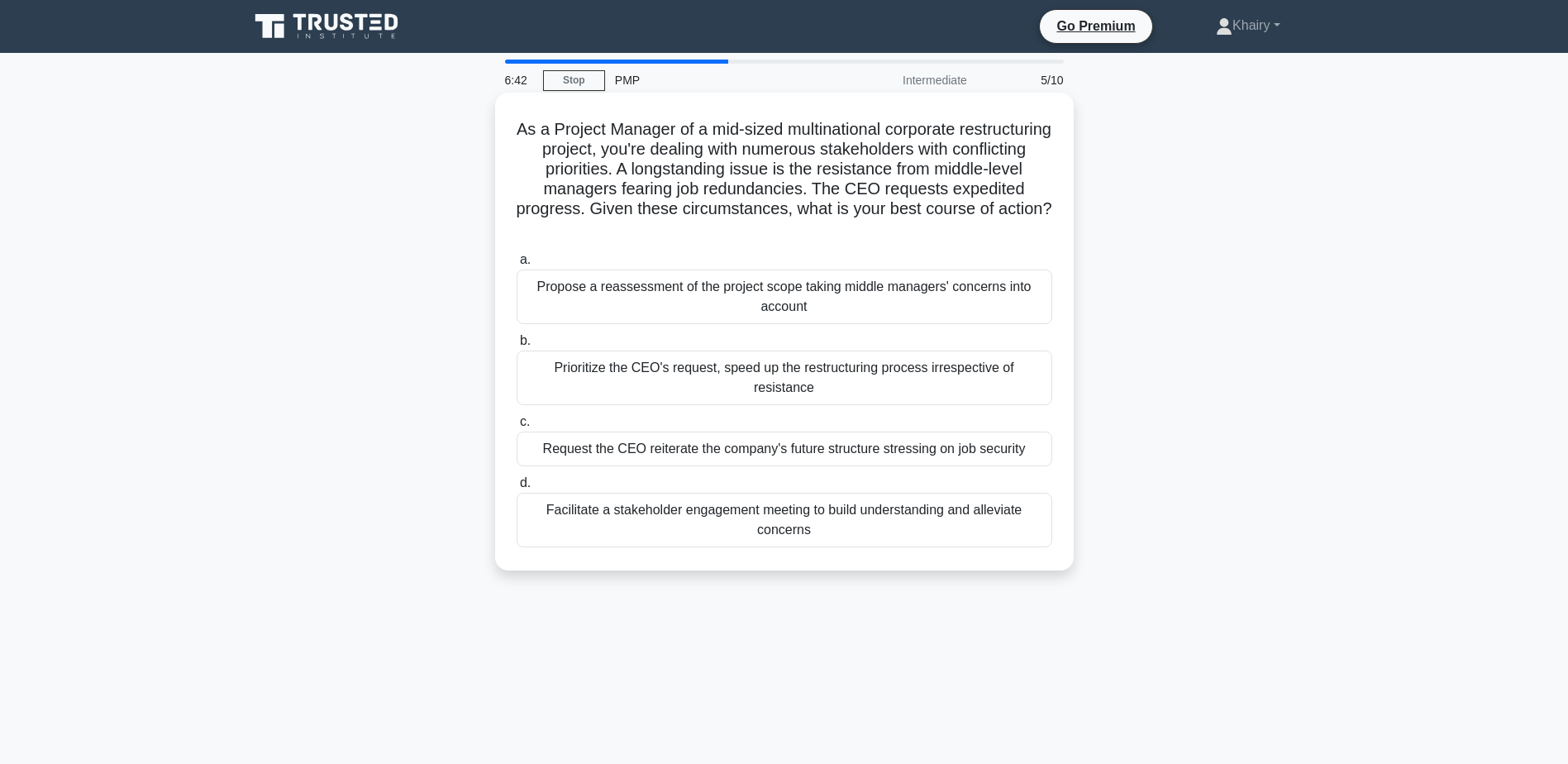
drag, startPoint x: 552, startPoint y: 122, endPoint x: 872, endPoint y: 227, distance: 336.8
click at [872, 227] on h5 "As a Project Manager of a mid-sized multinational corporate restructuring proje…" at bounding box center [784, 179] width 539 height 121
copy h5 "As a Project Manager of a mid-sized multinational corporate restructuring proje…"
click at [722, 493] on div "Facilitate a stakeholder engagement meeting to build understanding and alleviat…" at bounding box center [784, 521] width 536 height 55
click at [517, 489] on input "d. Facilitate a stakeholder engagement meeting to build understanding and allev…" at bounding box center [517, 483] width 0 height 11
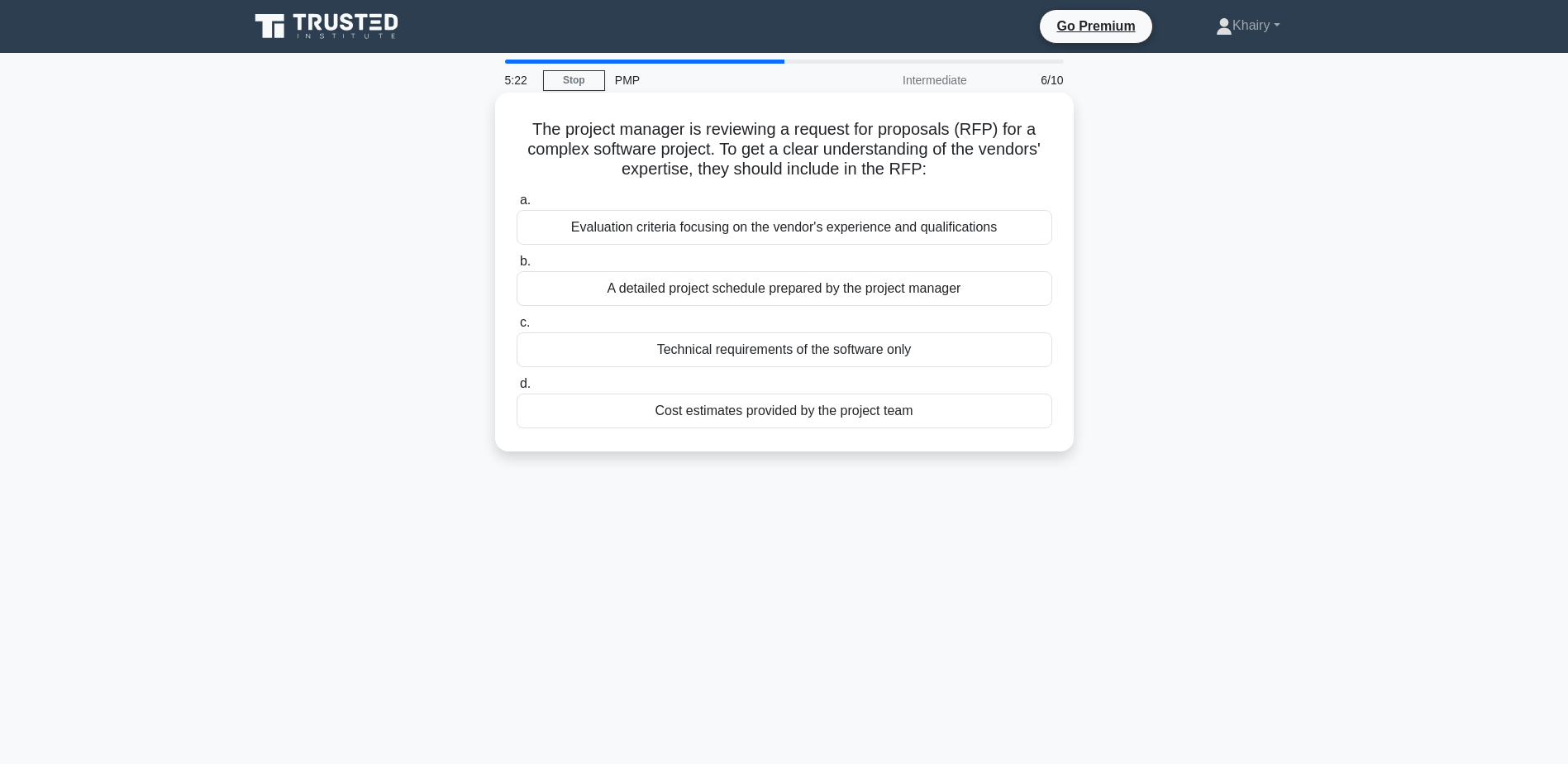
click at [705, 230] on div "Evaluation criteria focusing on the vendor's experience and qualifications" at bounding box center [784, 228] width 536 height 35
click at [517, 206] on input "a. Evaluation criteria focusing on the vendor's experience and qualifications" at bounding box center [517, 200] width 0 height 11
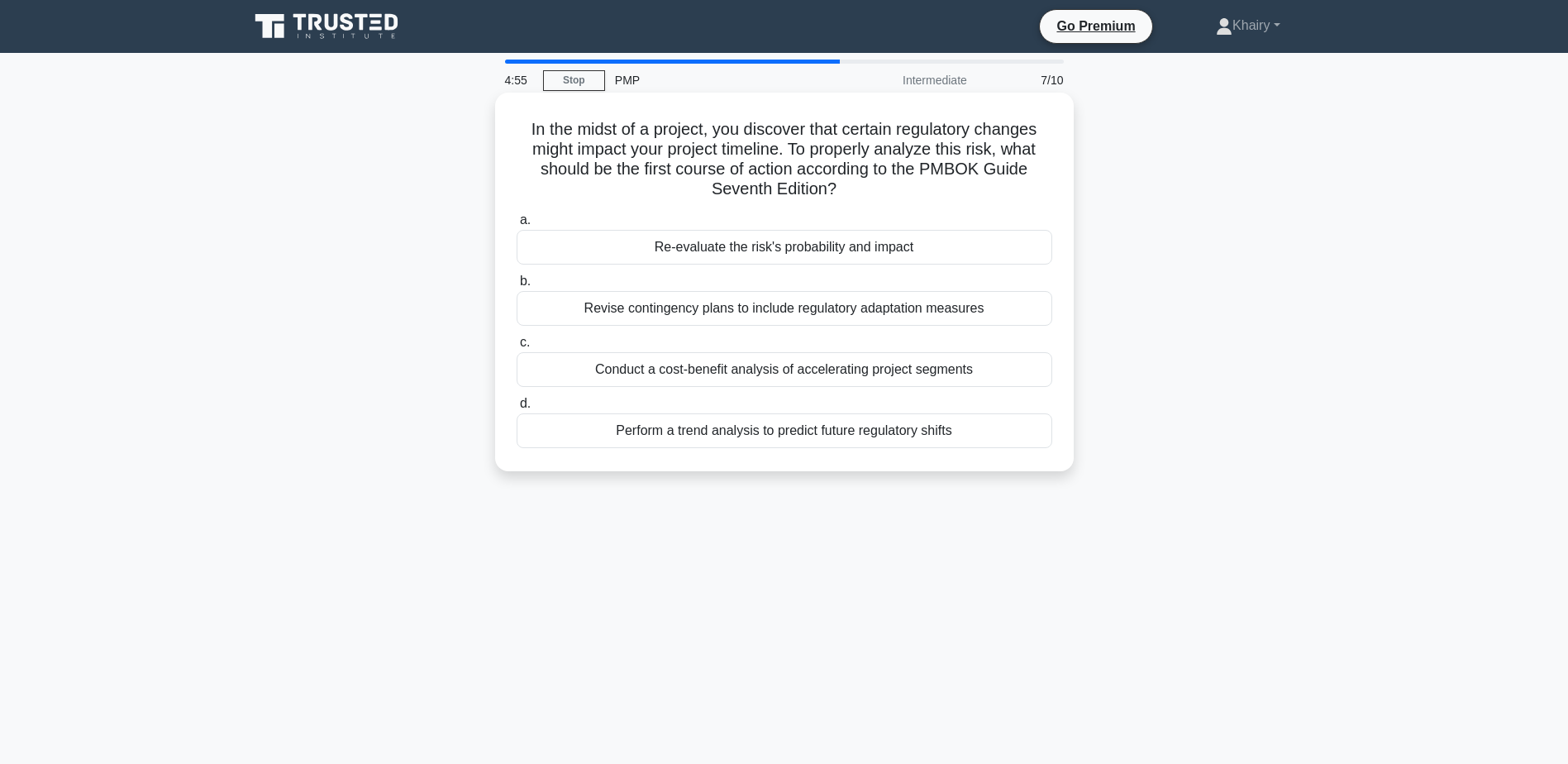
click at [753, 254] on div "Re-evaluate the risk's probability and impact" at bounding box center [784, 247] width 536 height 35
click at [517, 226] on input "a. Re-evaluate the risk's probability and impact" at bounding box center [517, 220] width 0 height 11
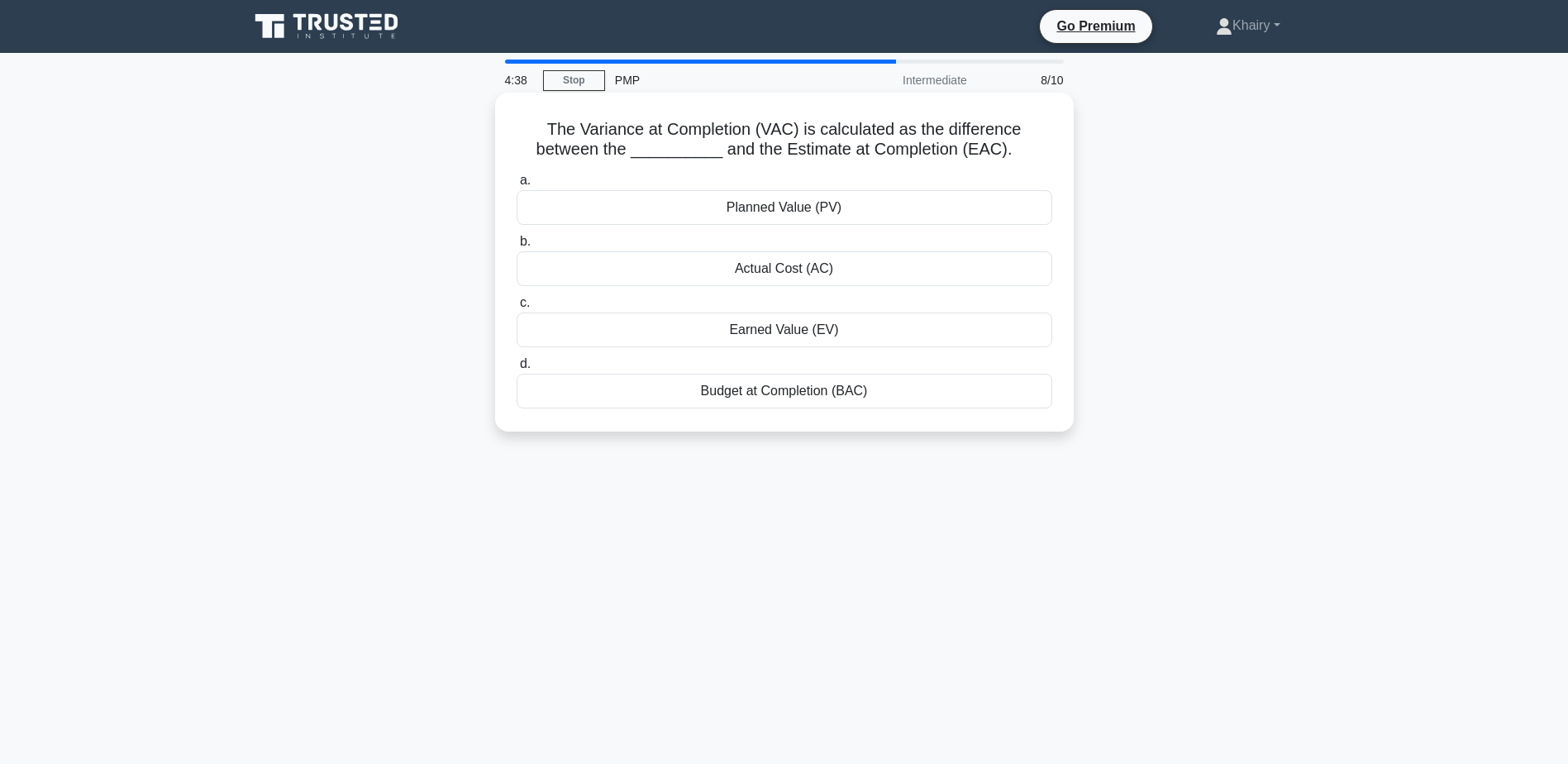
click at [730, 399] on div "Budget at Completion (BAC)" at bounding box center [784, 391] width 536 height 35
click at [517, 370] on input "d. Budget at Completion (BAC)" at bounding box center [517, 364] width 0 height 11
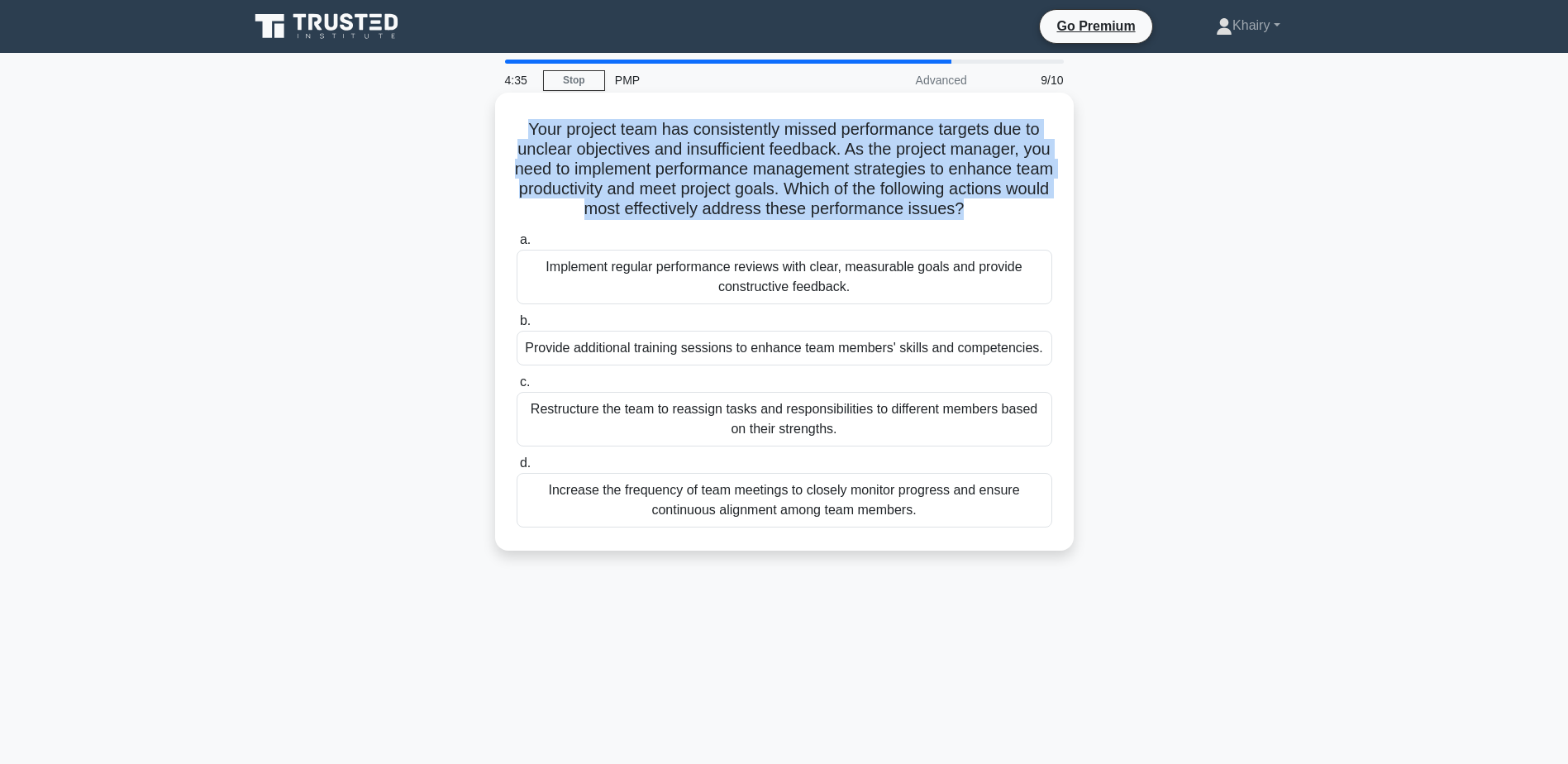
drag, startPoint x: 518, startPoint y: 125, endPoint x: 796, endPoint y: 235, distance: 299.0
click at [796, 220] on h5 "Your project team has consistently missed performance targets due to unclear ob…" at bounding box center [784, 169] width 539 height 101
copy h5 "Your project team has consistently missed performance targets due to unclear ob…"
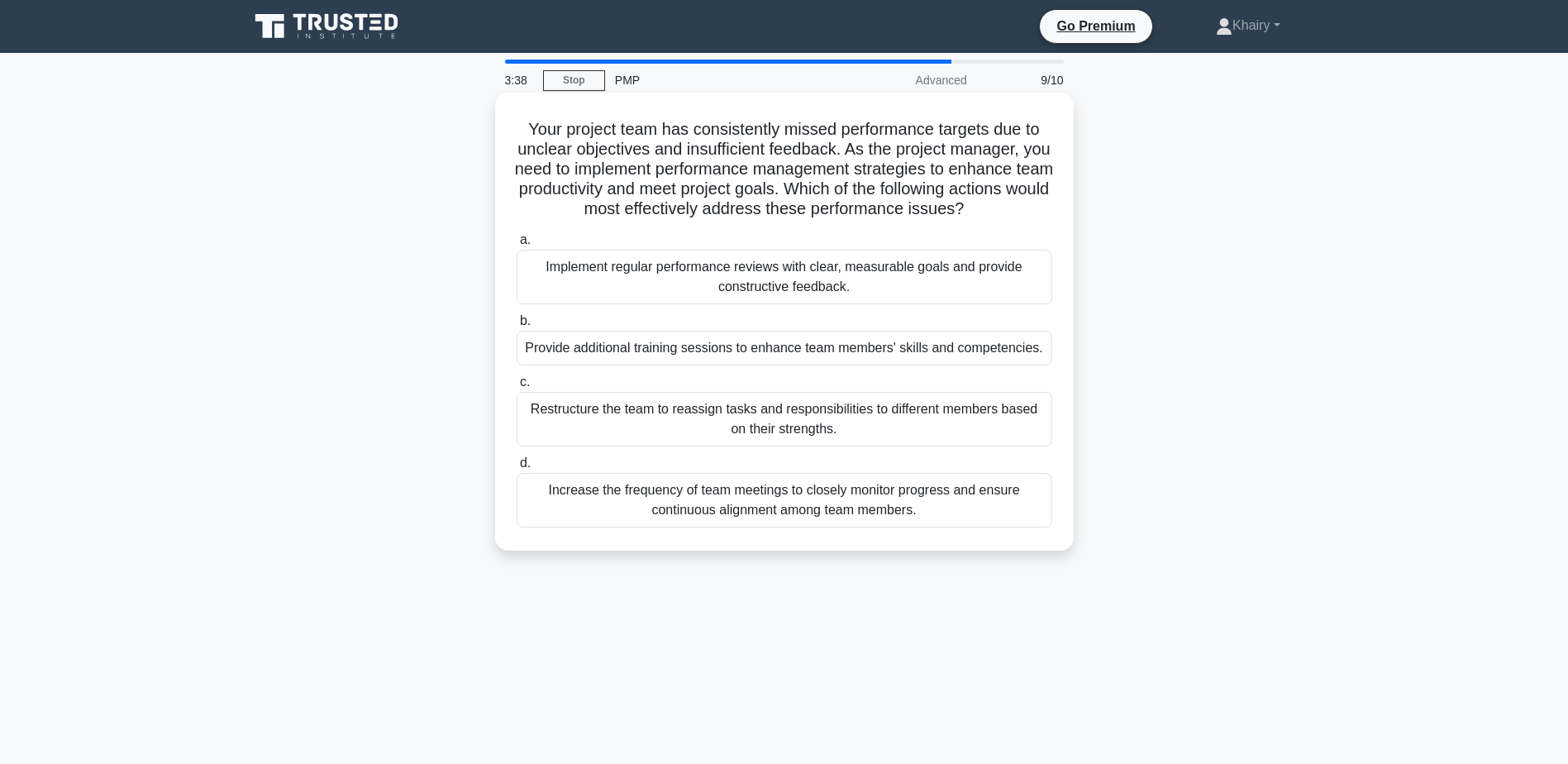
click at [700, 289] on div "Implement regular performance reviews with clear, measurable goals and provide …" at bounding box center [784, 277] width 536 height 55
click at [517, 245] on input "a. Implement regular performance reviews with clear, measurable goals and provi…" at bounding box center [517, 239] width 0 height 11
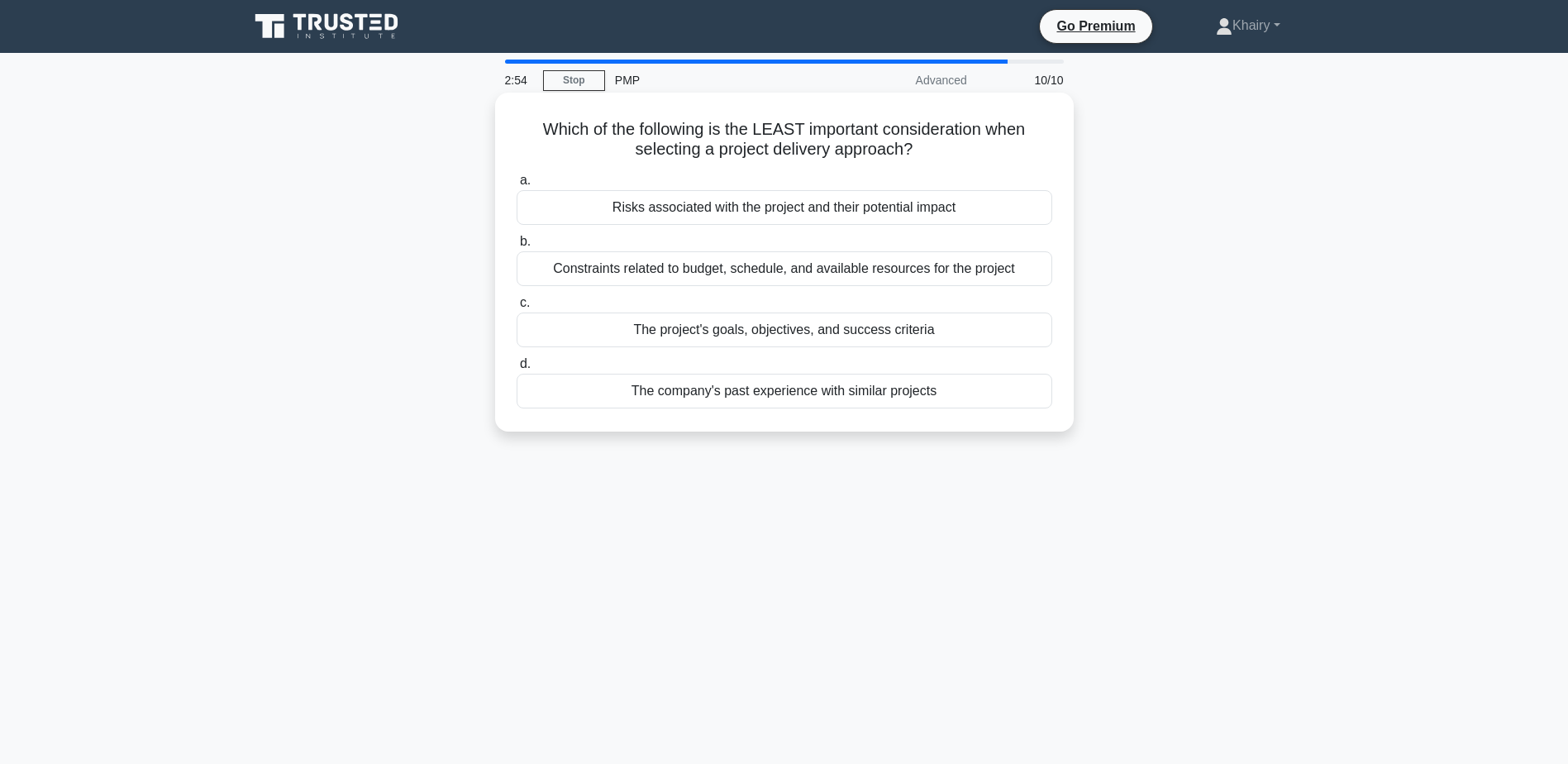
click at [772, 398] on div "The company's past experience with similar projects" at bounding box center [784, 391] width 536 height 35
click at [517, 370] on input "d. The company's past experience with similar projects" at bounding box center [517, 364] width 0 height 11
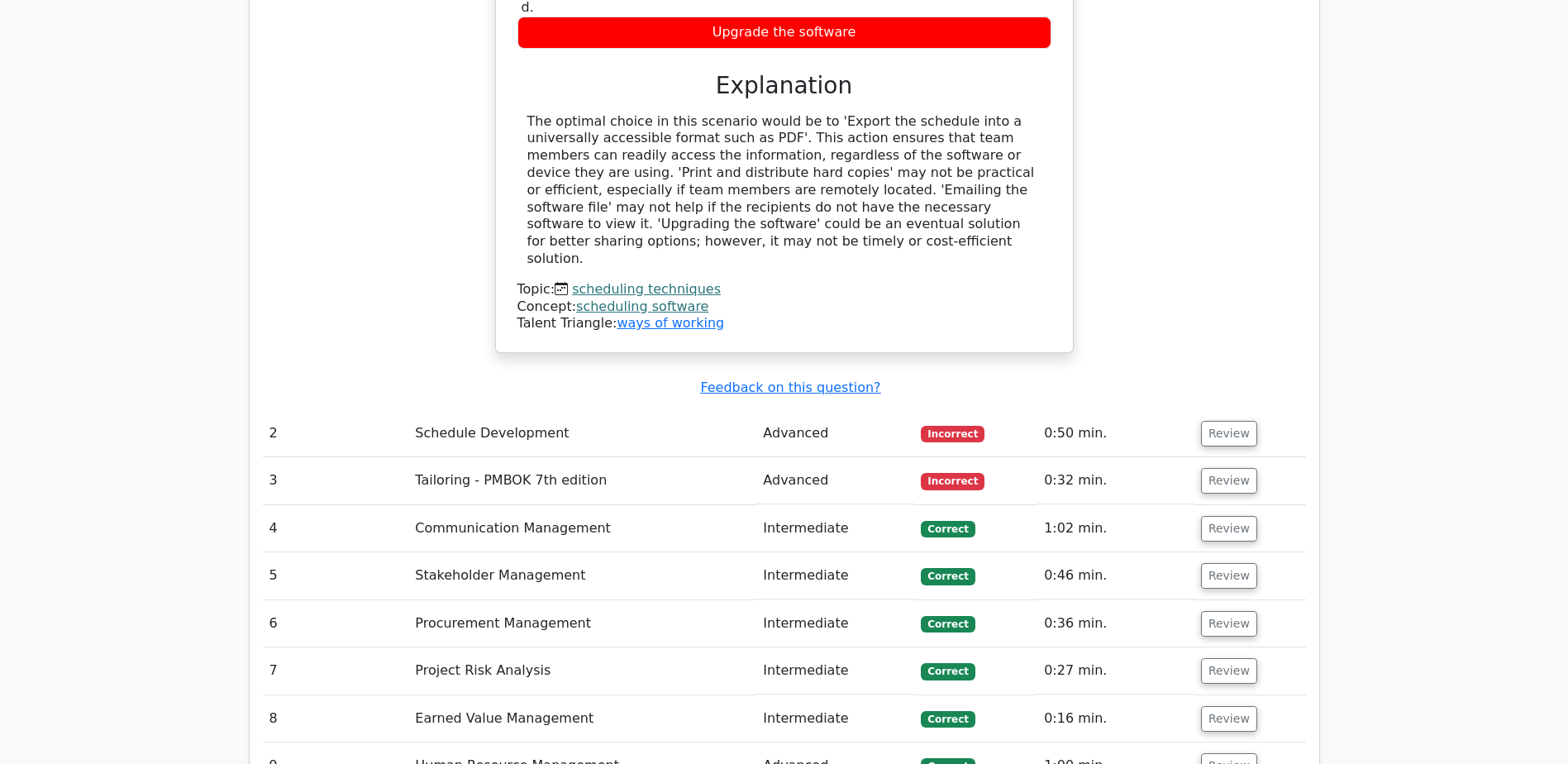
scroll to position [1820, 0]
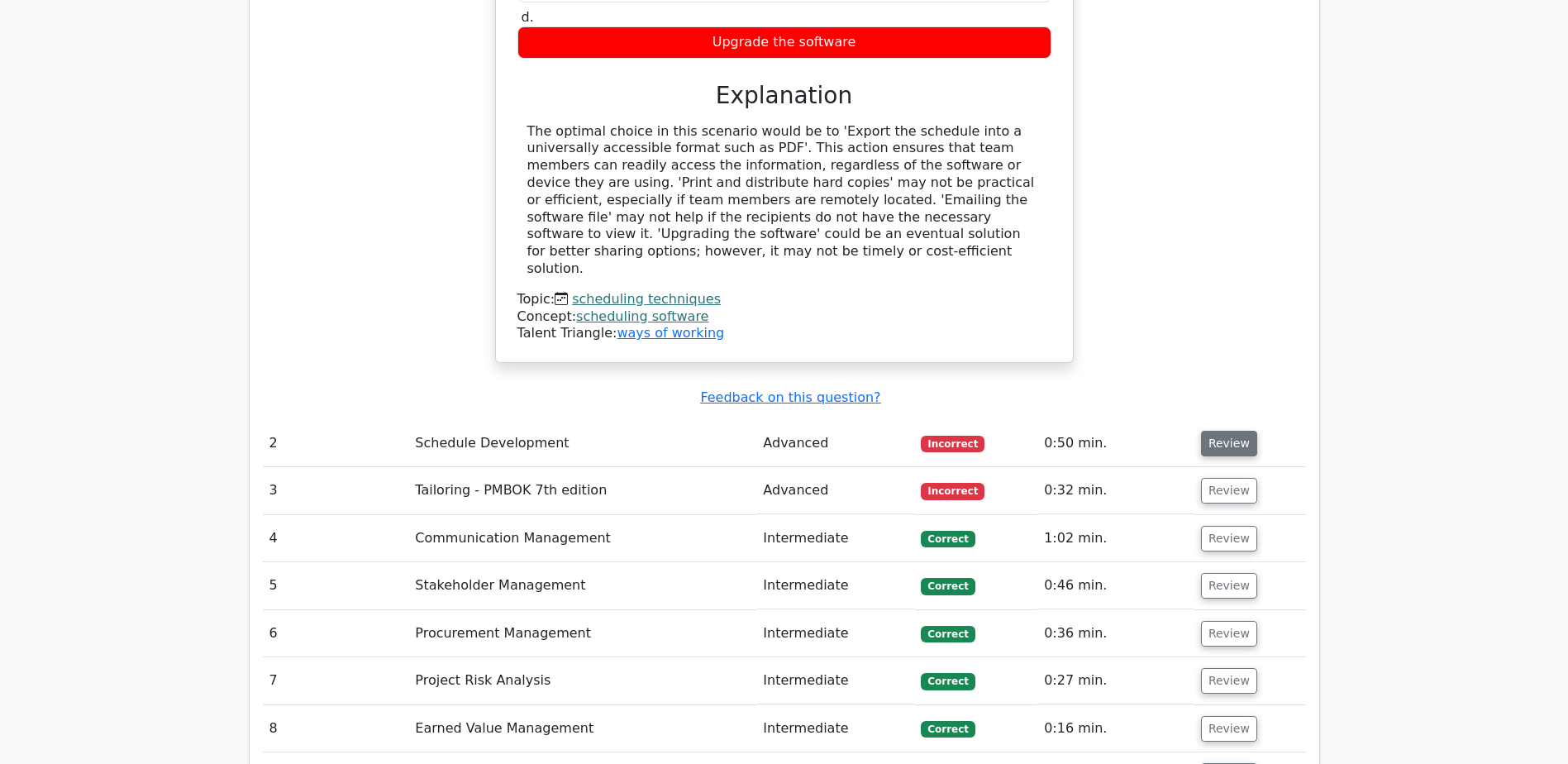
click at [1235, 431] on button "Review" at bounding box center [1229, 444] width 56 height 25
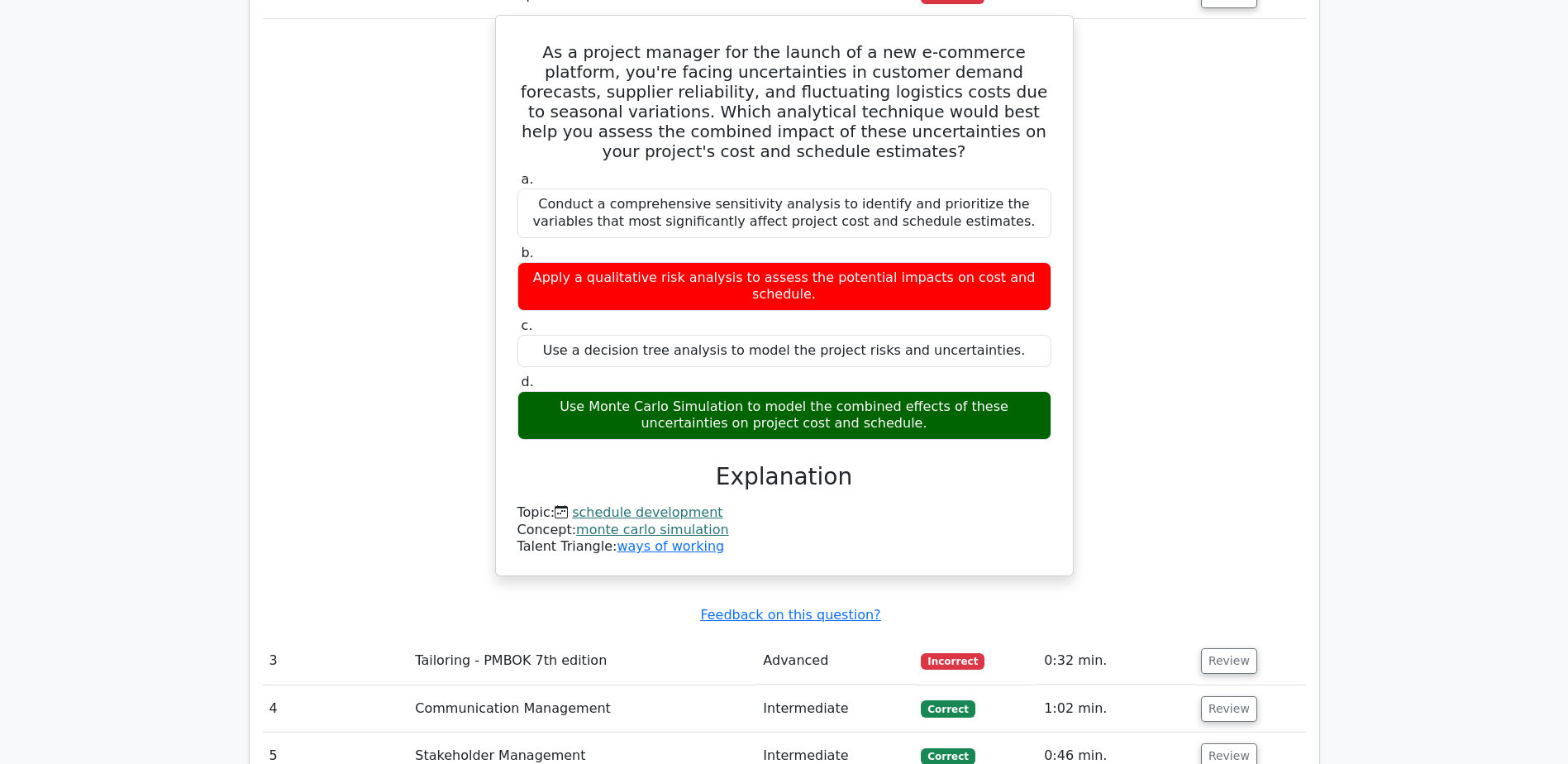
scroll to position [2316, 0]
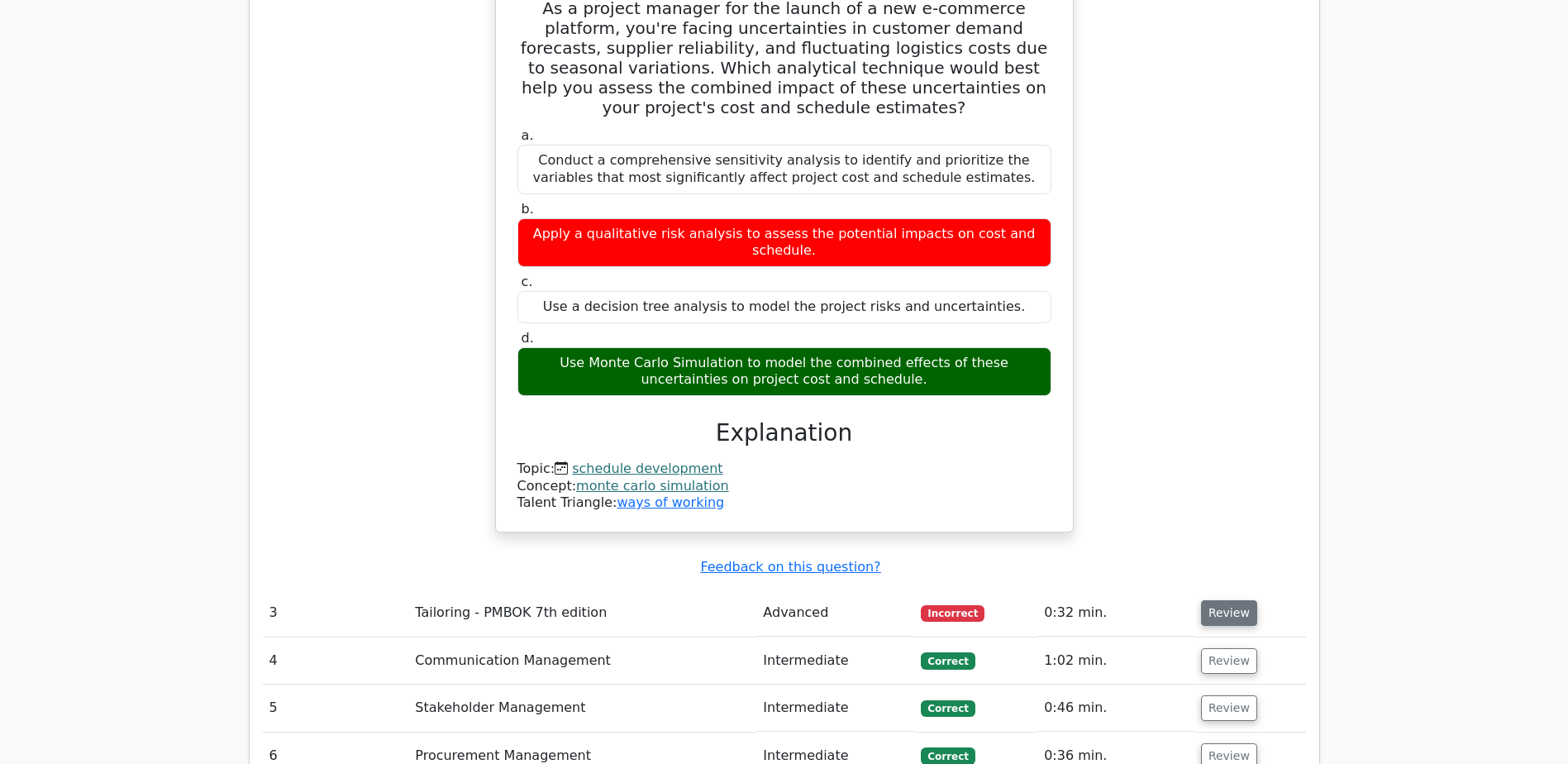
click at [1212, 600] on button "Review" at bounding box center [1229, 613] width 56 height 25
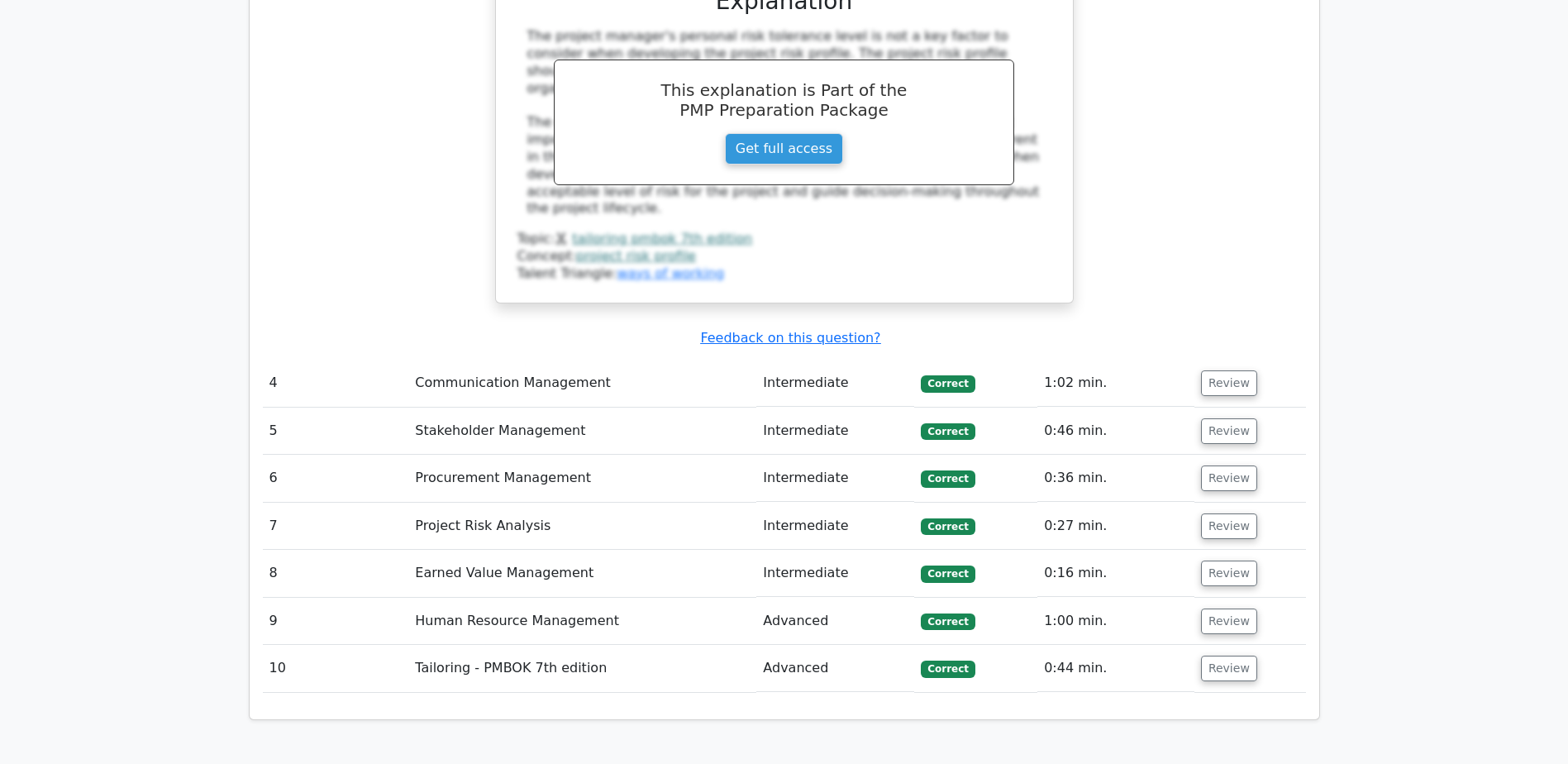
scroll to position [3309, 0]
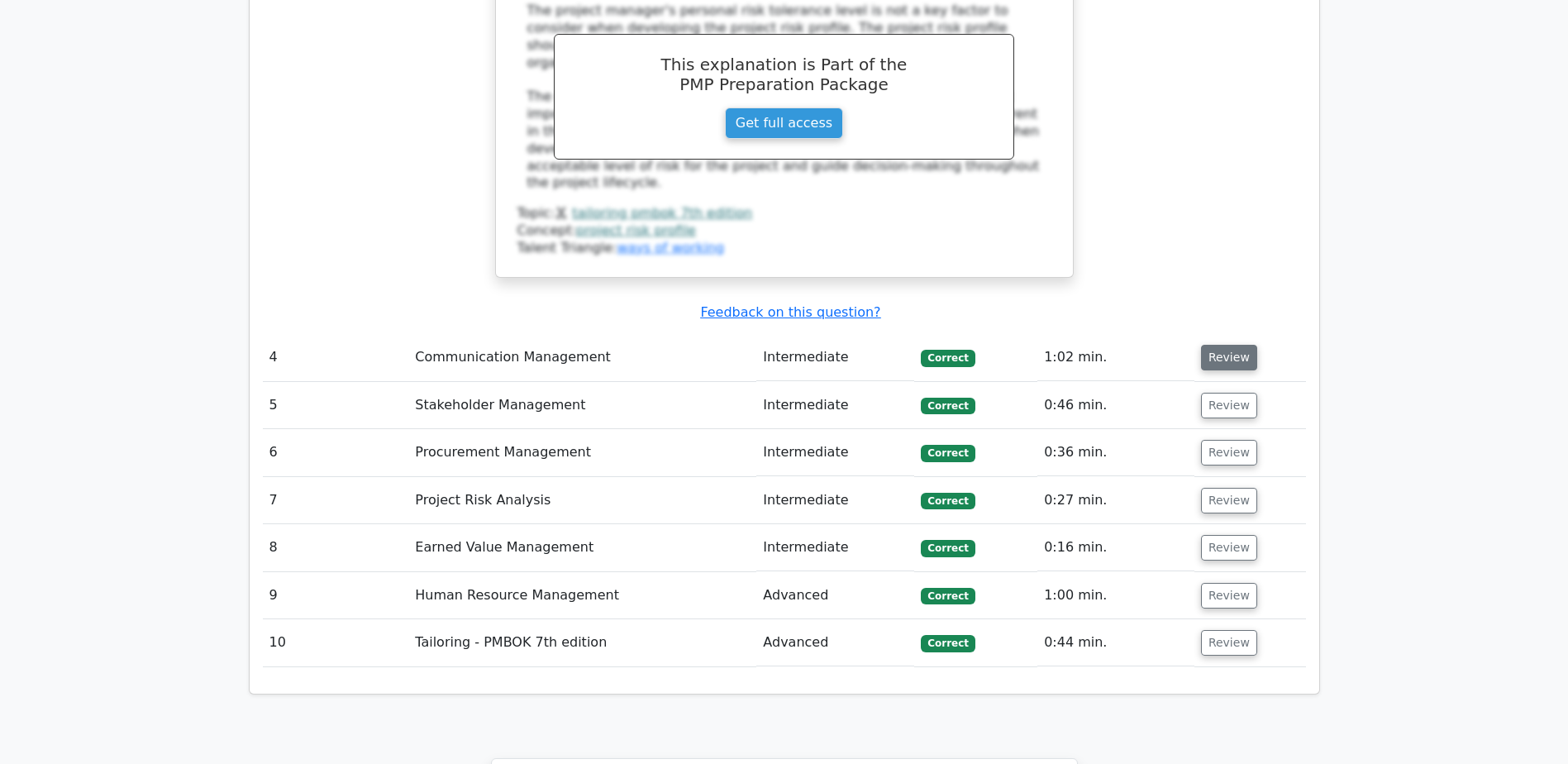
click at [1215, 345] on button "Review" at bounding box center [1229, 357] width 56 height 25
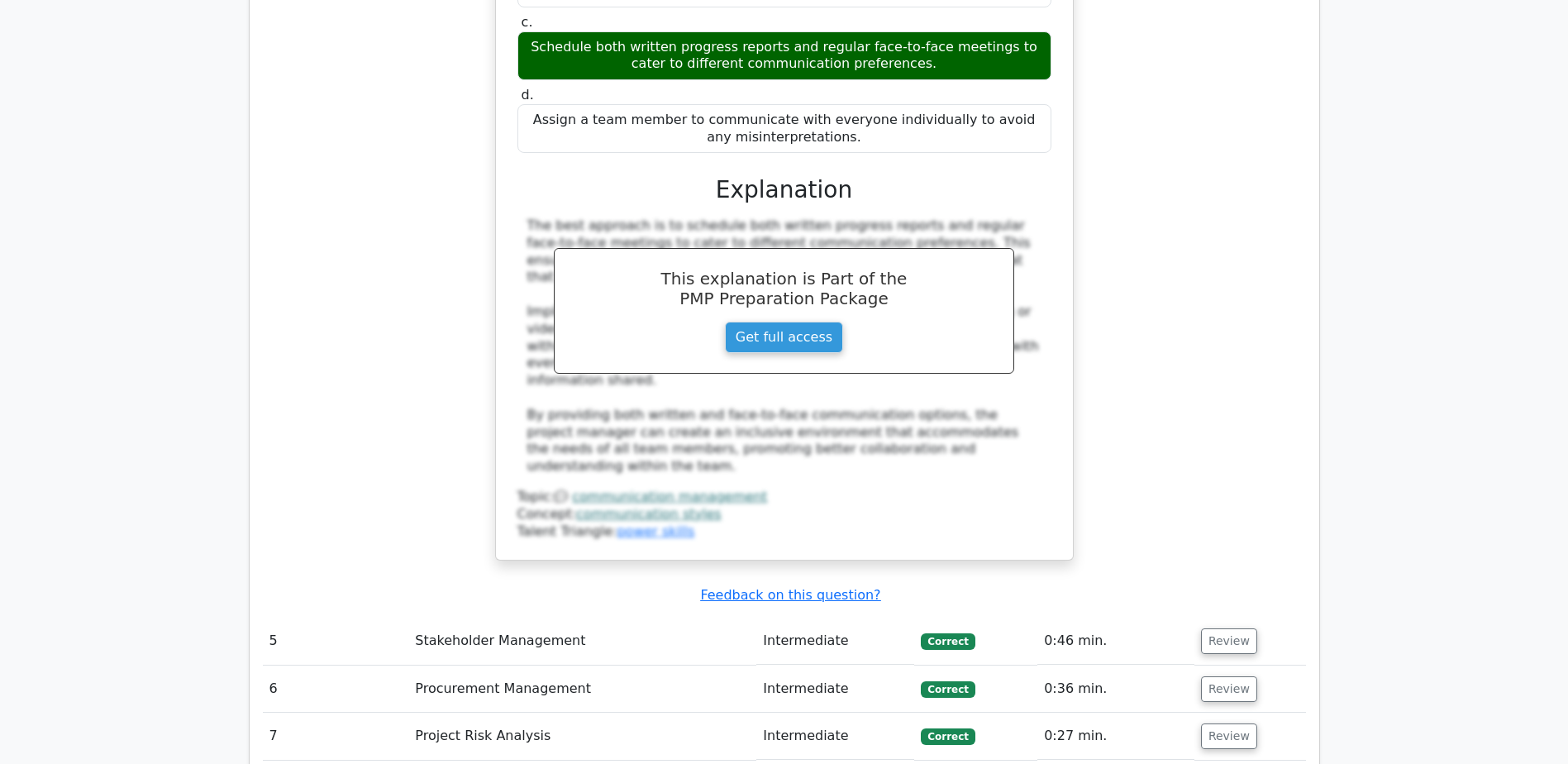
scroll to position [3970, 0]
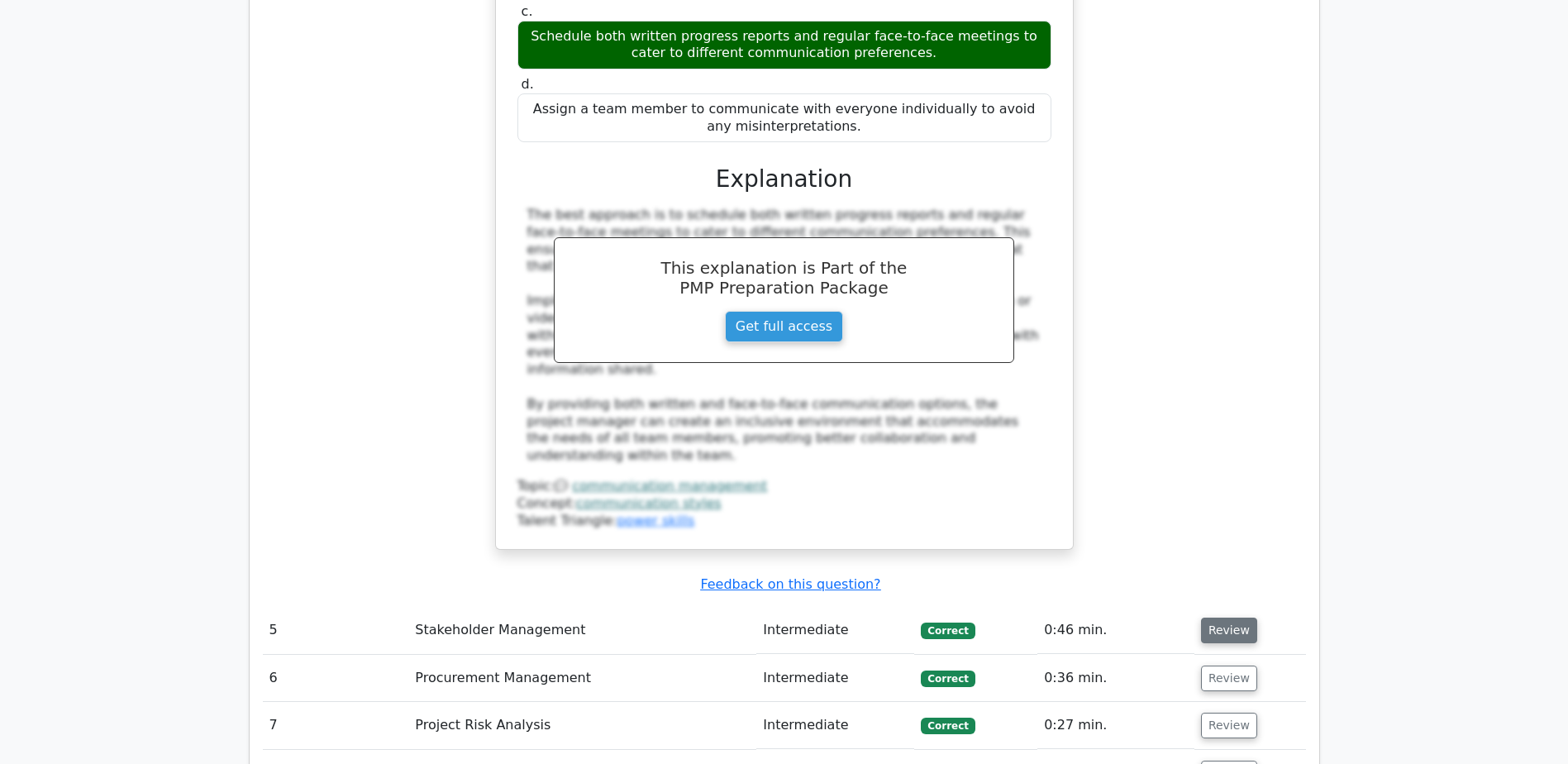
click at [1219, 618] on button "Review" at bounding box center [1229, 631] width 56 height 25
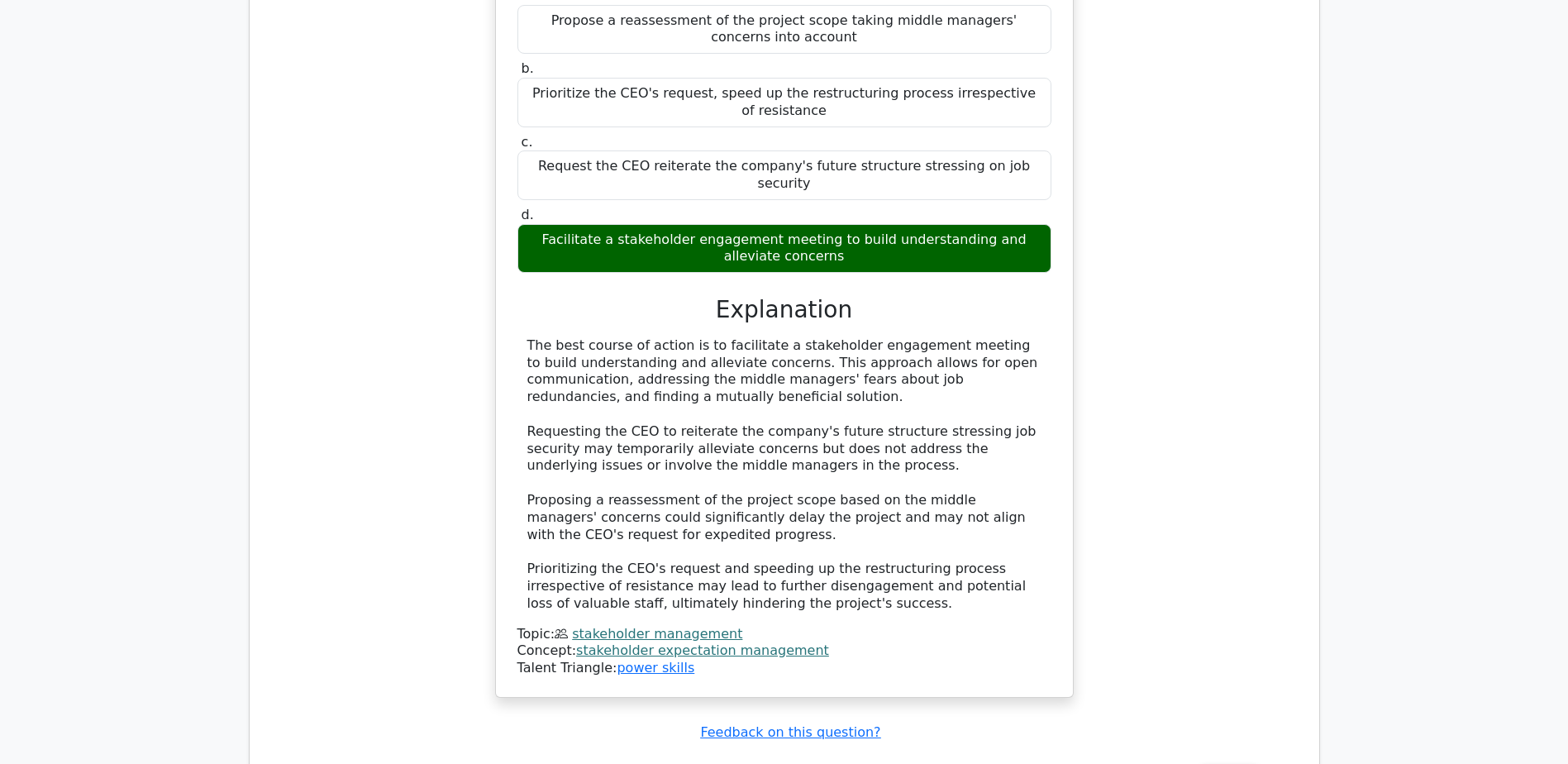
scroll to position [4880, 0]
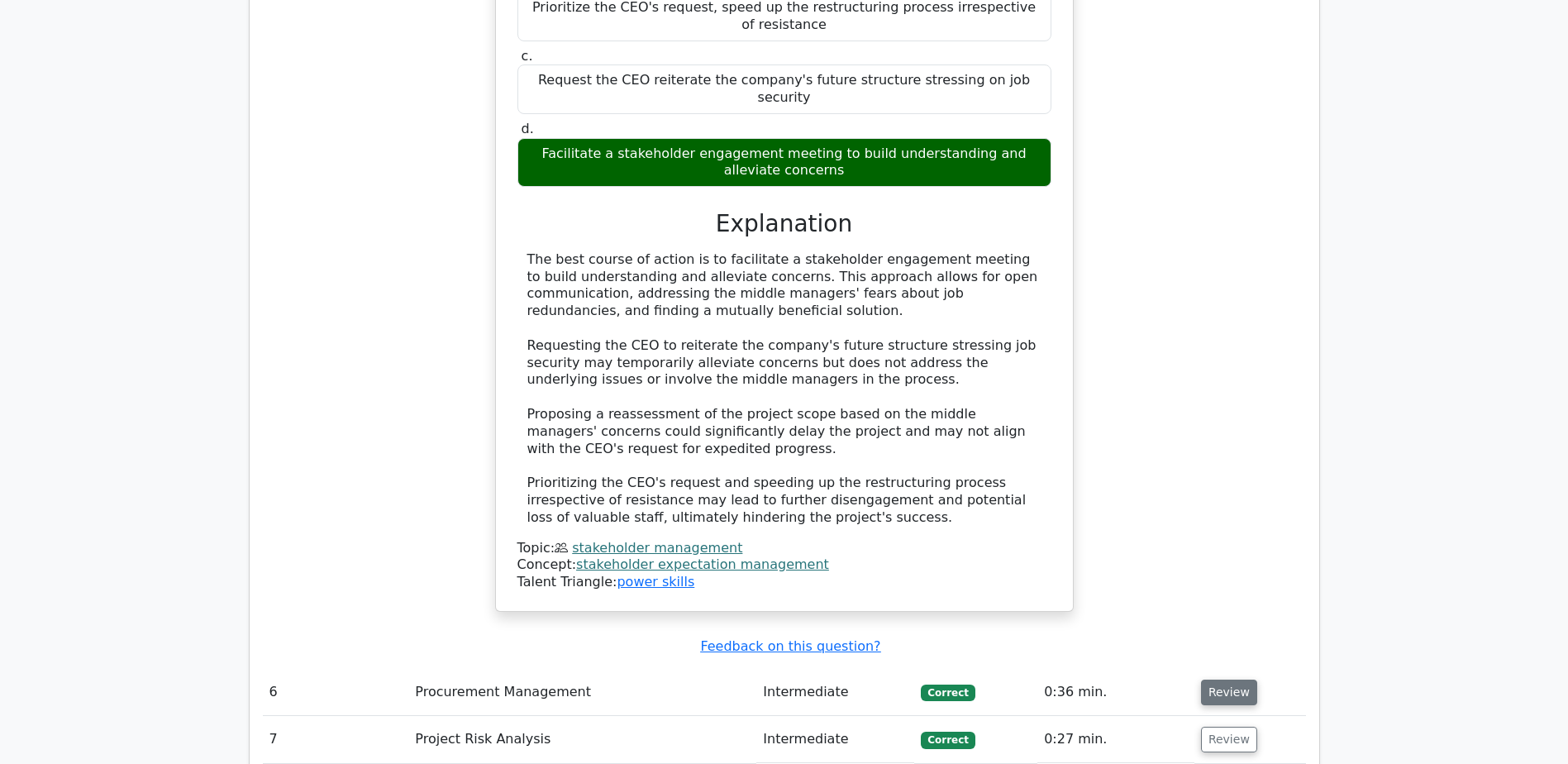
click at [1220, 680] on button "Review" at bounding box center [1229, 693] width 56 height 25
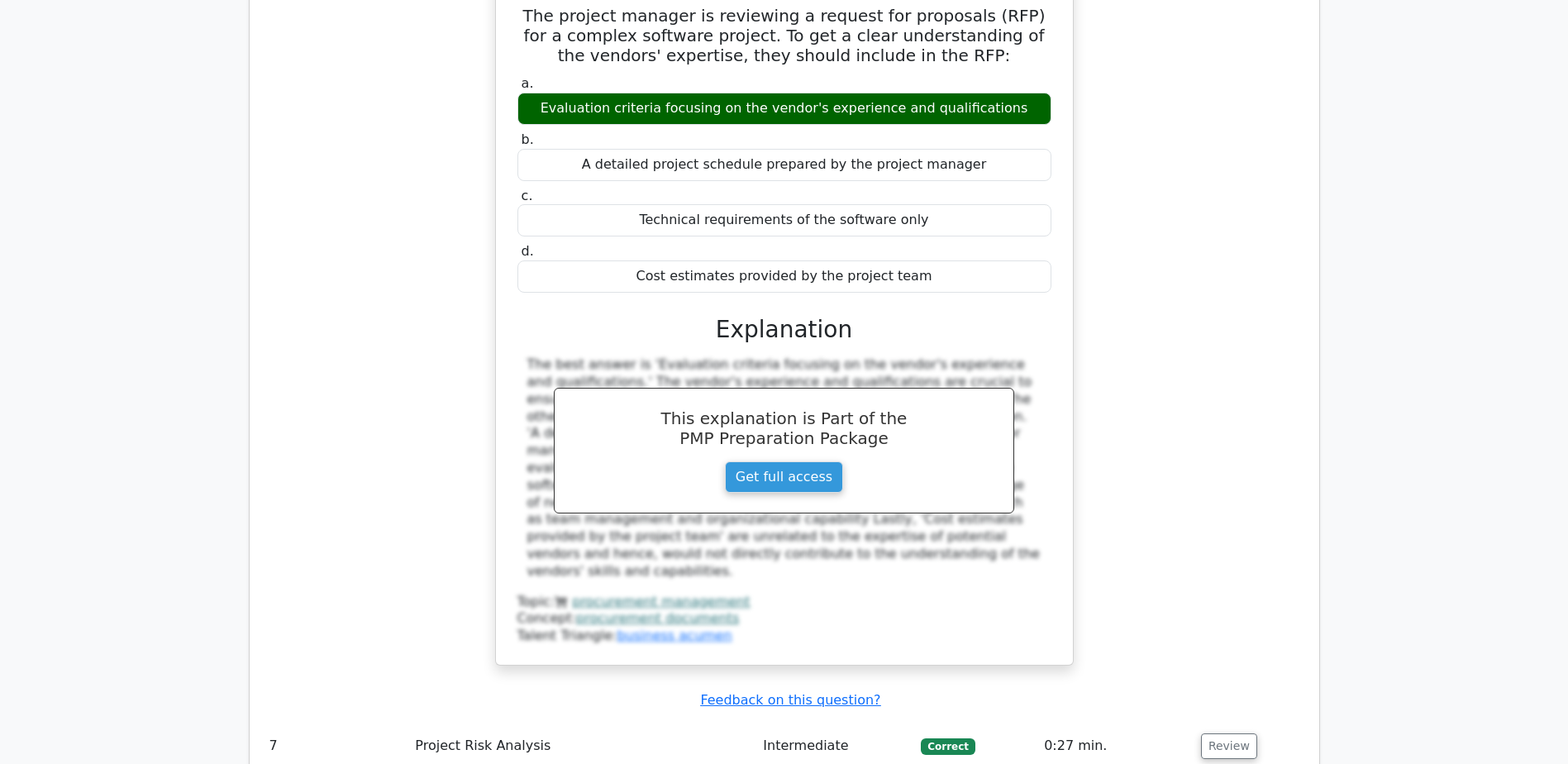
scroll to position [5707, 0]
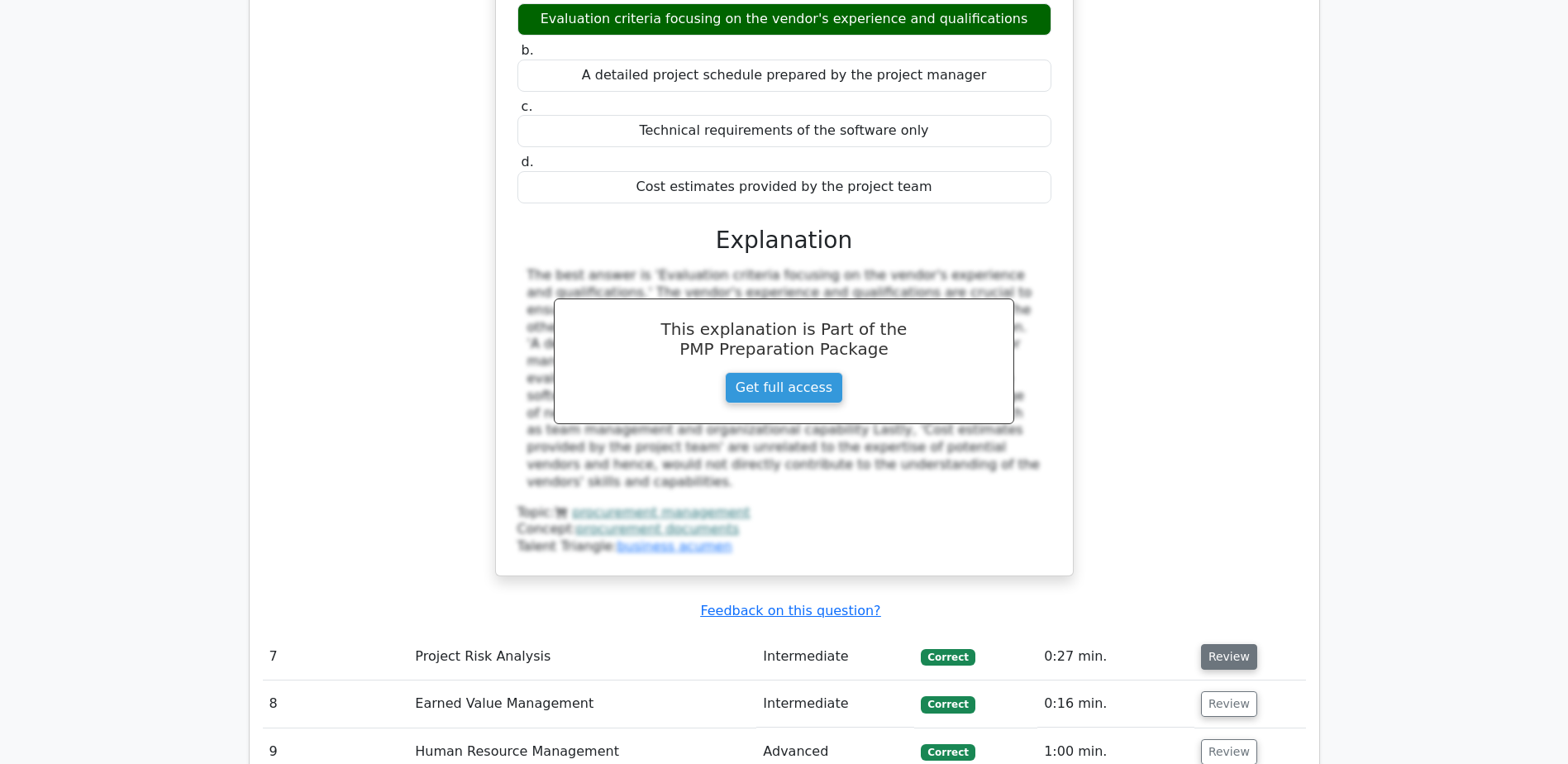
click at [1226, 644] on button "Review" at bounding box center [1229, 657] width 56 height 25
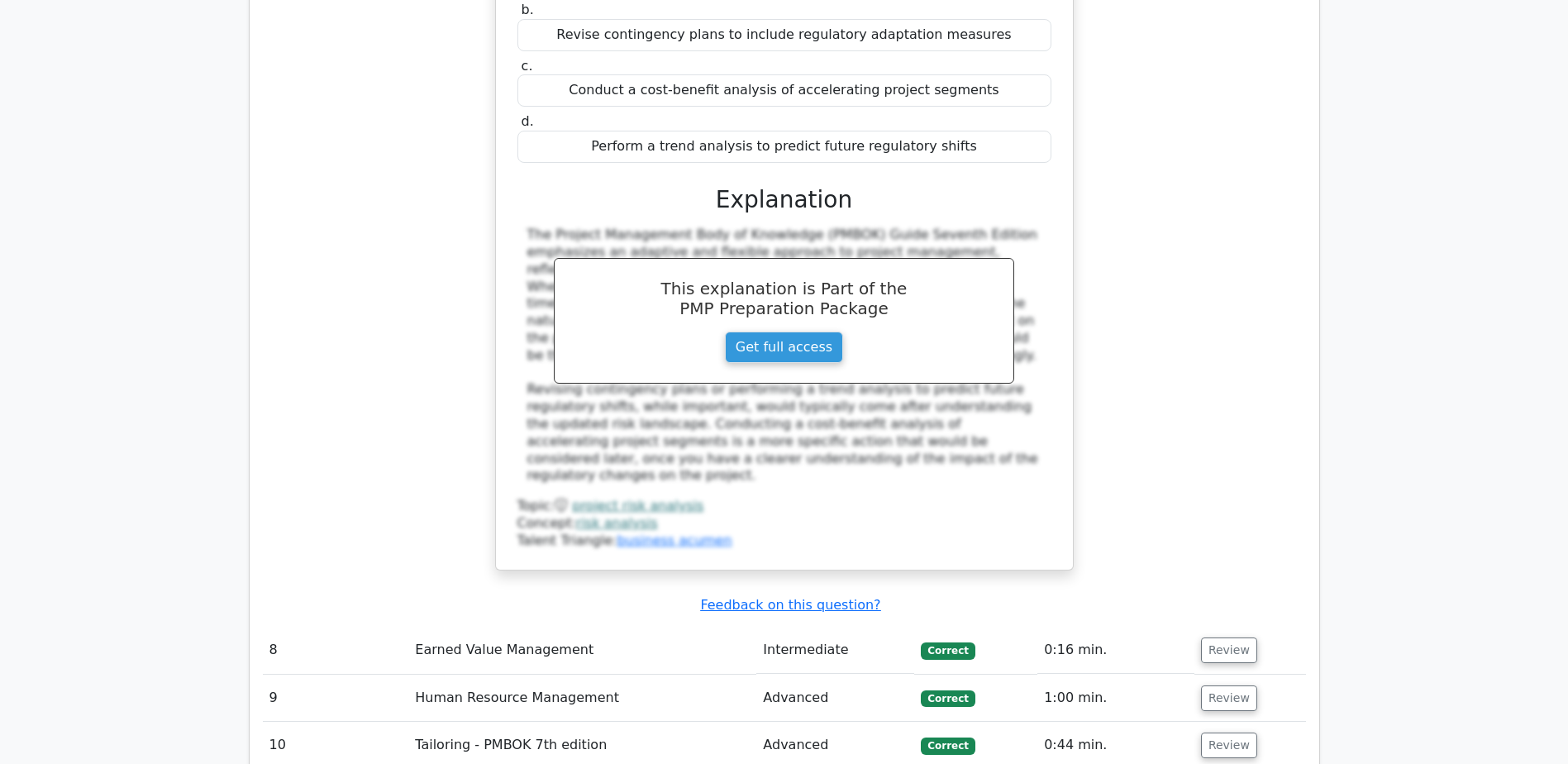
scroll to position [6617, 0]
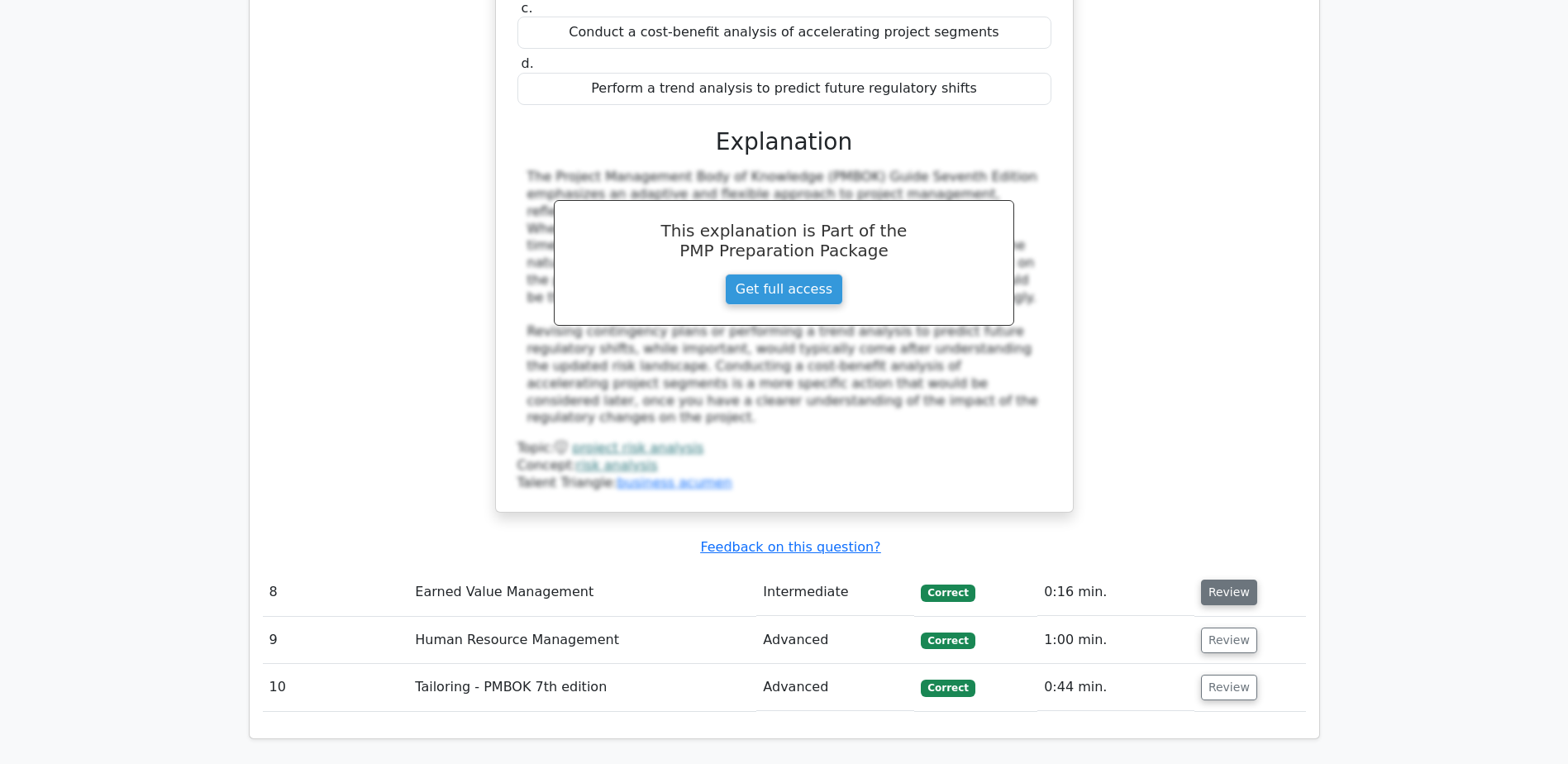
click at [1220, 580] on button "Review" at bounding box center [1229, 593] width 56 height 25
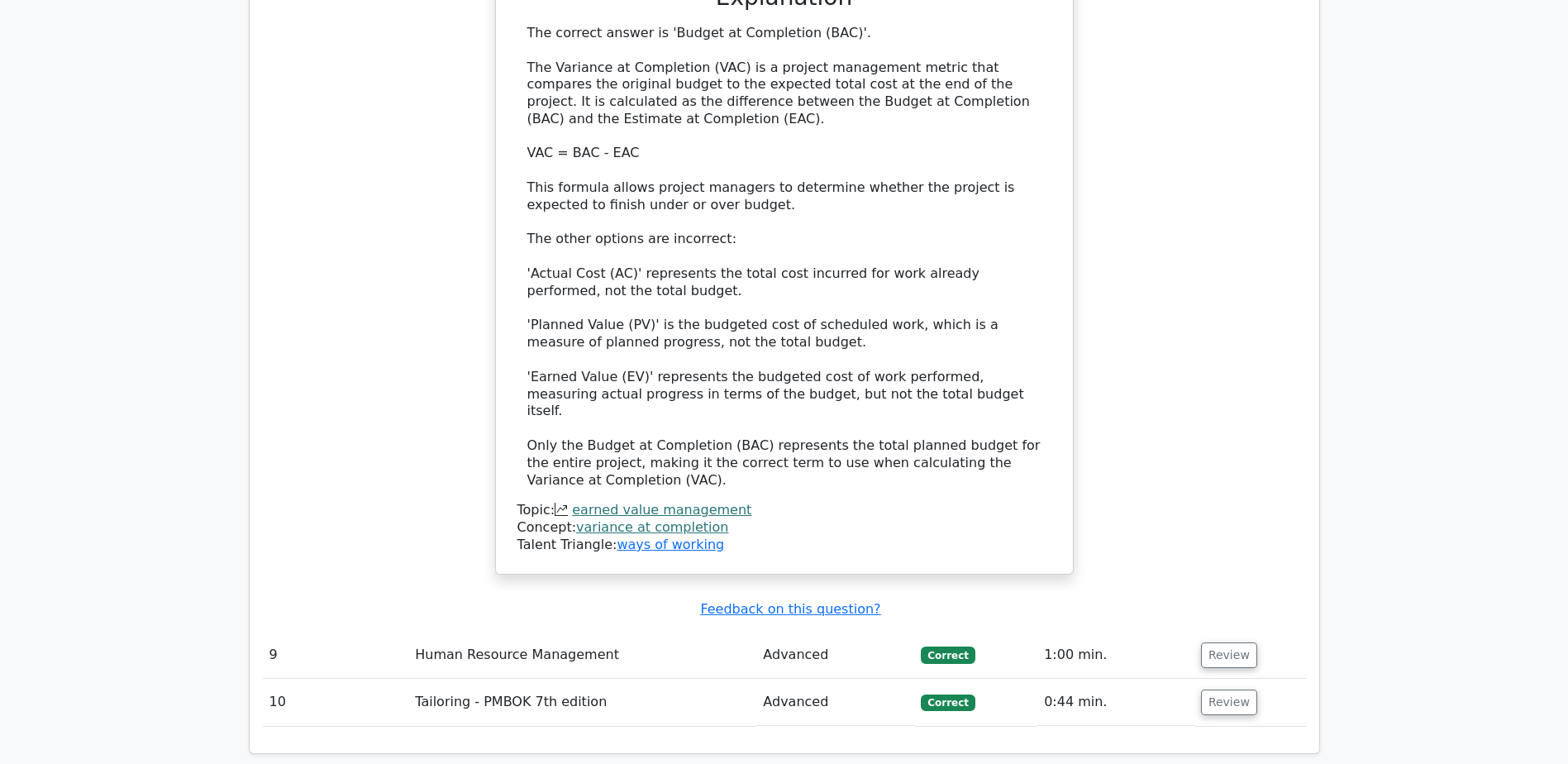
scroll to position [7610, 0]
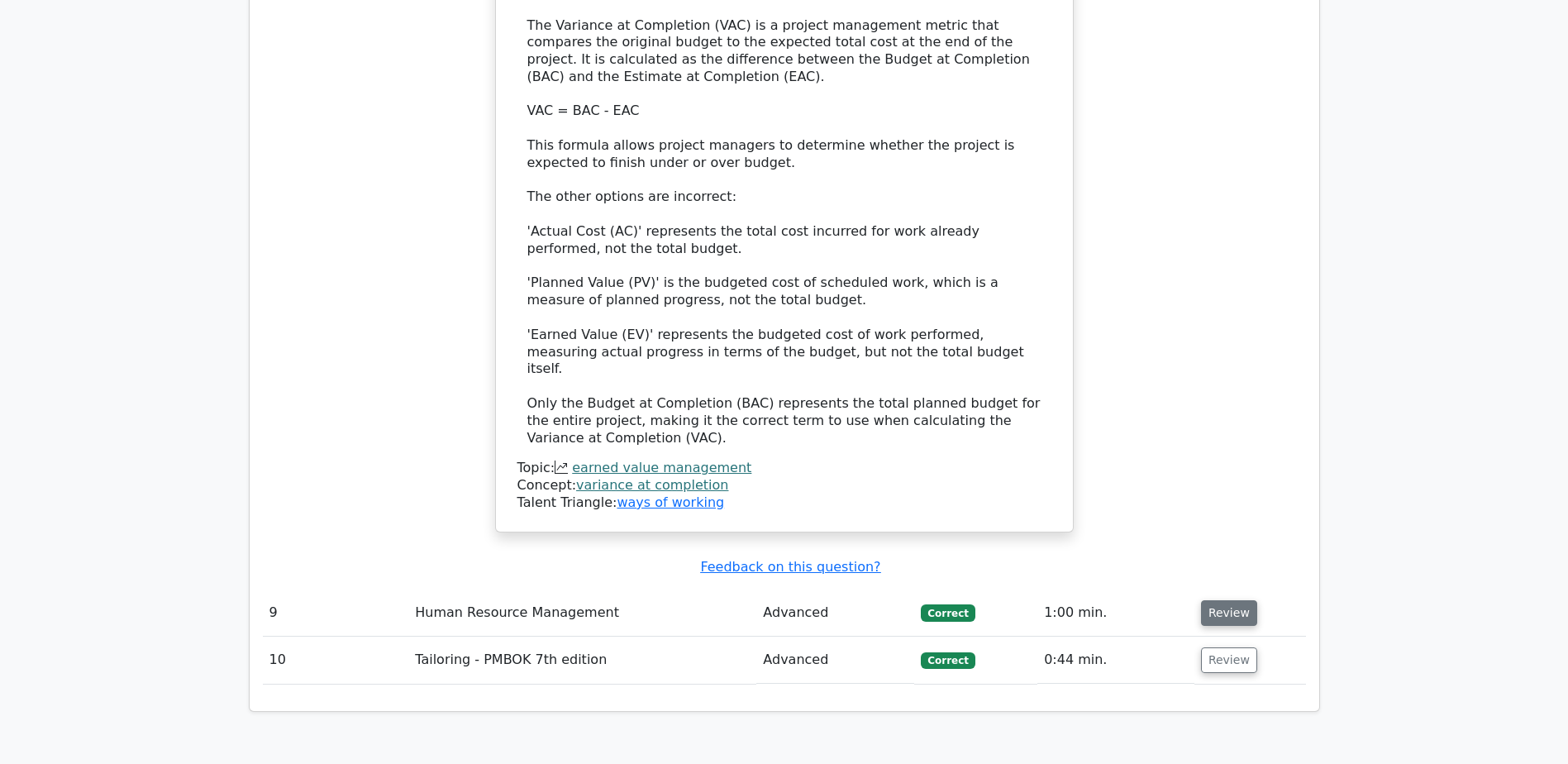
click at [1220, 600] on button "Review" at bounding box center [1229, 613] width 56 height 25
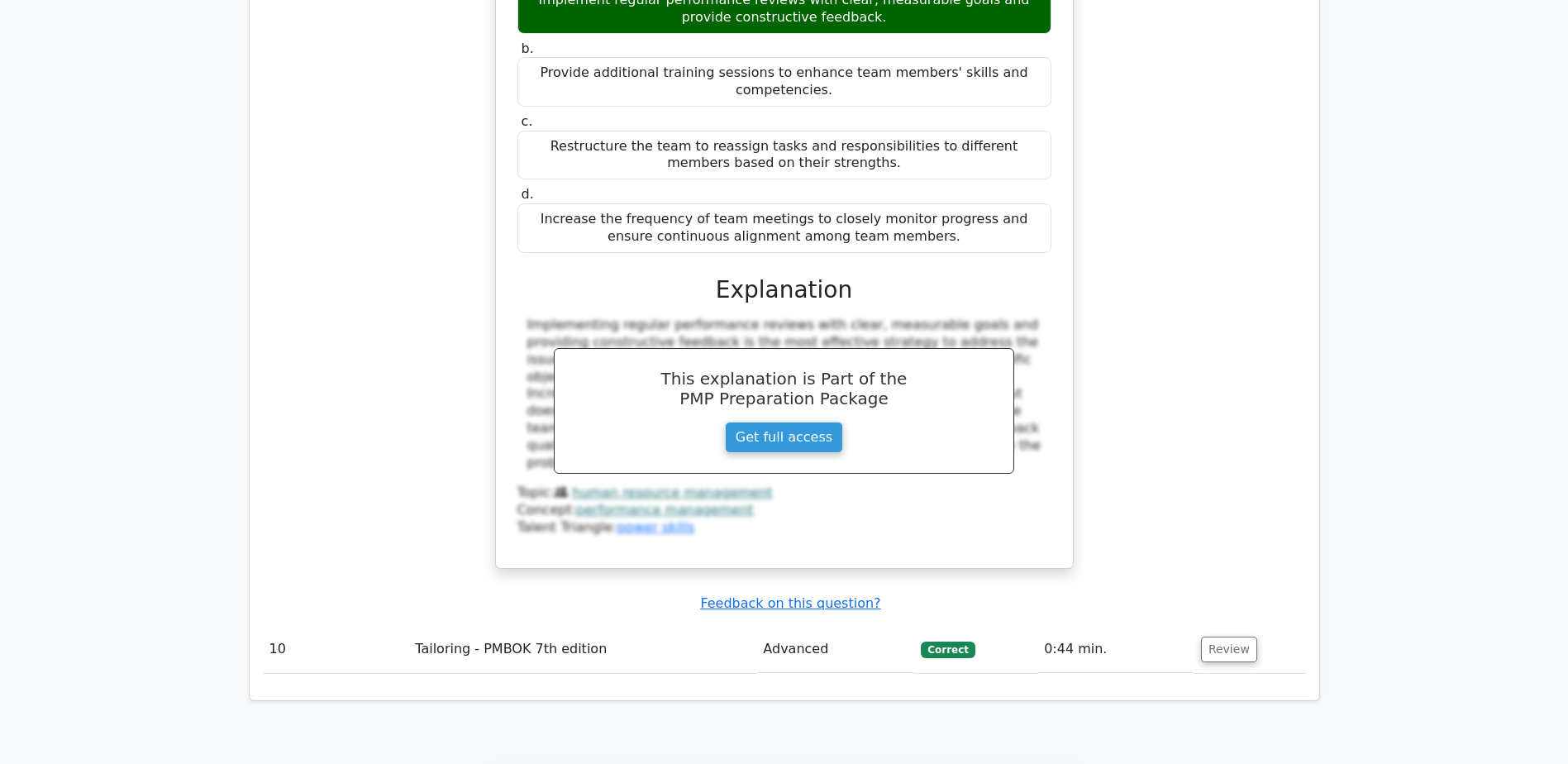
scroll to position [8437, 0]
click at [1236, 637] on button "Review" at bounding box center [1229, 649] width 56 height 25
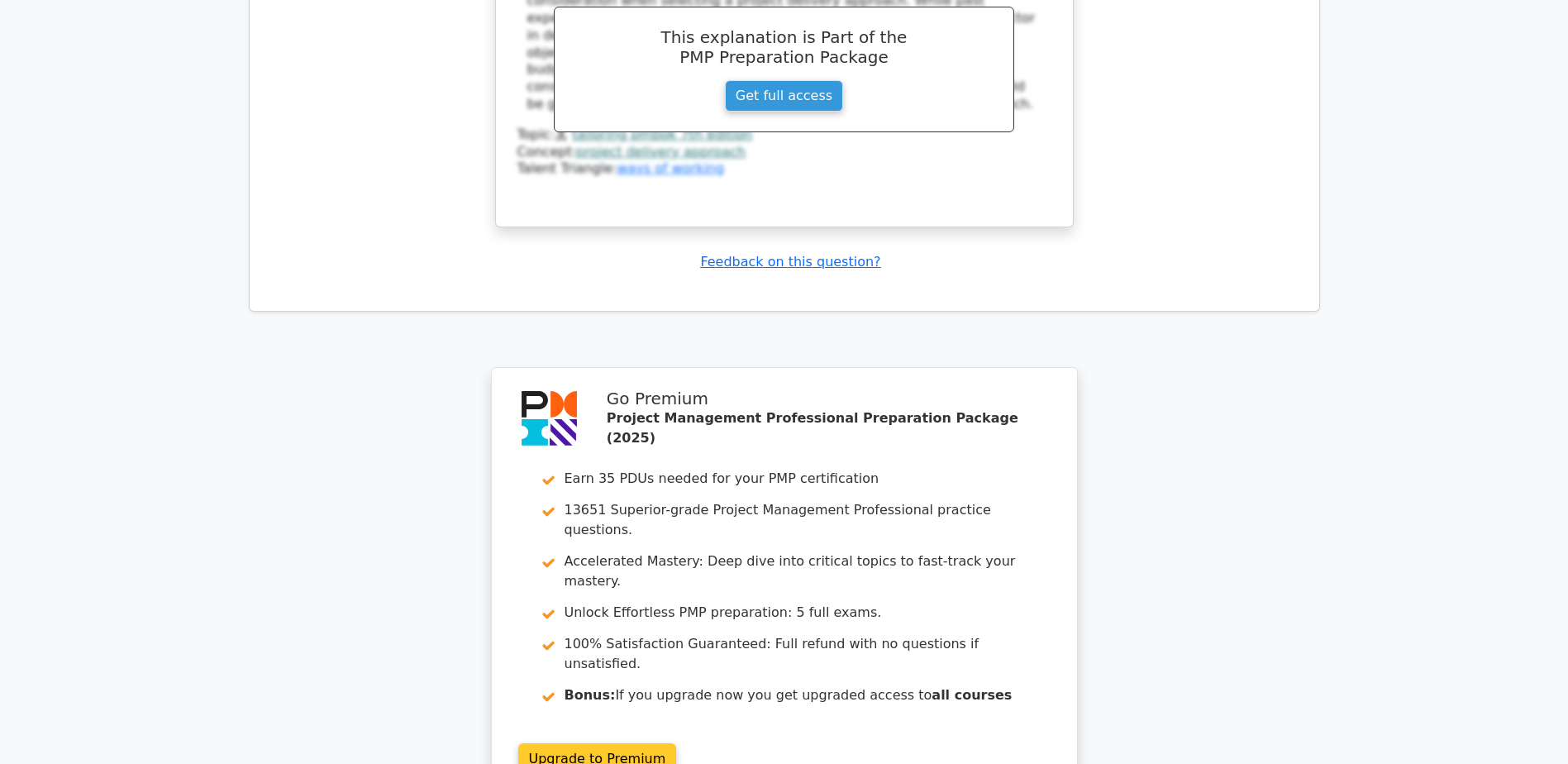
scroll to position [9551, 0]
